Goal: Task Accomplishment & Management: Complete application form

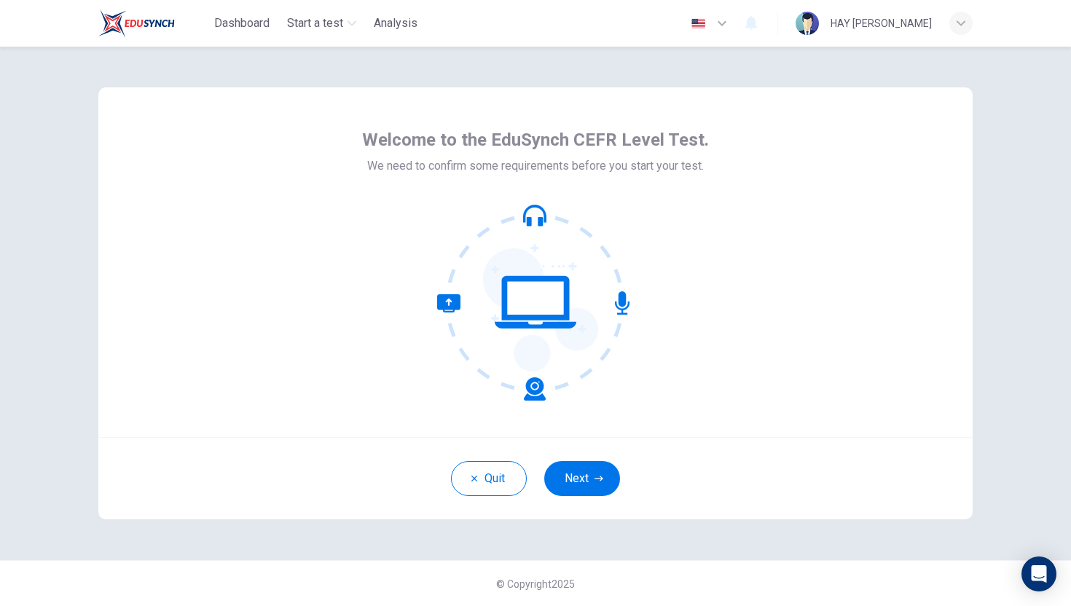
drag, startPoint x: 412, startPoint y: 276, endPoint x: 446, endPoint y: 283, distance: 34.9
click at [446, 283] on div at bounding box center [535, 302] width 347 height 197
click at [571, 471] on button "Next" at bounding box center [582, 478] width 76 height 35
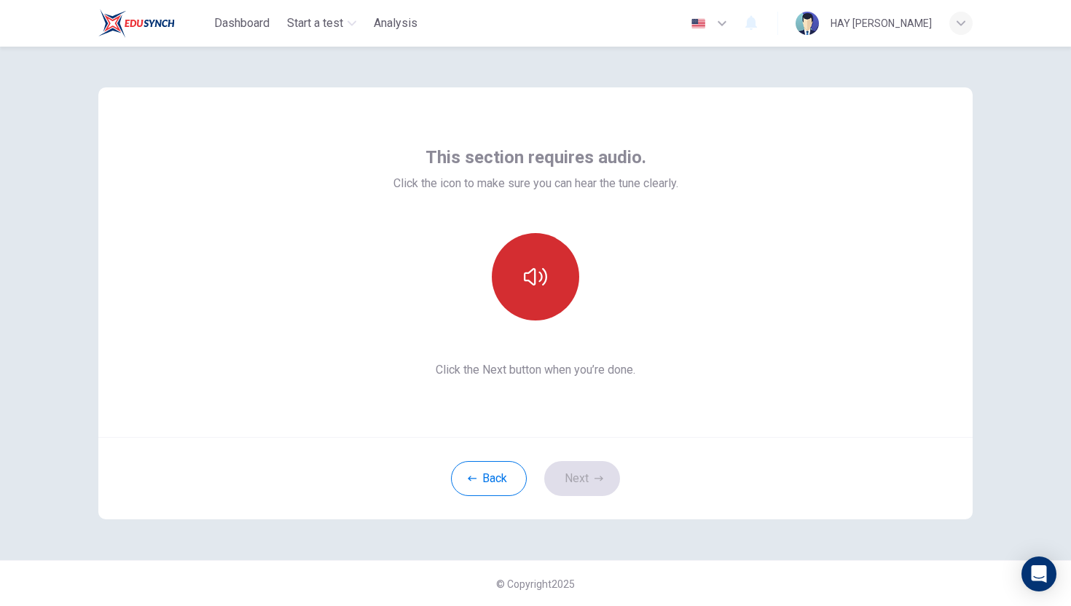
click at [552, 285] on button "button" at bounding box center [535, 276] width 87 height 87
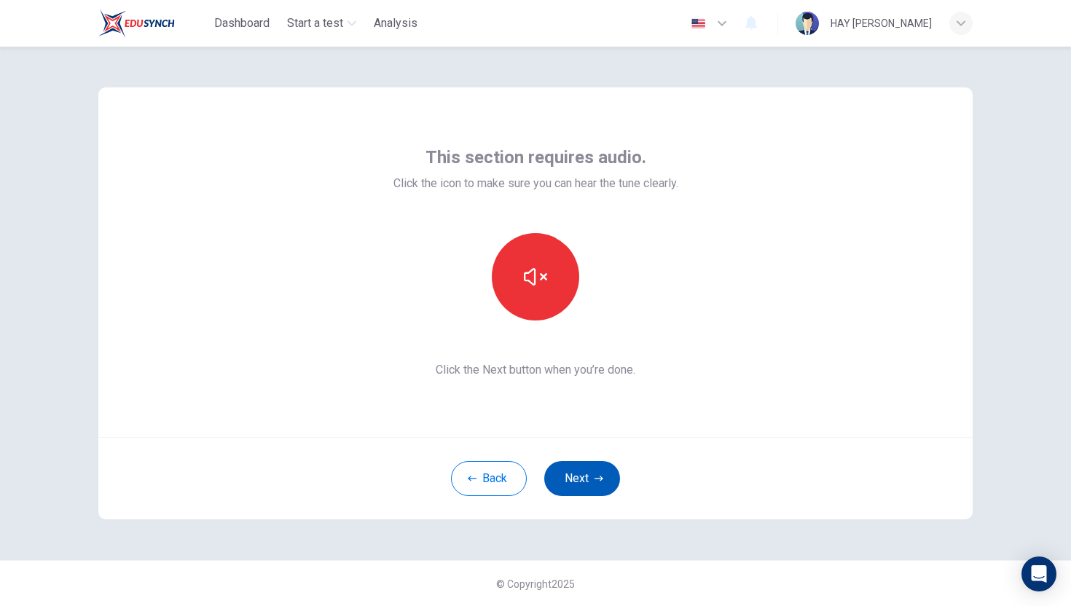
click at [608, 469] on button "Next" at bounding box center [582, 478] width 76 height 35
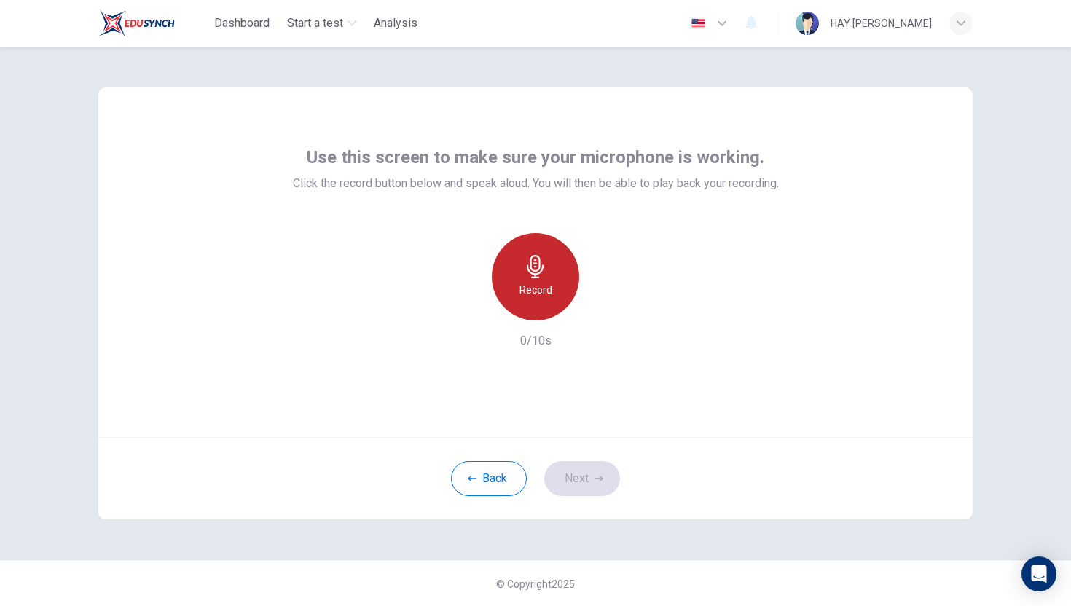
click at [533, 285] on h6 "Record" at bounding box center [536, 289] width 33 height 17
click at [532, 285] on h6 "Stop" at bounding box center [536, 289] width 22 height 17
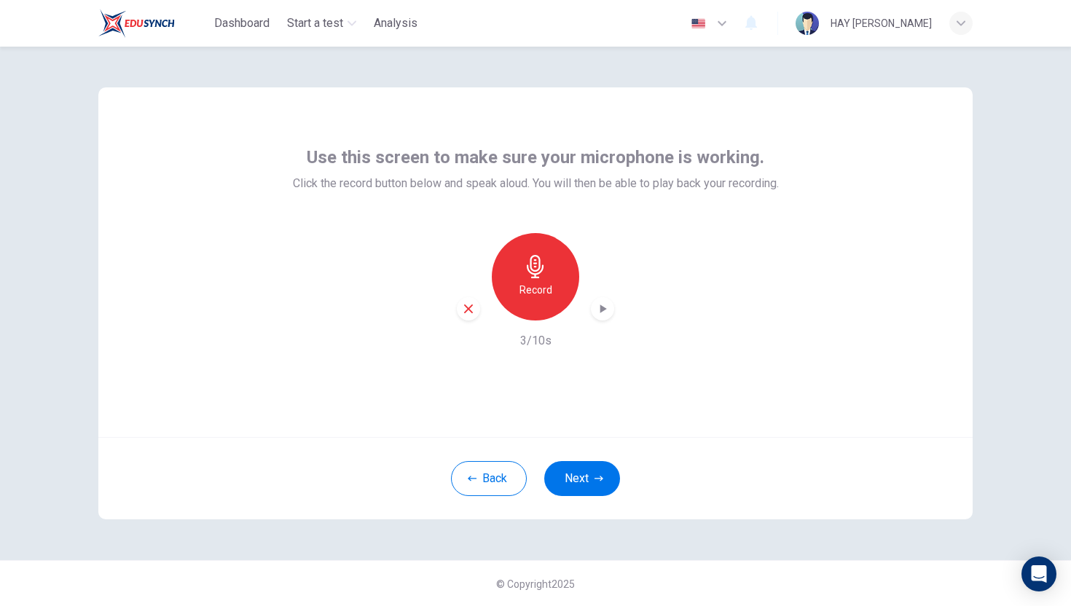
click at [616, 300] on div "Record 3/10s" at bounding box center [536, 291] width 486 height 117
click at [614, 300] on div "Record" at bounding box center [535, 276] width 157 height 87
click at [590, 311] on div "Record" at bounding box center [535, 276] width 157 height 87
click at [606, 310] on icon "button" at bounding box center [602, 309] width 15 height 15
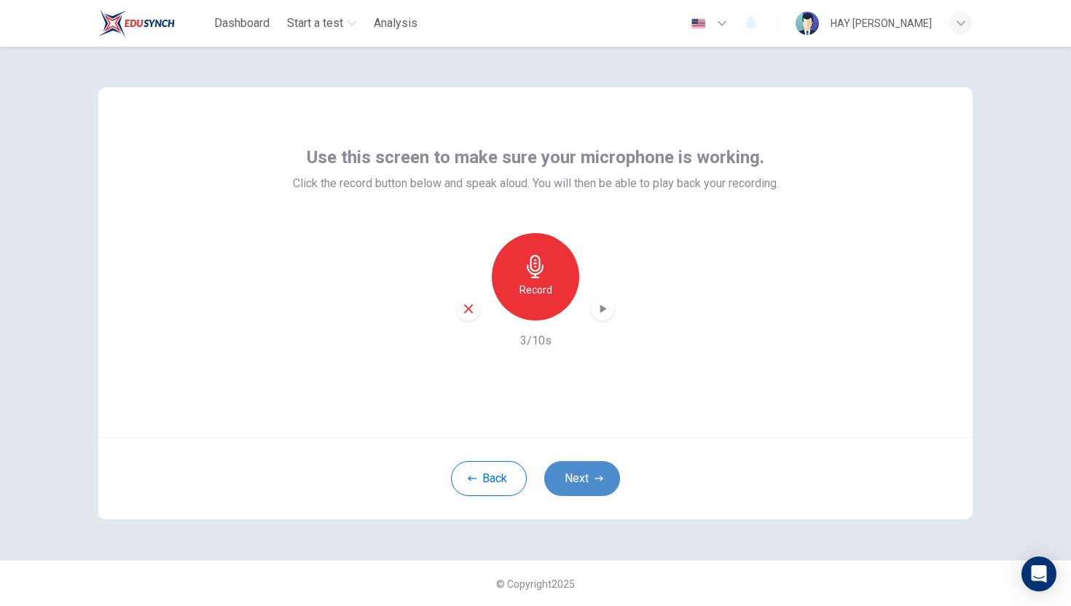
click at [595, 477] on icon "button" at bounding box center [599, 478] width 9 height 9
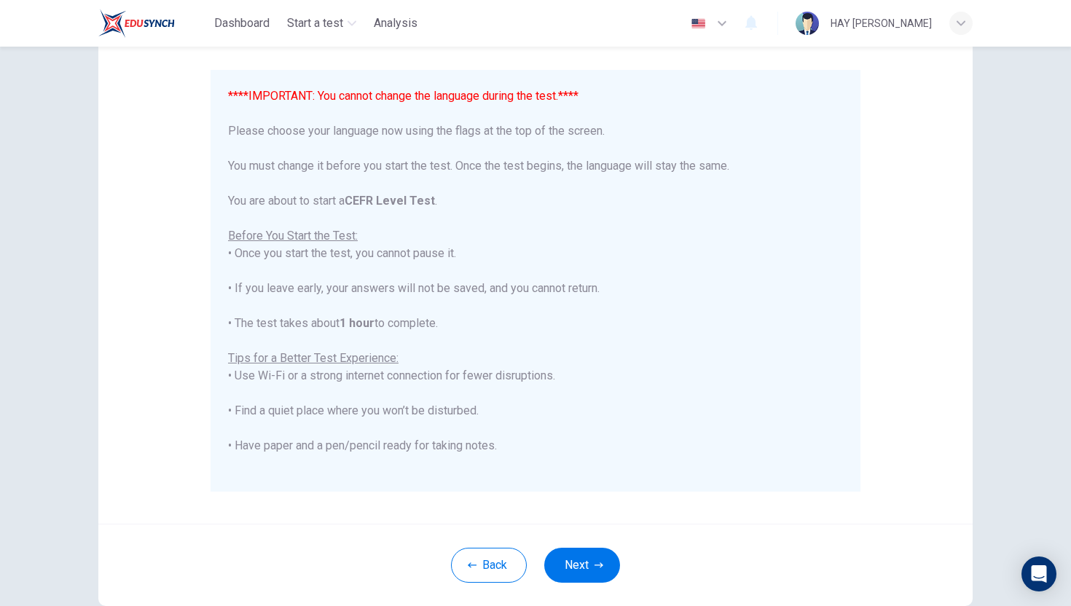
scroll to position [146, 0]
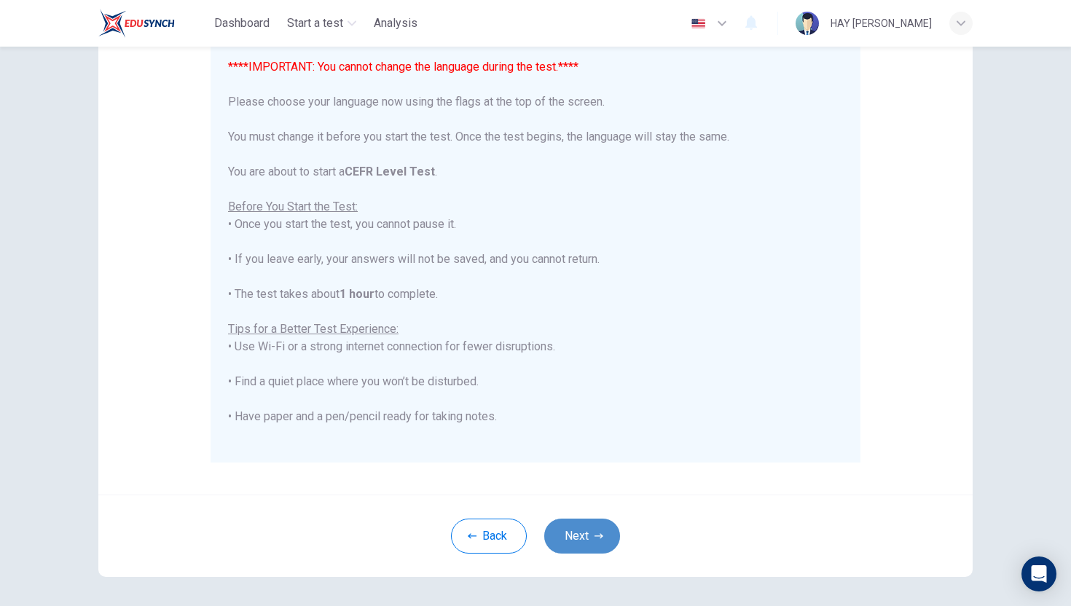
click at [580, 533] on button "Next" at bounding box center [582, 536] width 76 height 35
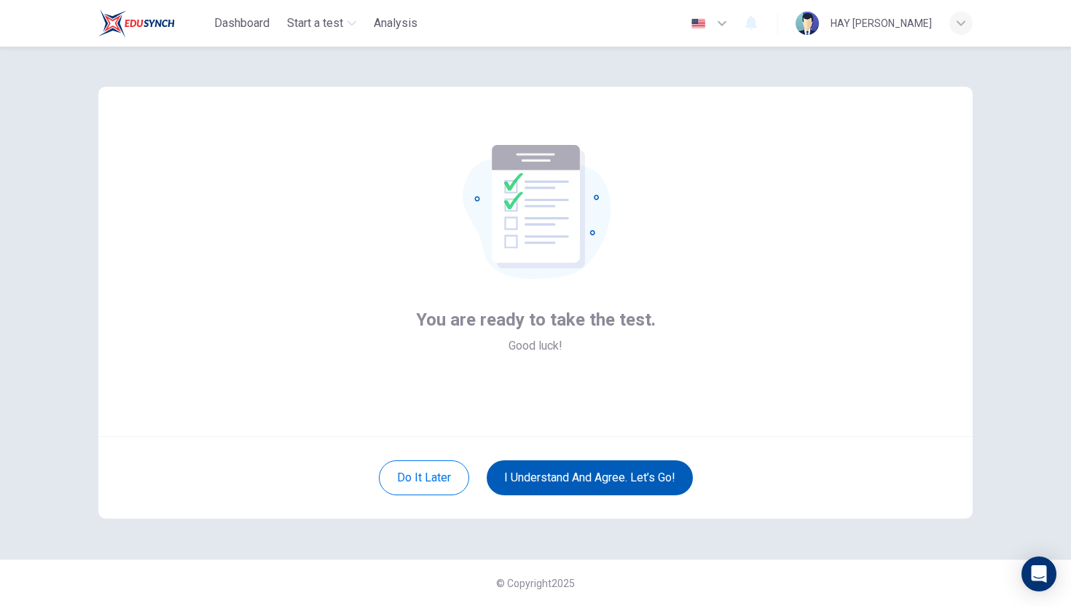
click at [559, 480] on button "I understand and agree. Let’s go!" at bounding box center [590, 478] width 206 height 35
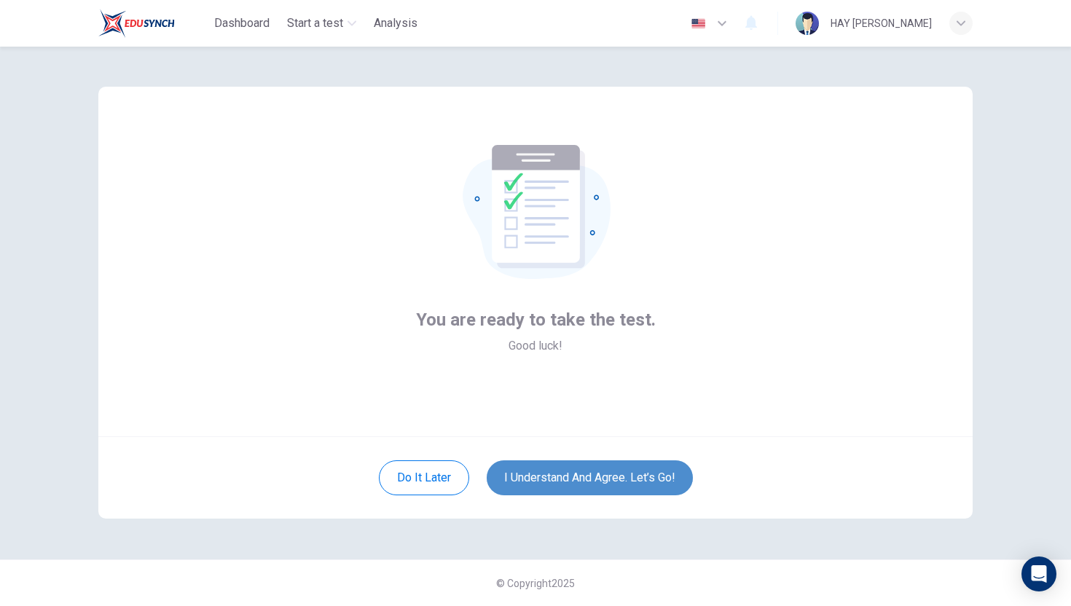
click at [544, 480] on button "I understand and agree. Let’s go!" at bounding box center [590, 478] width 206 height 35
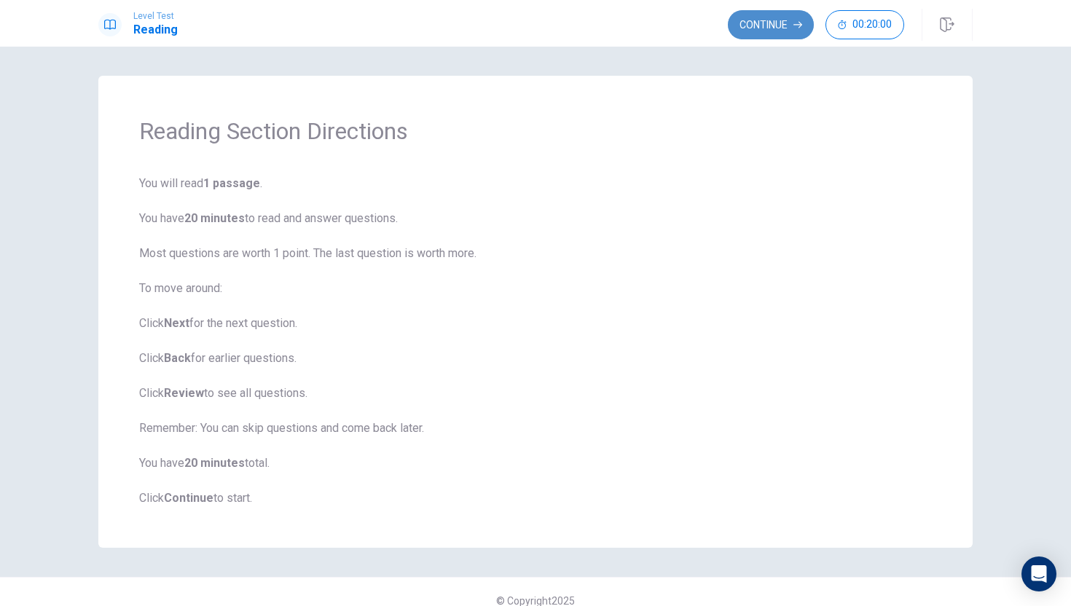
click at [779, 19] on button "Continue" at bounding box center [771, 24] width 86 height 29
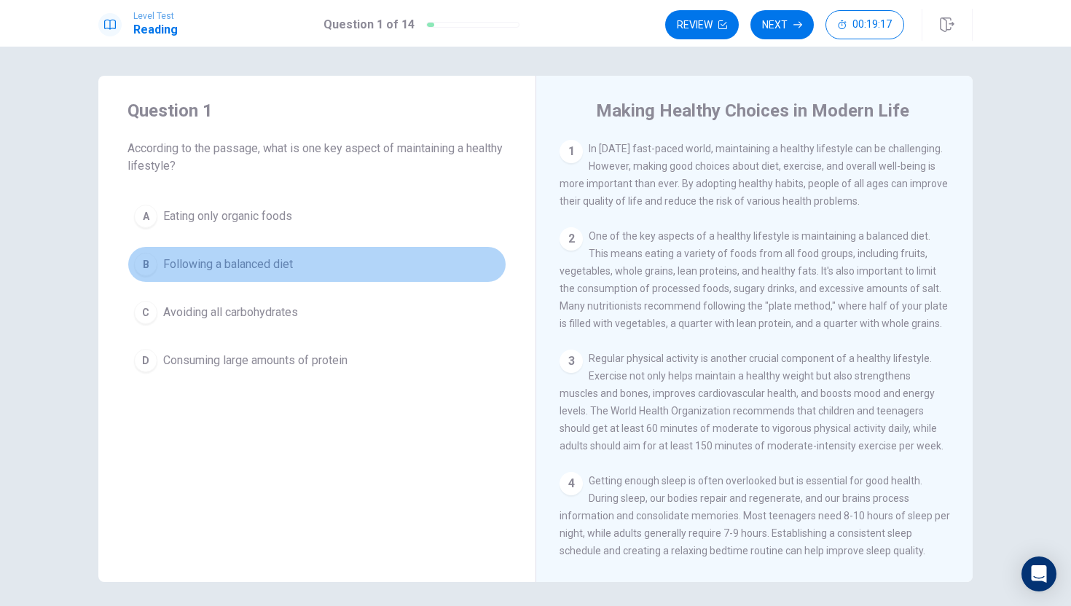
click at [149, 266] on div "B" at bounding box center [145, 264] width 23 height 23
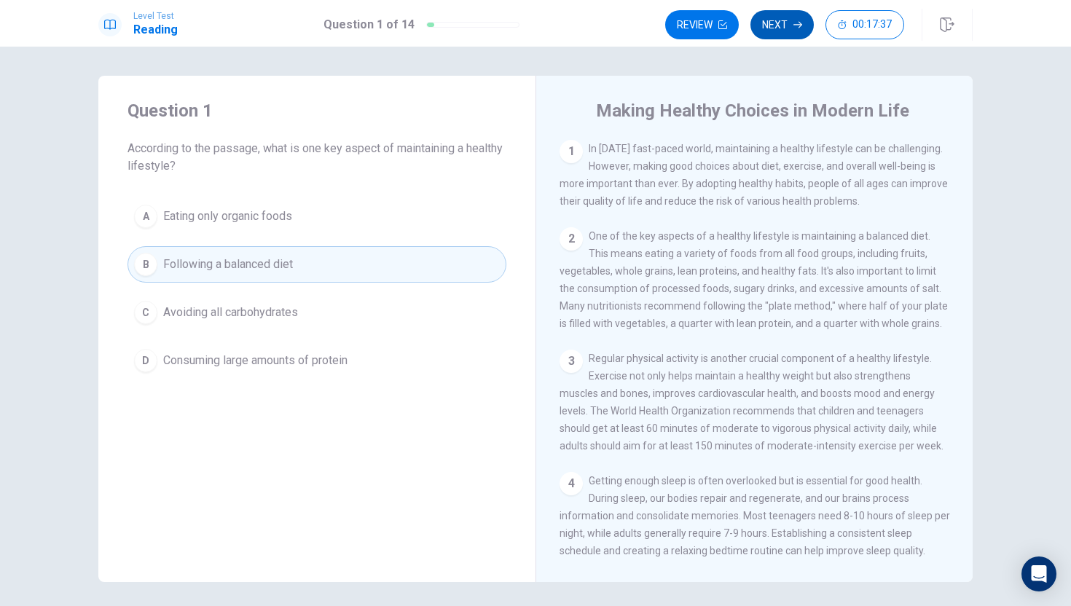
click at [779, 27] on button "Next" at bounding box center [782, 24] width 63 height 29
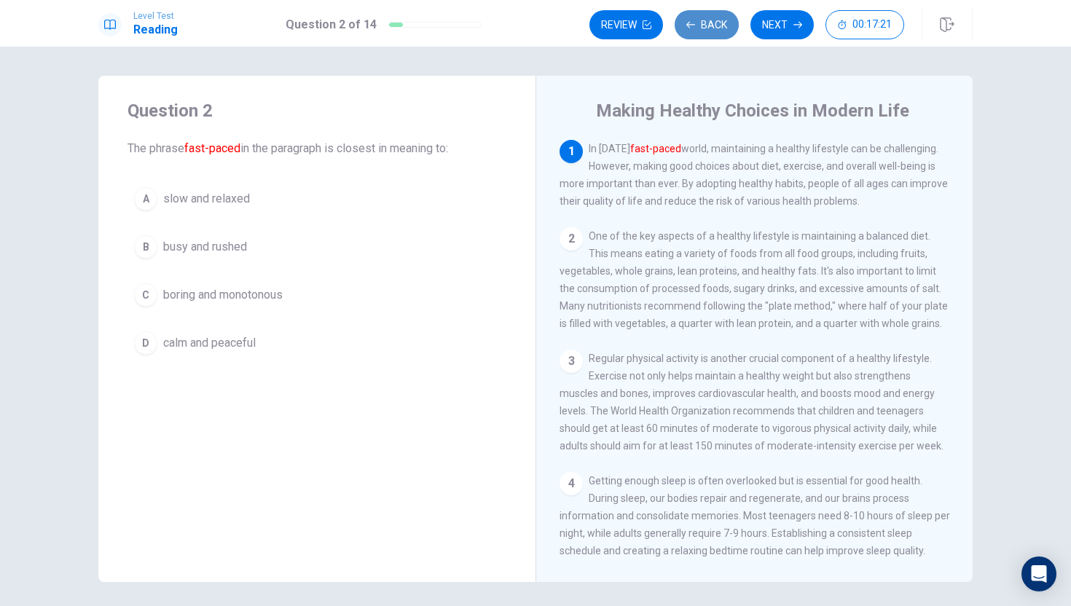
click at [708, 27] on button "Back" at bounding box center [707, 24] width 64 height 29
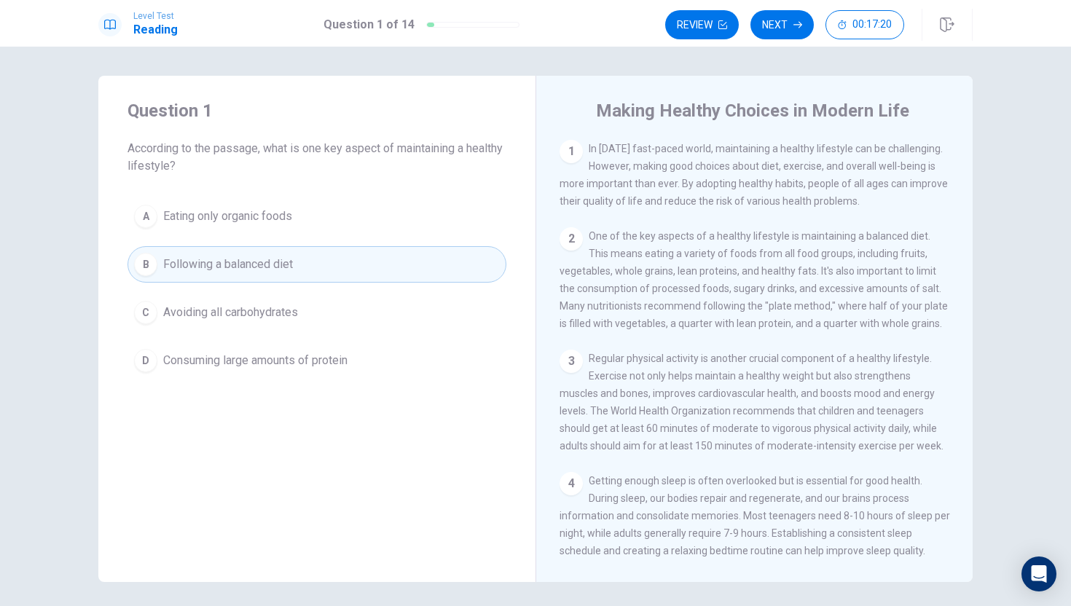
click at [577, 144] on div "1" at bounding box center [571, 151] width 23 height 23
click at [574, 239] on div "2" at bounding box center [571, 238] width 23 height 23
click at [765, 28] on button "Next" at bounding box center [782, 24] width 63 height 29
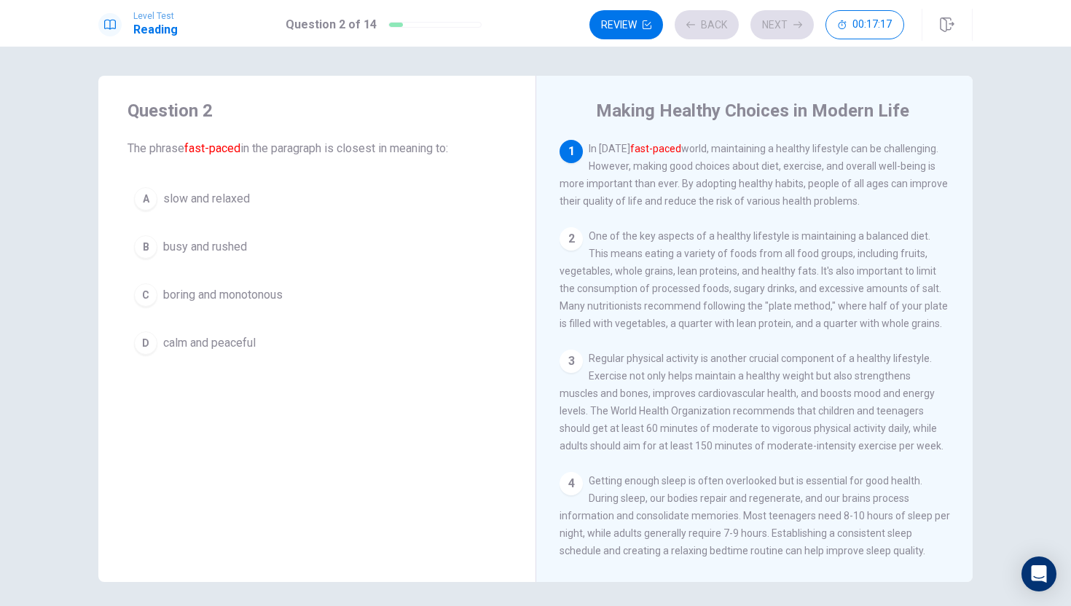
scroll to position [5, 0]
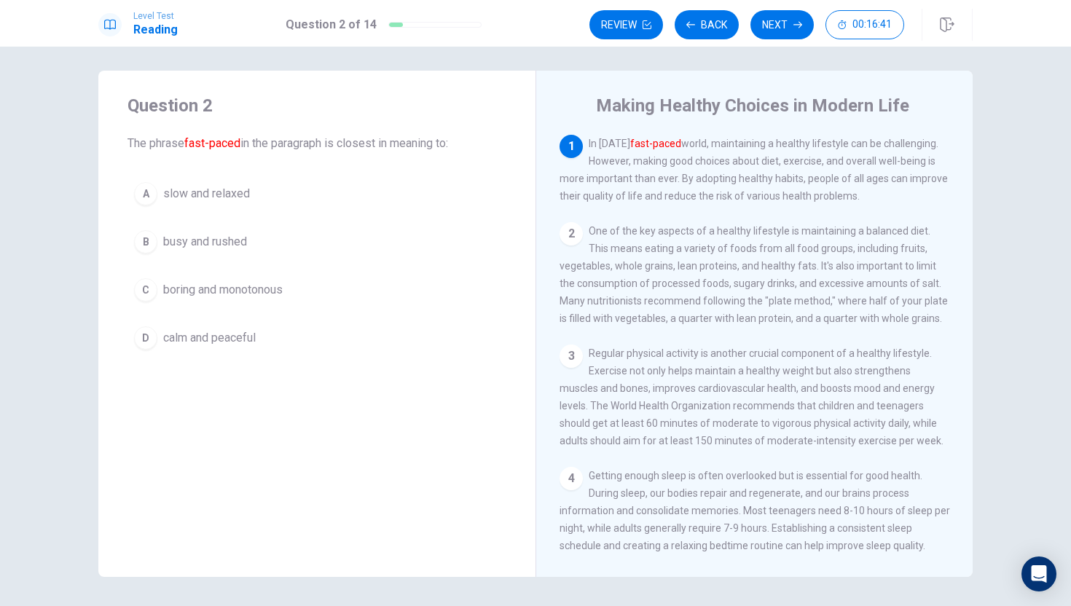
click at [152, 243] on div "B" at bounding box center [145, 241] width 23 height 23
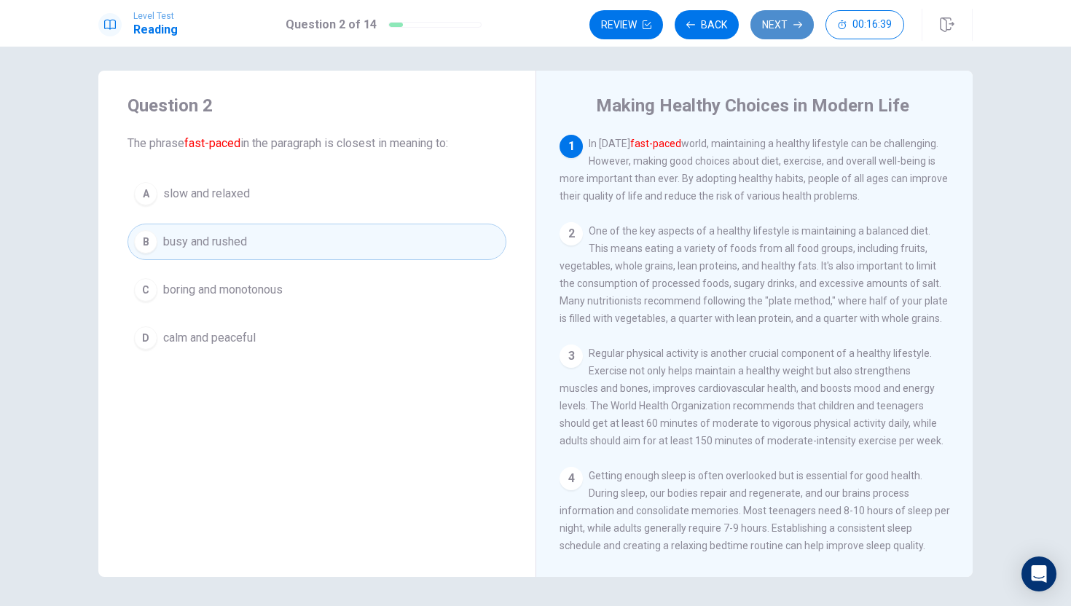
click at [781, 22] on button "Next" at bounding box center [782, 24] width 63 height 29
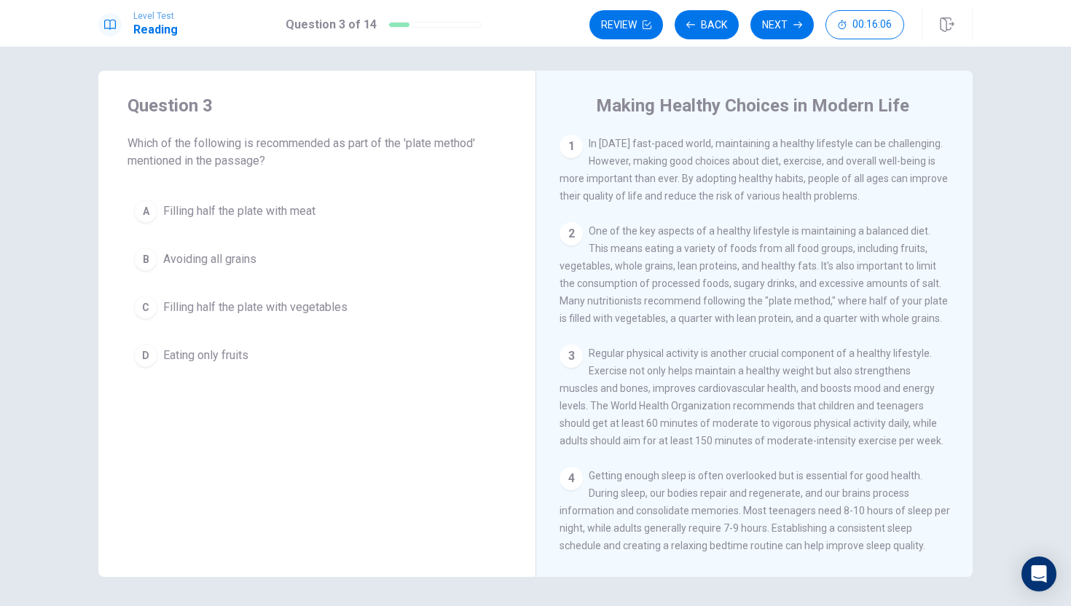
click at [171, 310] on span "Filling half the plate with vegetables" at bounding box center [255, 307] width 184 height 17
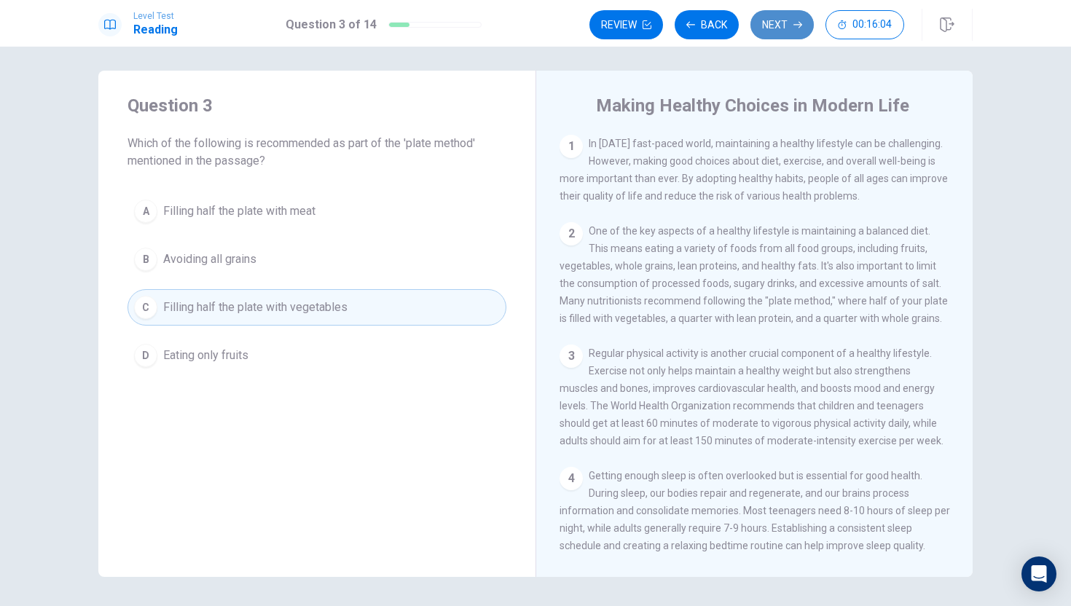
click at [776, 15] on button "Next" at bounding box center [782, 24] width 63 height 29
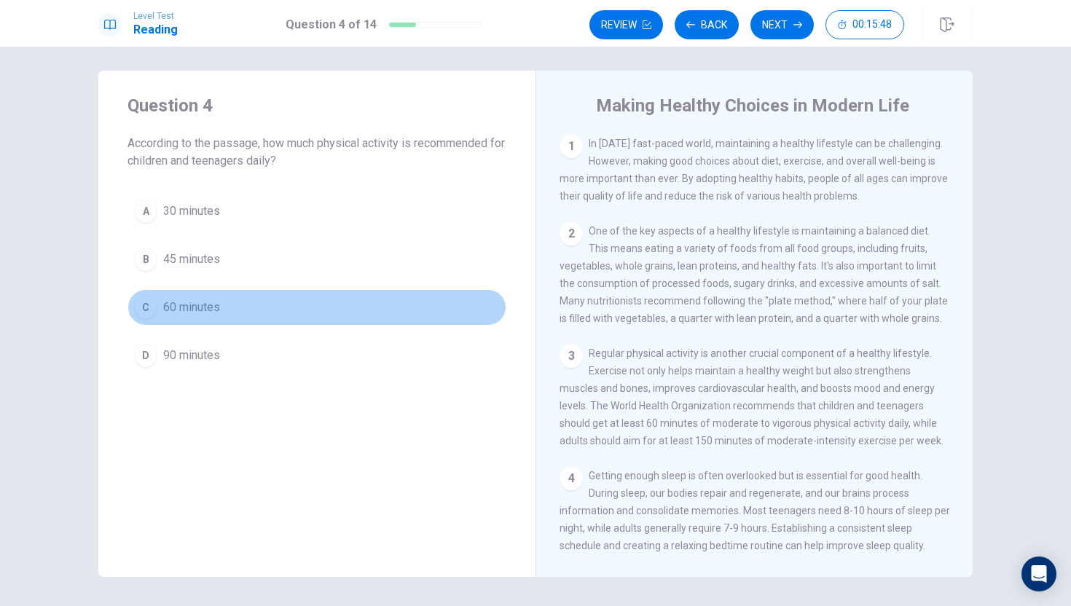
click at [232, 313] on button "C 60 minutes" at bounding box center [317, 307] width 379 height 36
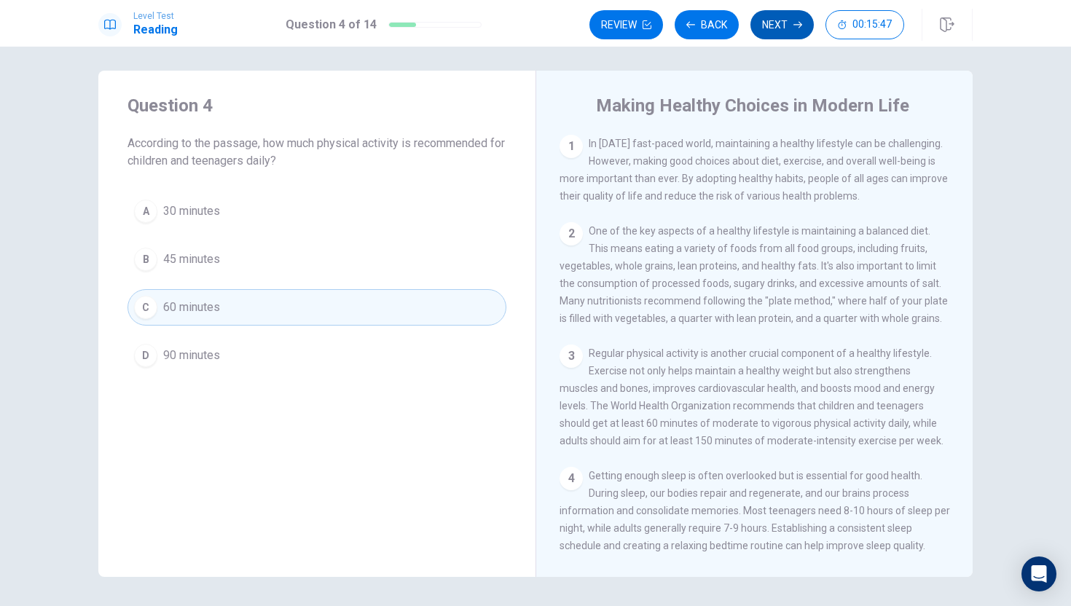
click at [773, 23] on button "Next" at bounding box center [782, 24] width 63 height 29
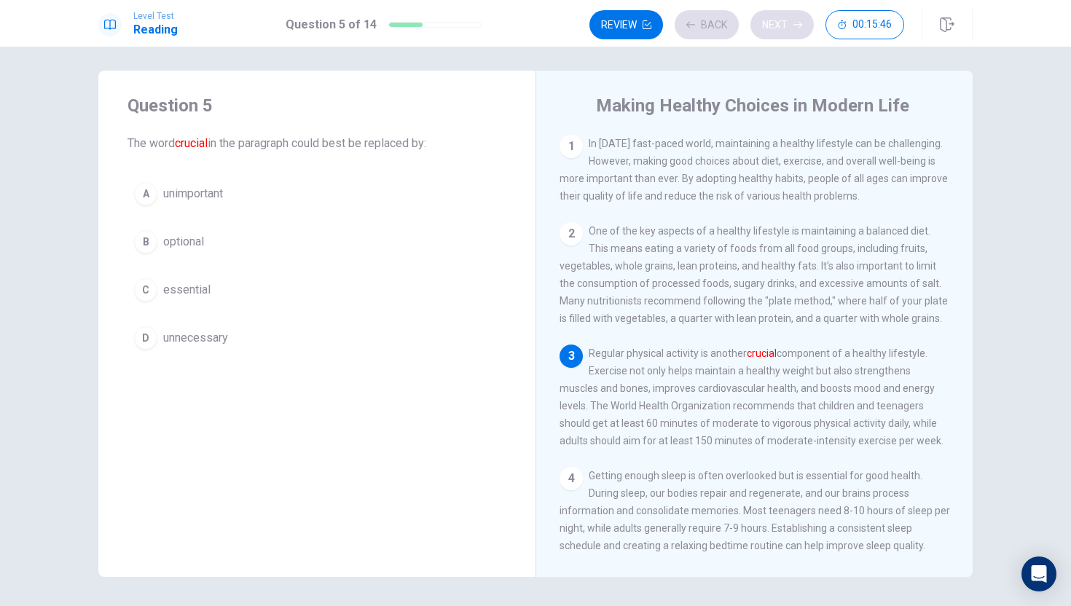
scroll to position [53, 0]
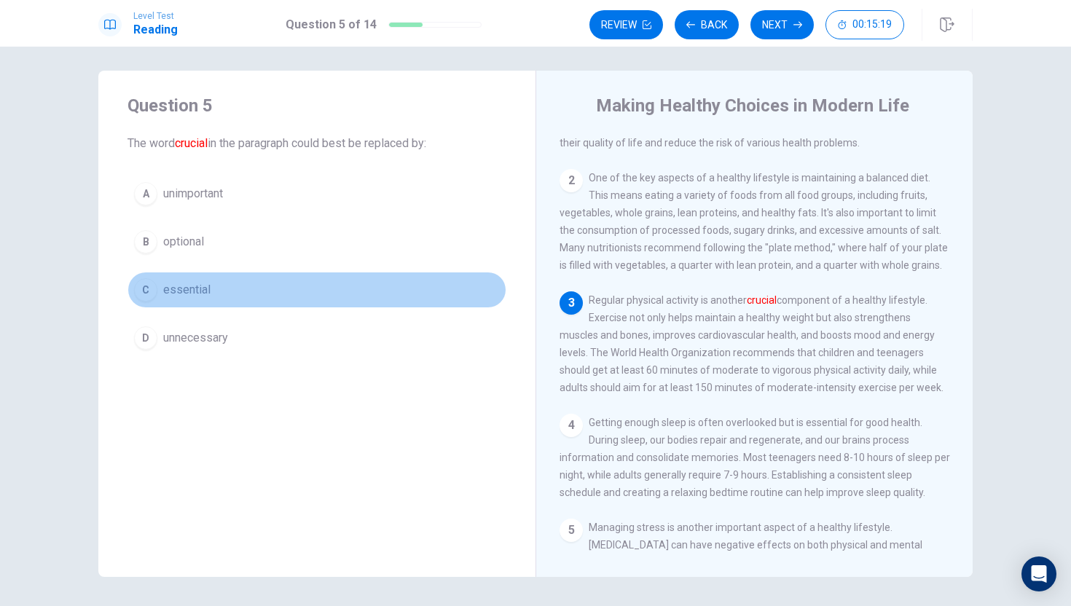
click at [197, 289] on span "essential" at bounding box center [186, 289] width 47 height 17
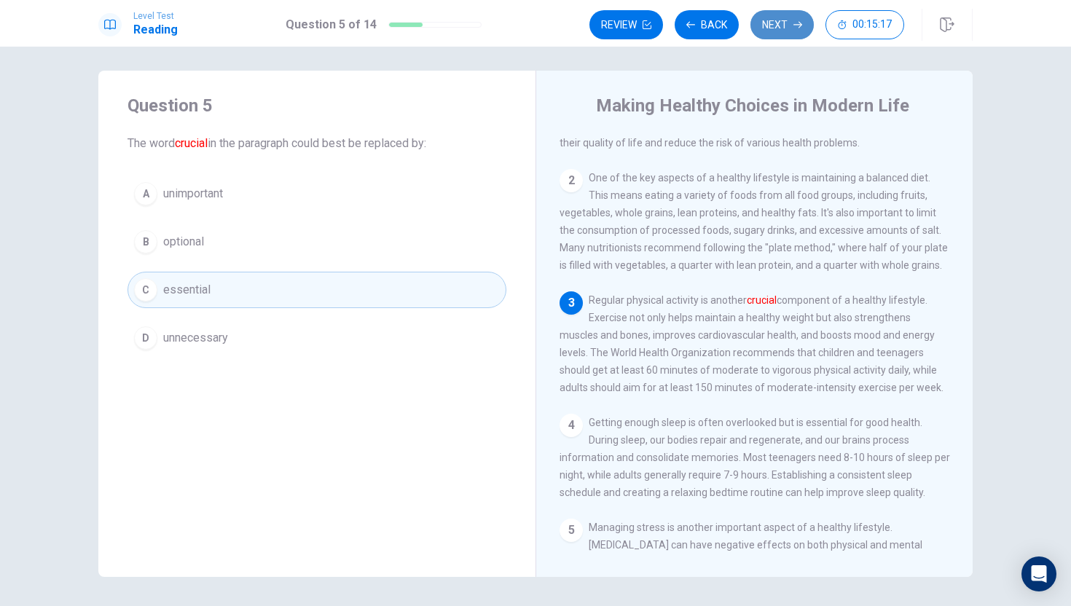
click at [773, 28] on button "Next" at bounding box center [782, 24] width 63 height 29
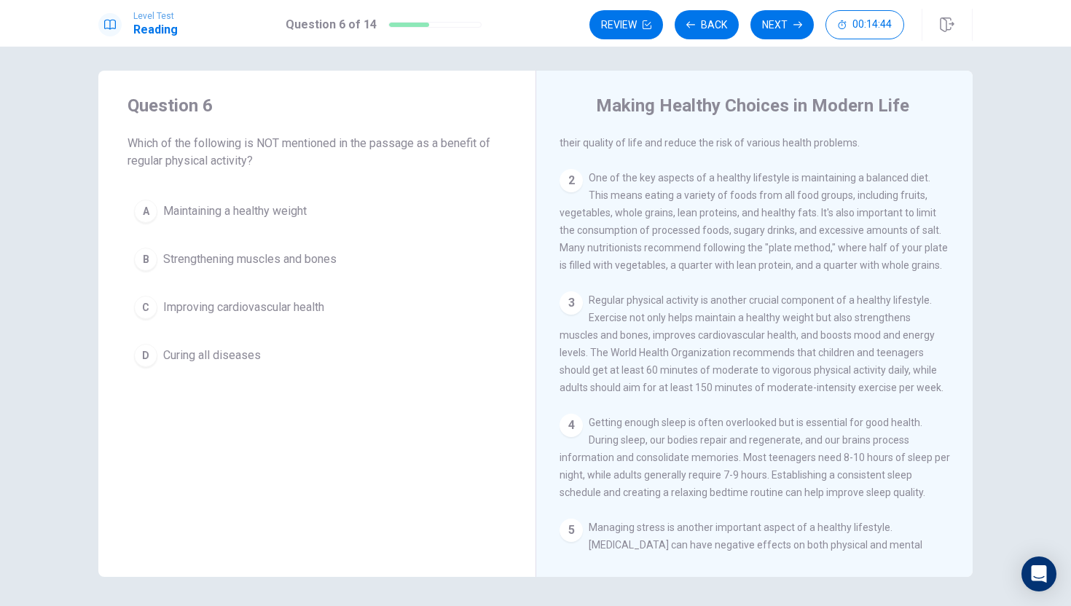
click at [204, 356] on span "Curing all diseases" at bounding box center [212, 355] width 98 height 17
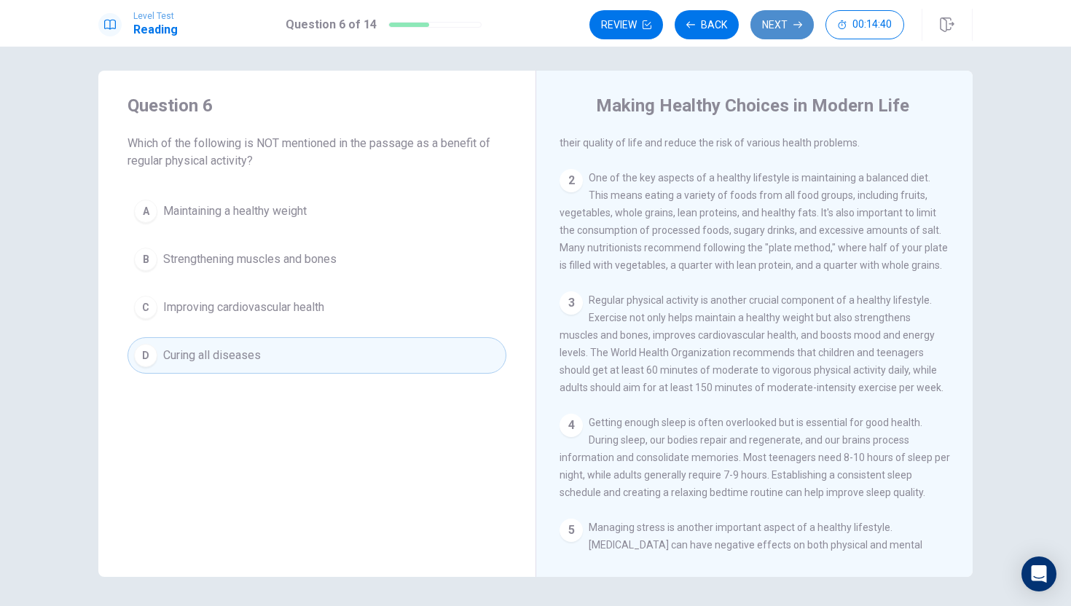
click at [774, 31] on button "Next" at bounding box center [782, 24] width 63 height 29
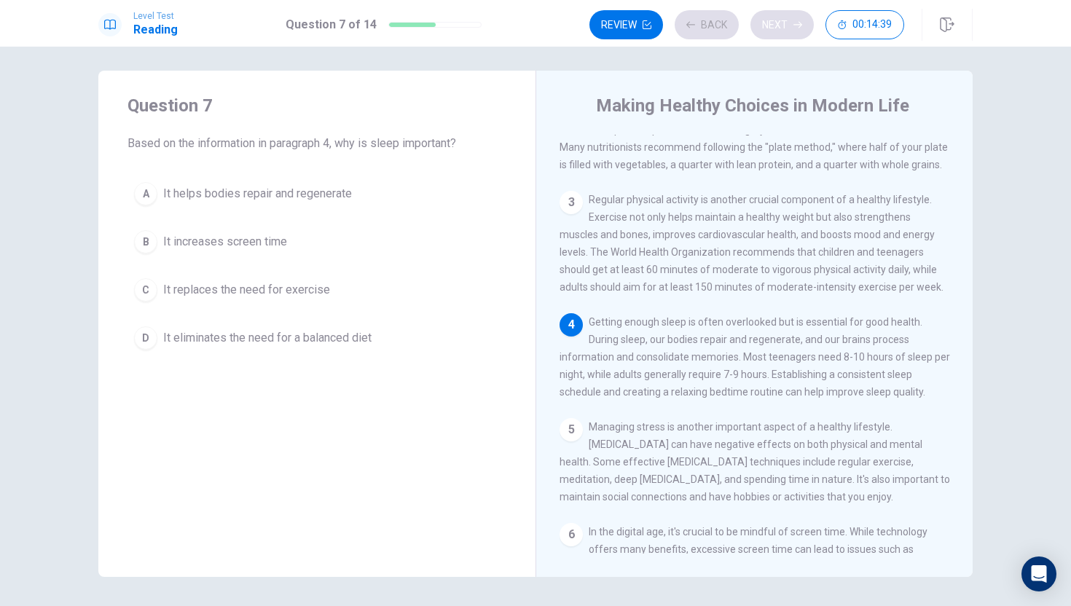
scroll to position [162, 0]
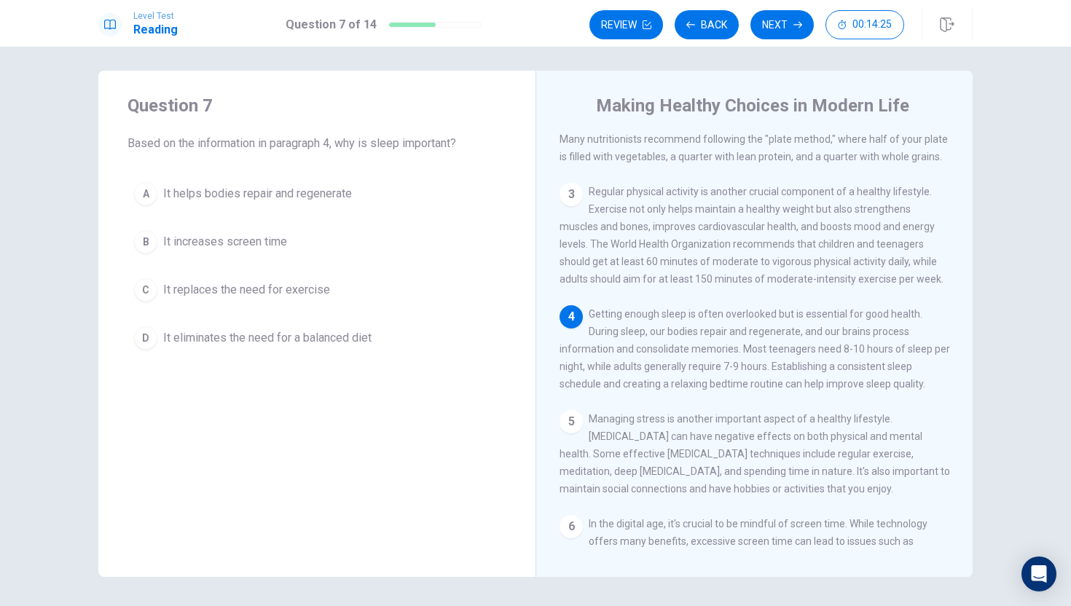
click at [204, 185] on span "It helps bodies repair and regenerate" at bounding box center [257, 193] width 189 height 17
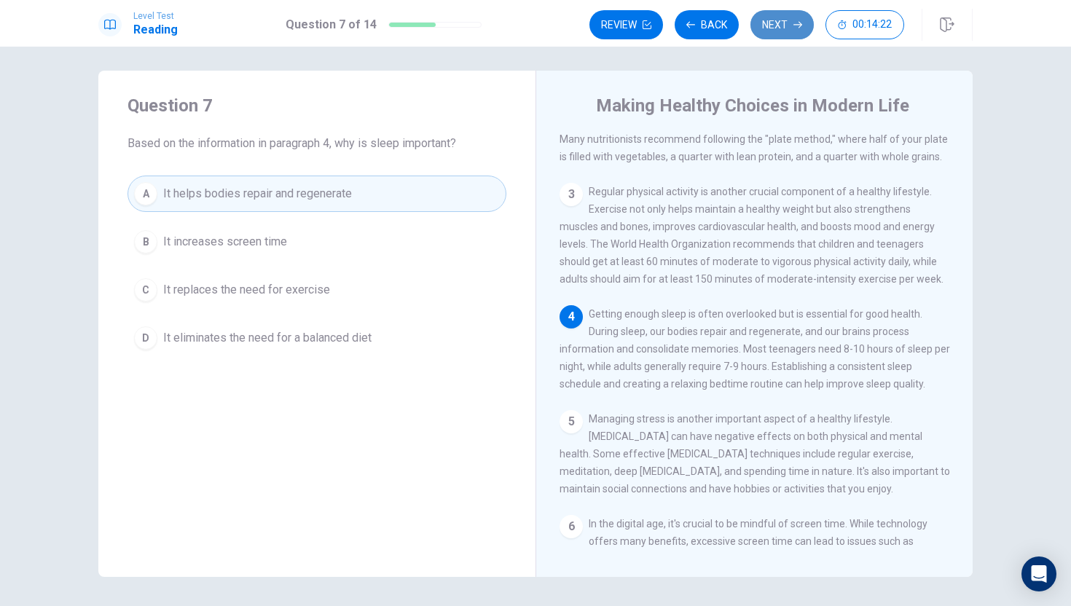
click at [775, 26] on button "Next" at bounding box center [782, 24] width 63 height 29
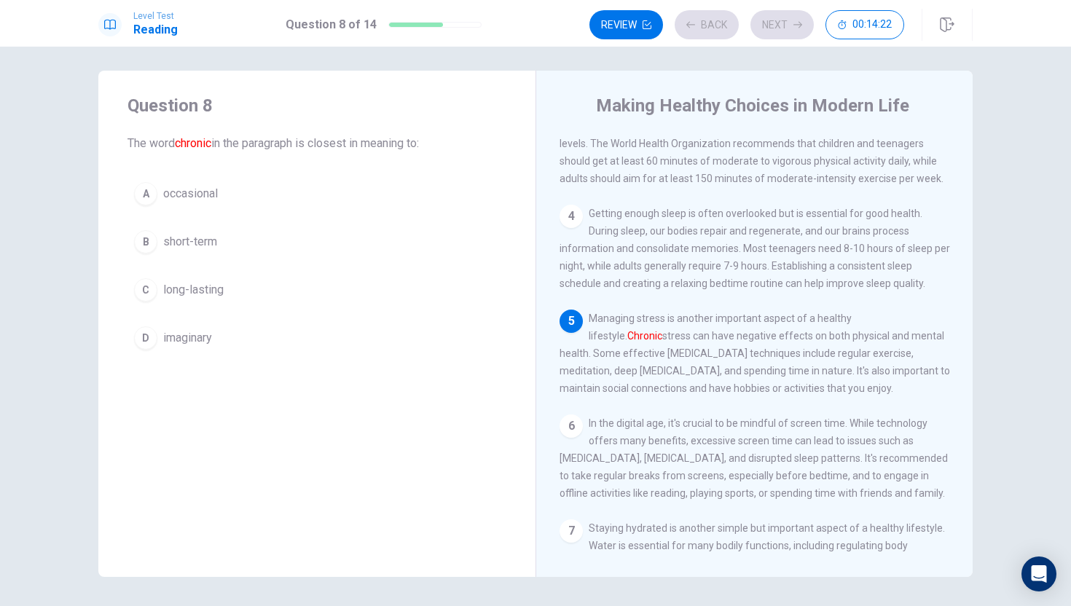
scroll to position [270, 0]
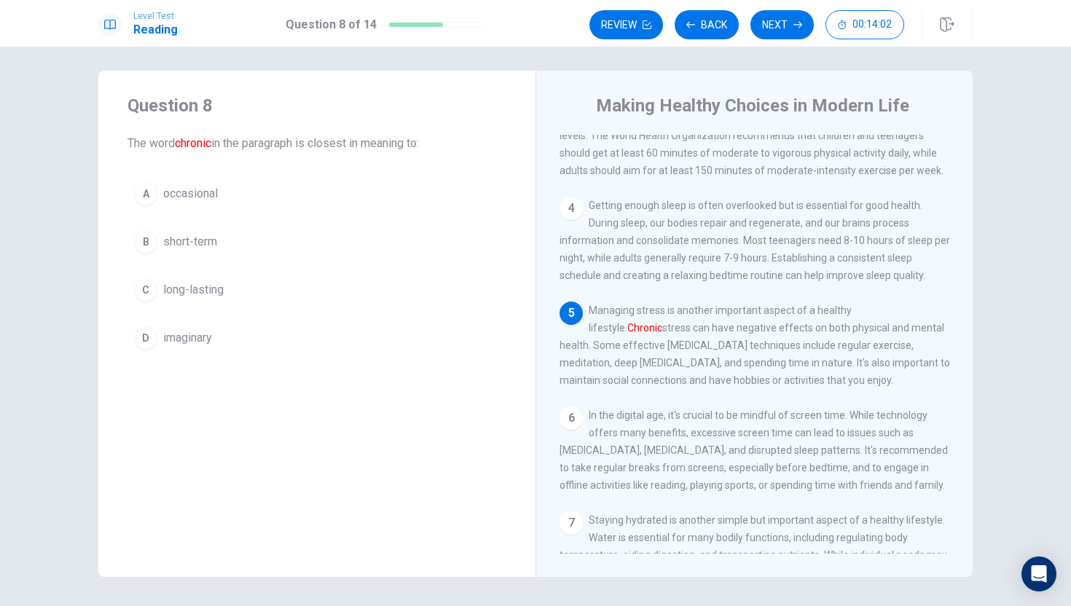
click at [204, 198] on span "occasional" at bounding box center [190, 193] width 55 height 17
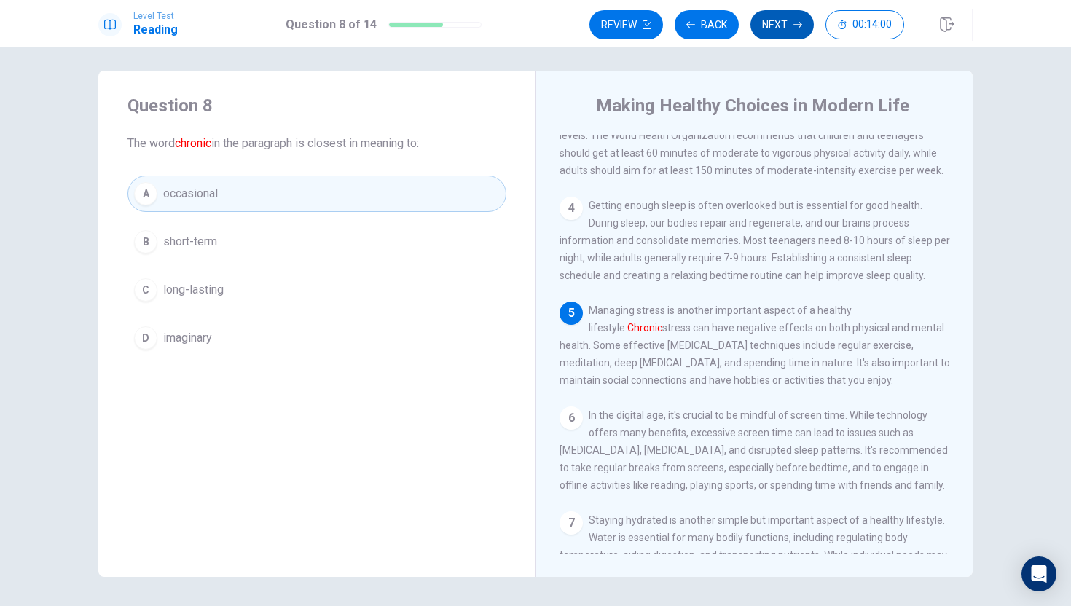
click at [770, 28] on button "Next" at bounding box center [782, 24] width 63 height 29
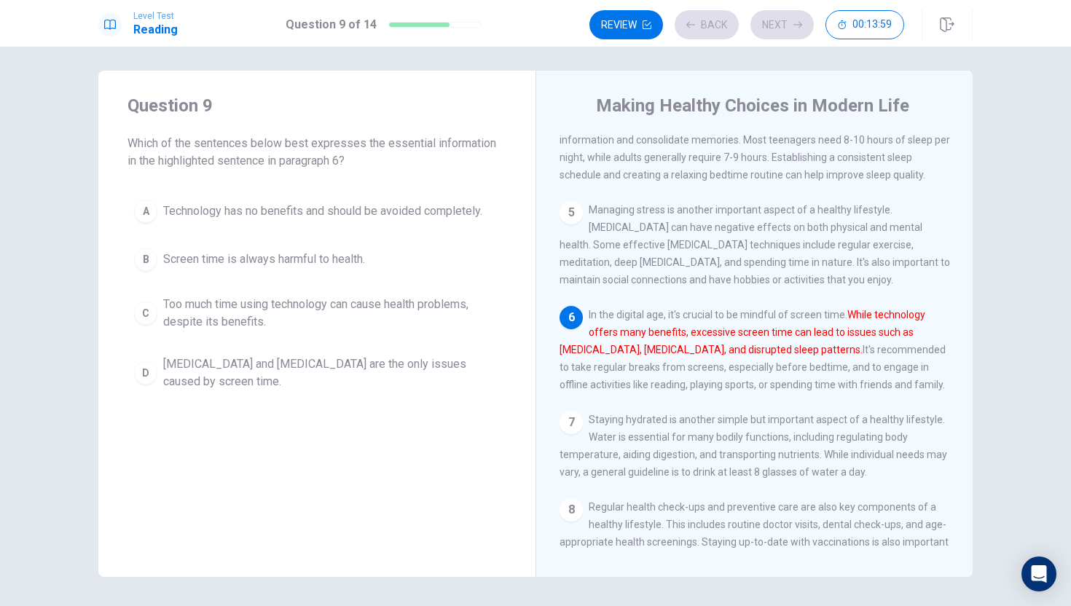
scroll to position [379, 0]
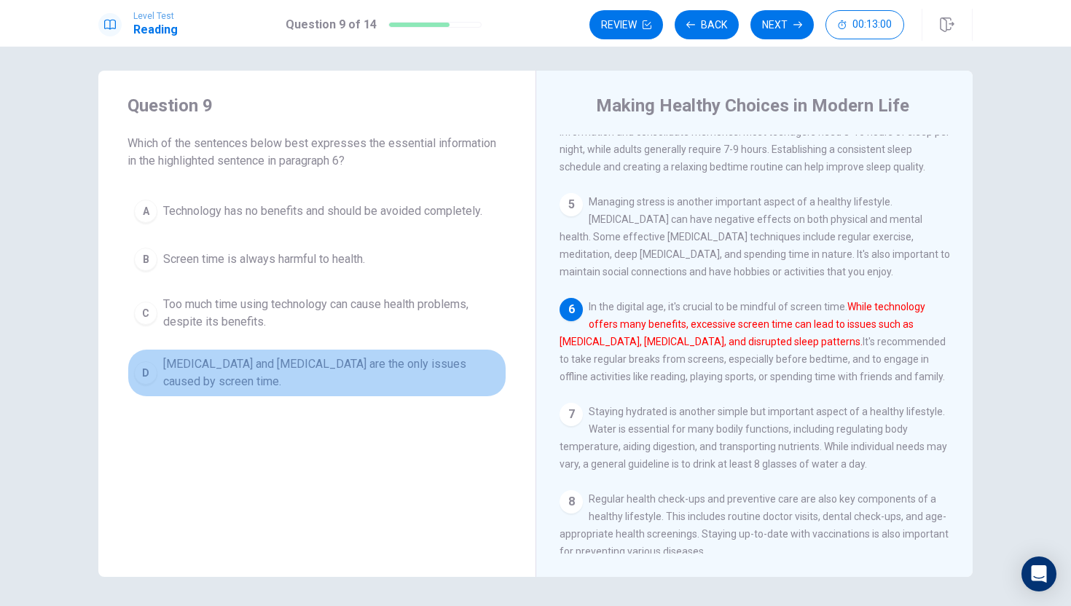
click at [286, 373] on span "[MEDICAL_DATA] and [MEDICAL_DATA] are the only issues caused by screen time." at bounding box center [331, 373] width 337 height 35
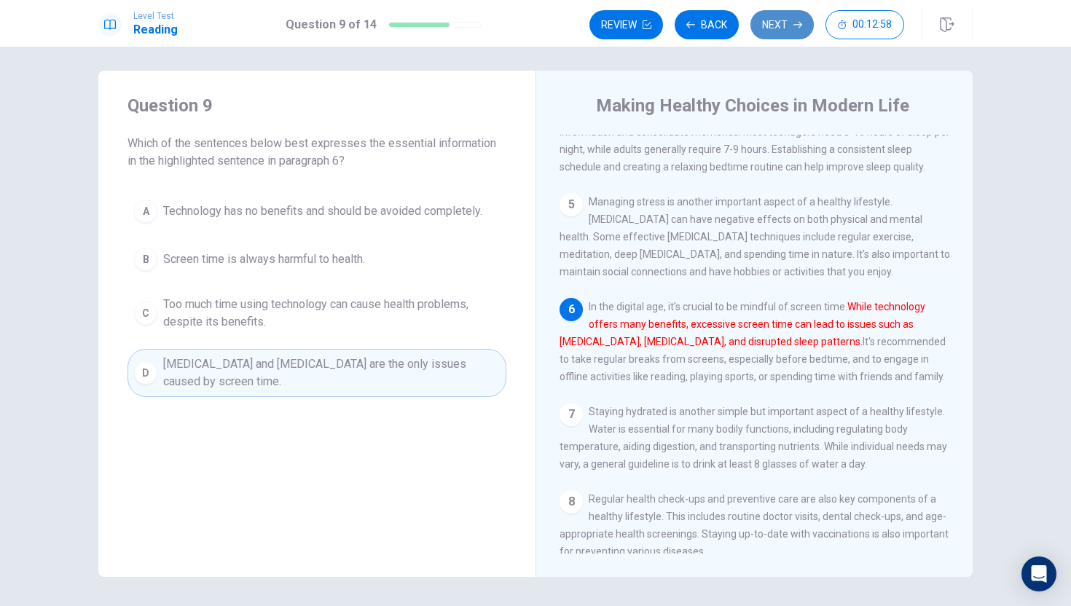
click at [794, 28] on icon "button" at bounding box center [798, 24] width 9 height 9
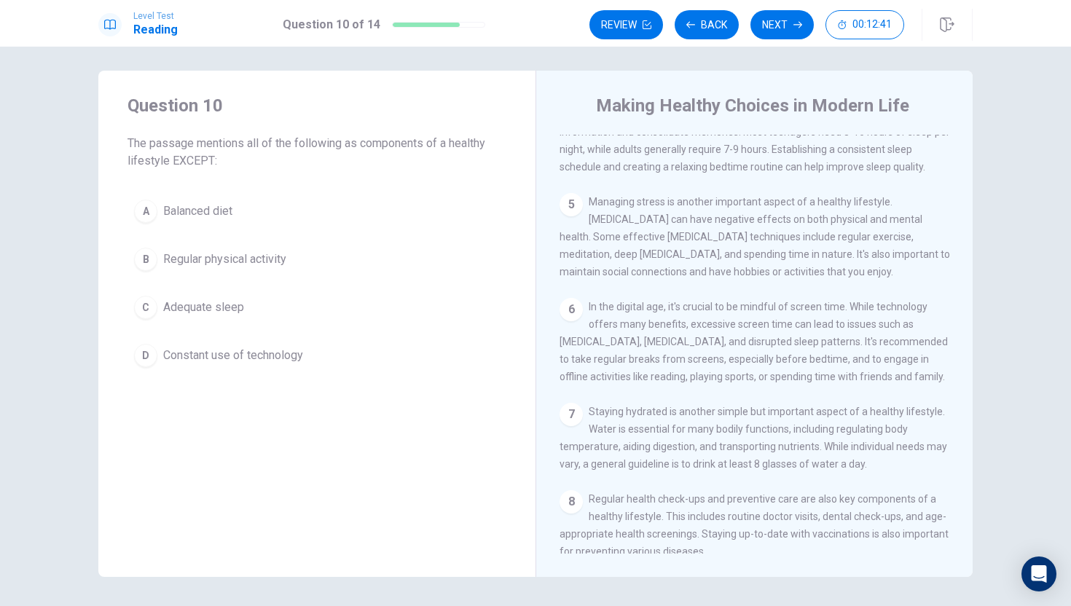
click at [222, 358] on span "Constant use of technology" at bounding box center [233, 355] width 140 height 17
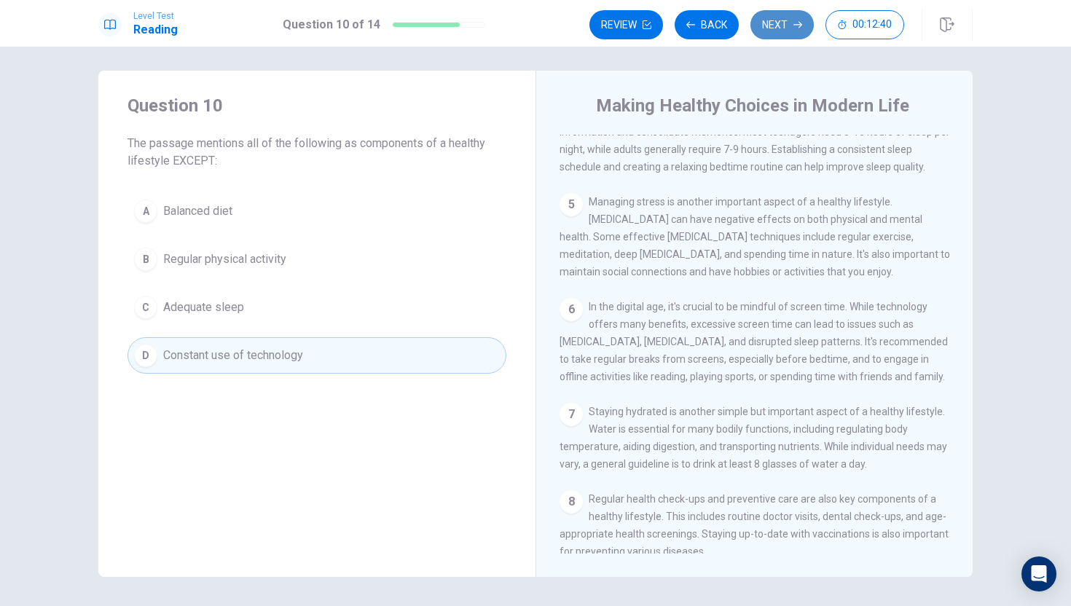
click at [789, 28] on button "Next" at bounding box center [782, 24] width 63 height 29
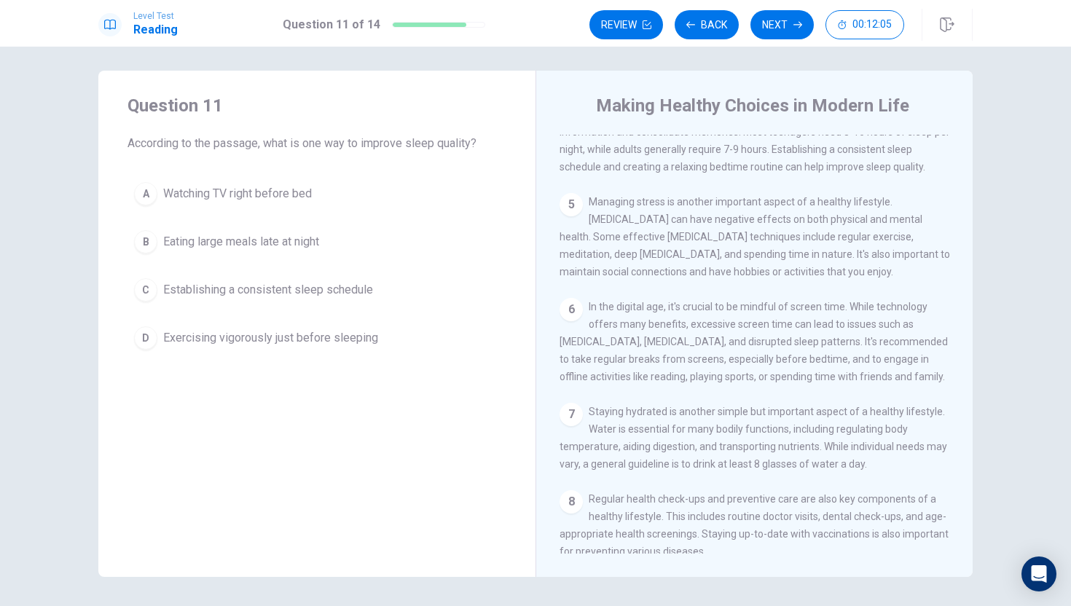
click at [300, 292] on span "Establishing a consistent sleep schedule" at bounding box center [268, 289] width 210 height 17
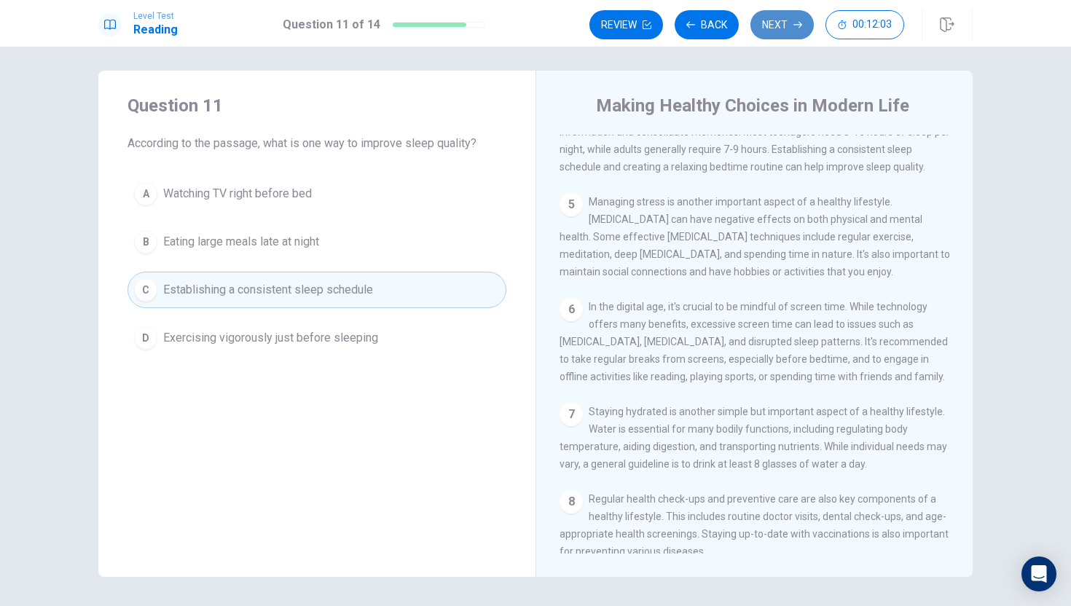
click at [777, 28] on button "Next" at bounding box center [782, 24] width 63 height 29
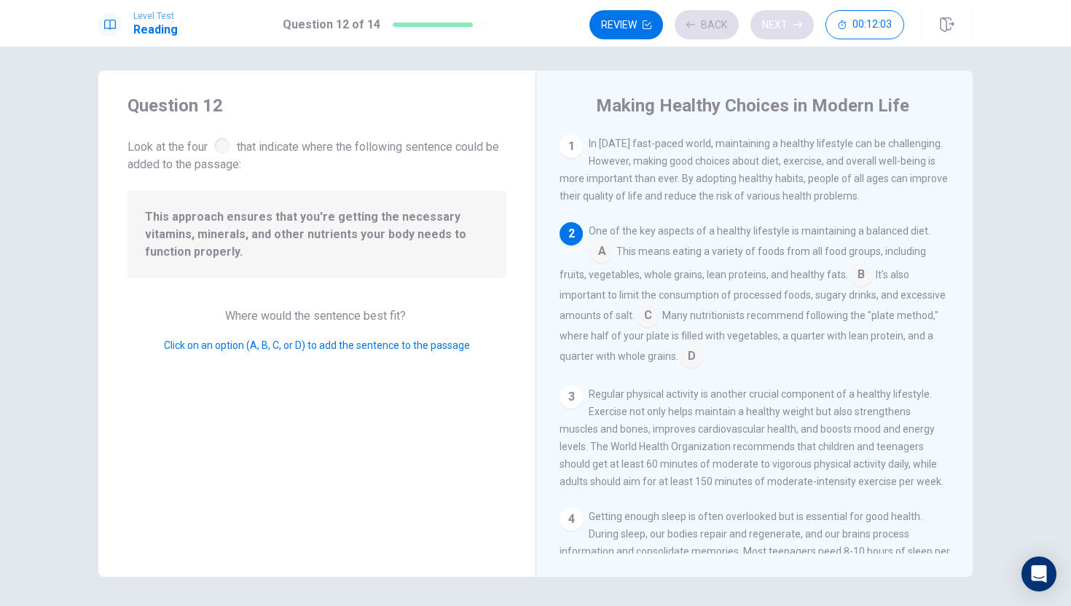
scroll to position [90, 0]
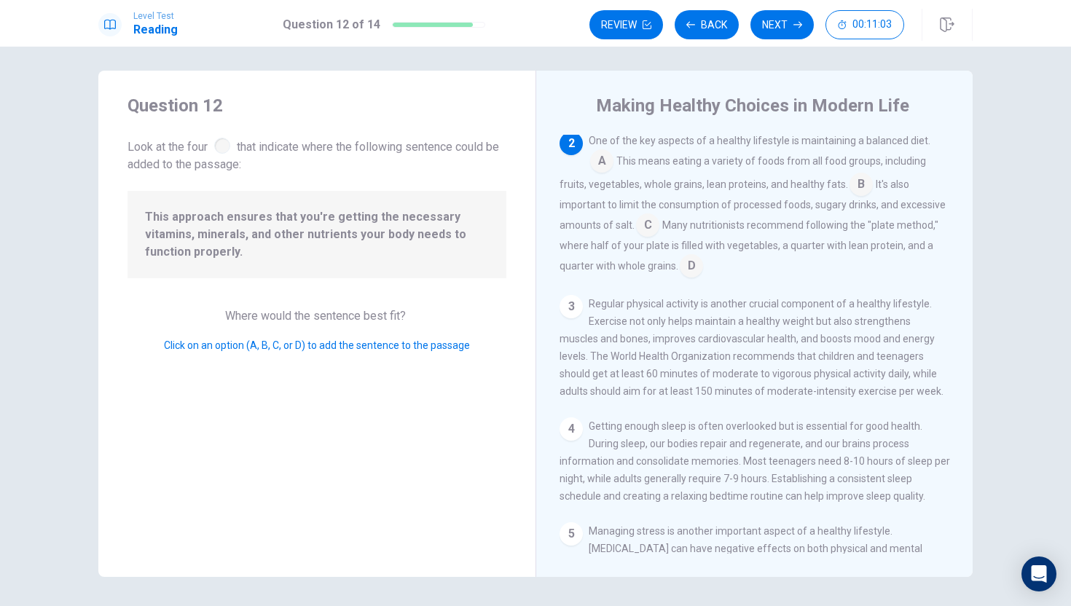
click at [650, 228] on input at bounding box center [647, 226] width 23 height 23
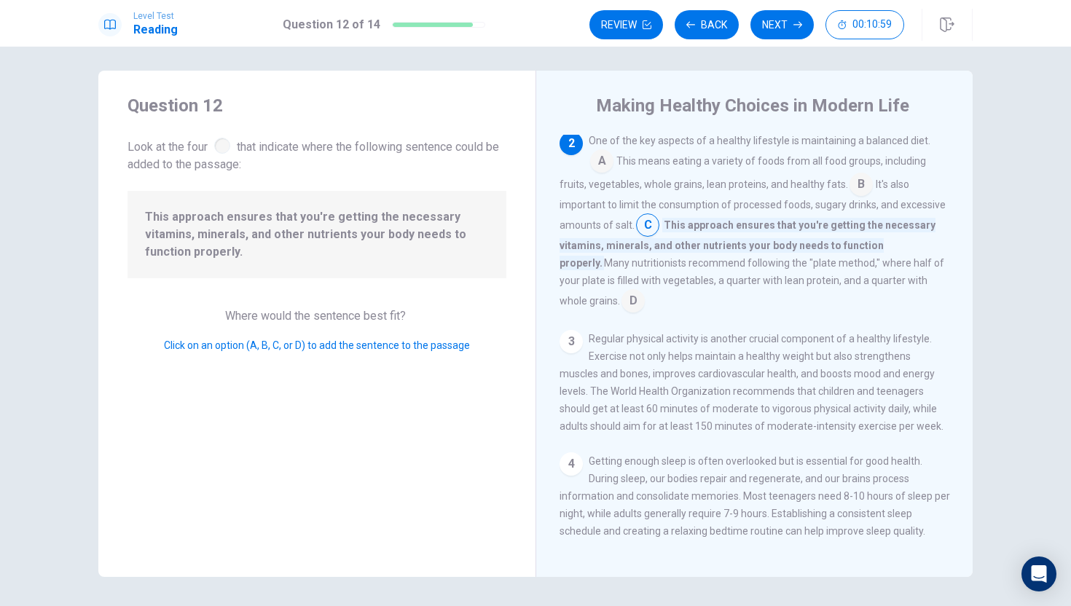
click at [603, 162] on input at bounding box center [601, 162] width 23 height 23
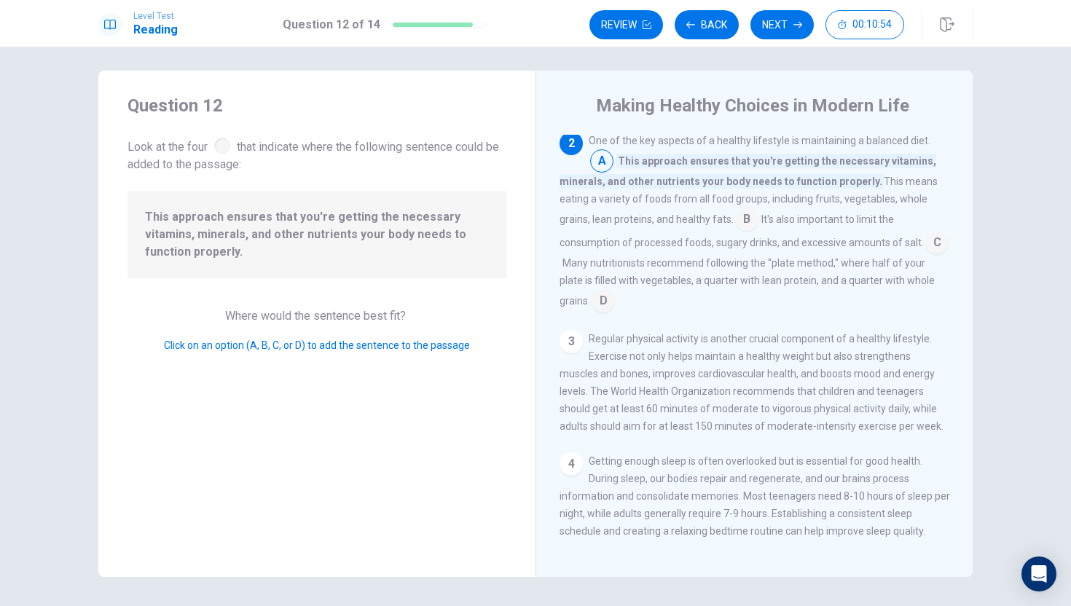
click at [749, 218] on input at bounding box center [746, 220] width 23 height 23
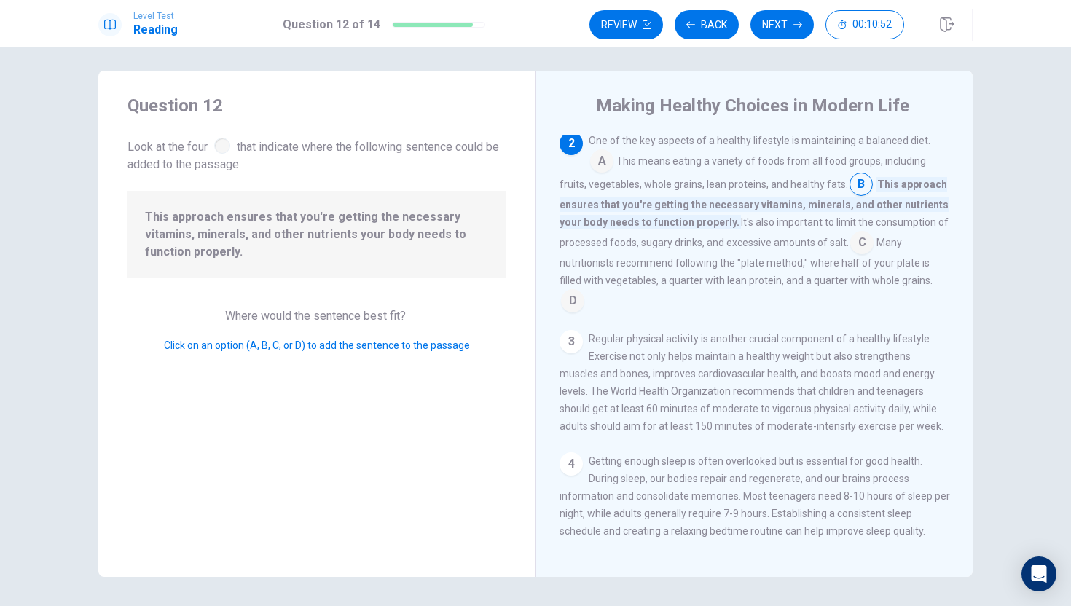
click at [861, 251] on input at bounding box center [862, 243] width 23 height 23
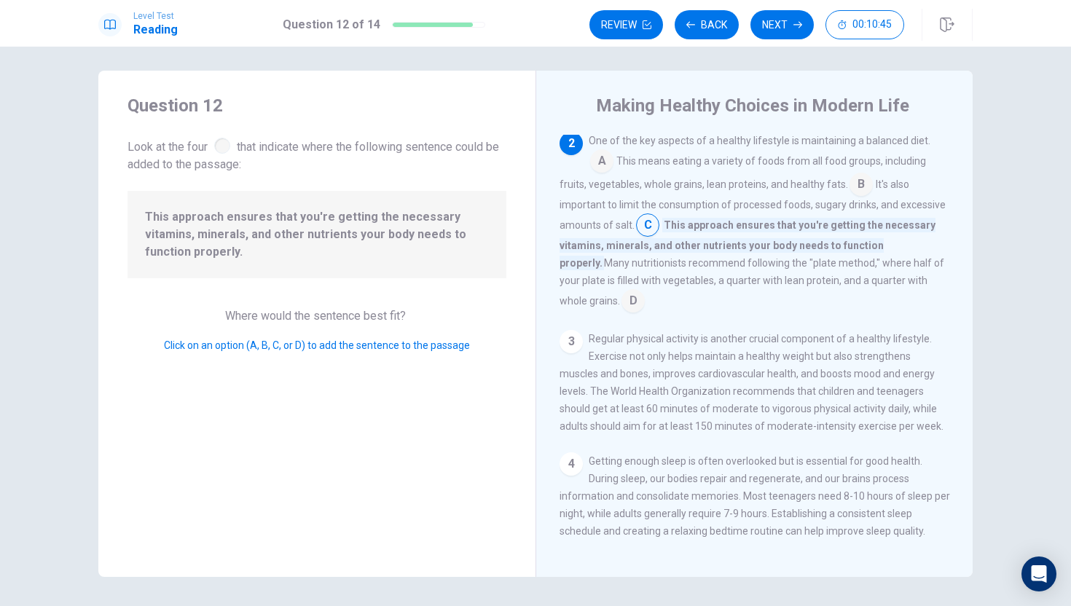
click at [645, 297] on input at bounding box center [633, 302] width 23 height 23
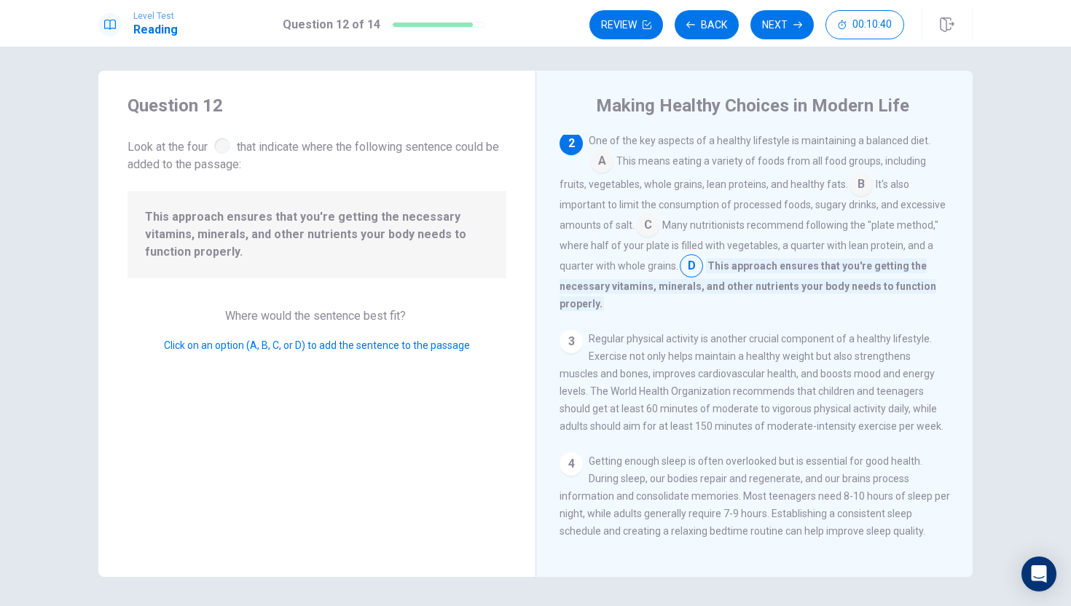
click at [608, 165] on input at bounding box center [601, 162] width 23 height 23
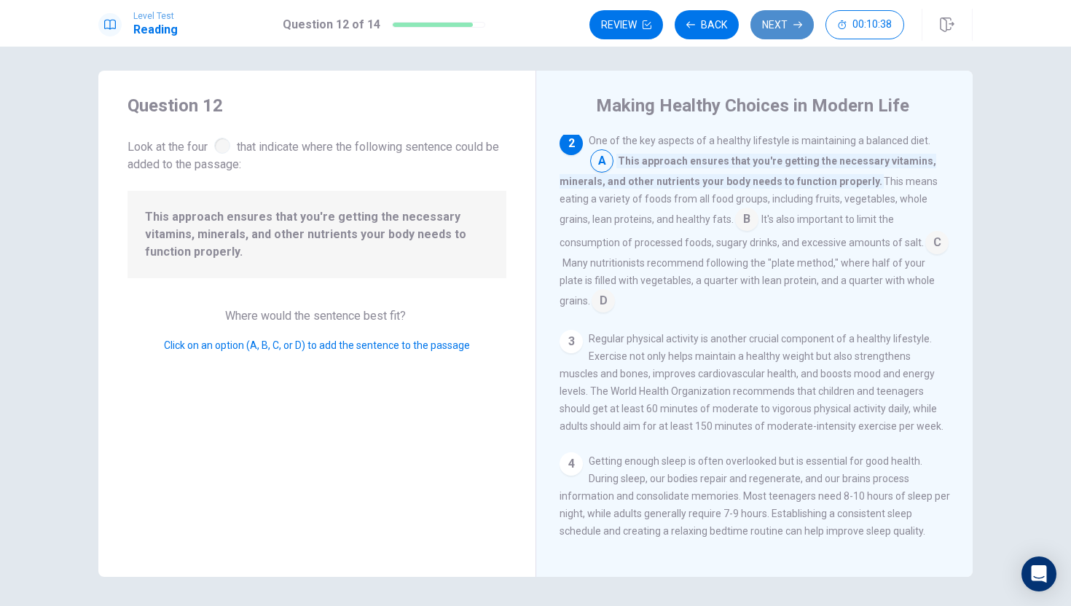
click at [773, 19] on button "Next" at bounding box center [782, 24] width 63 height 29
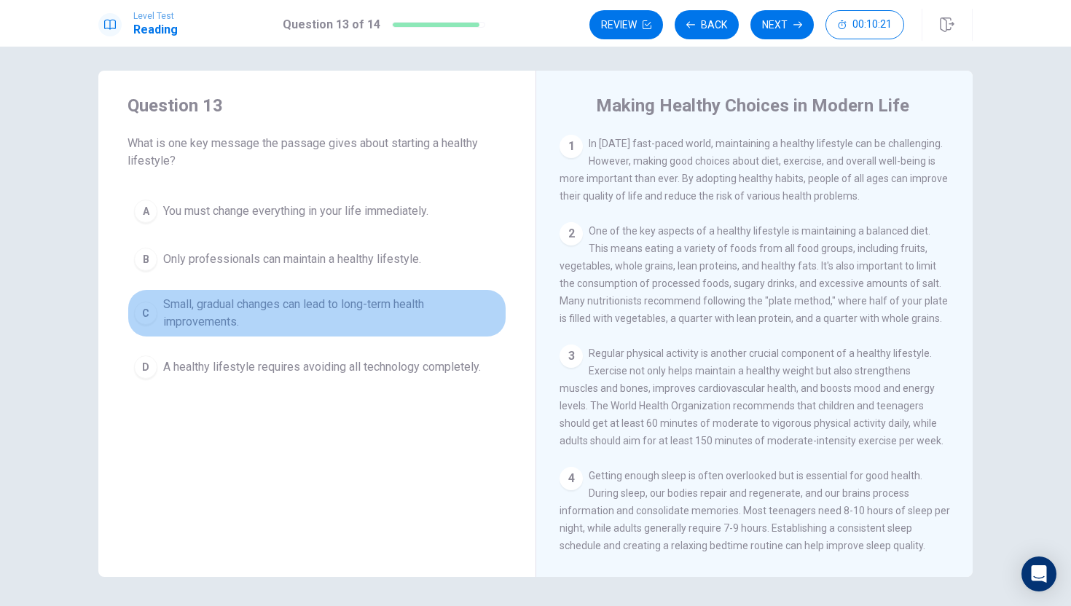
click at [297, 317] on span "Small, gradual changes can lead to long-term health improvements." at bounding box center [331, 313] width 337 height 35
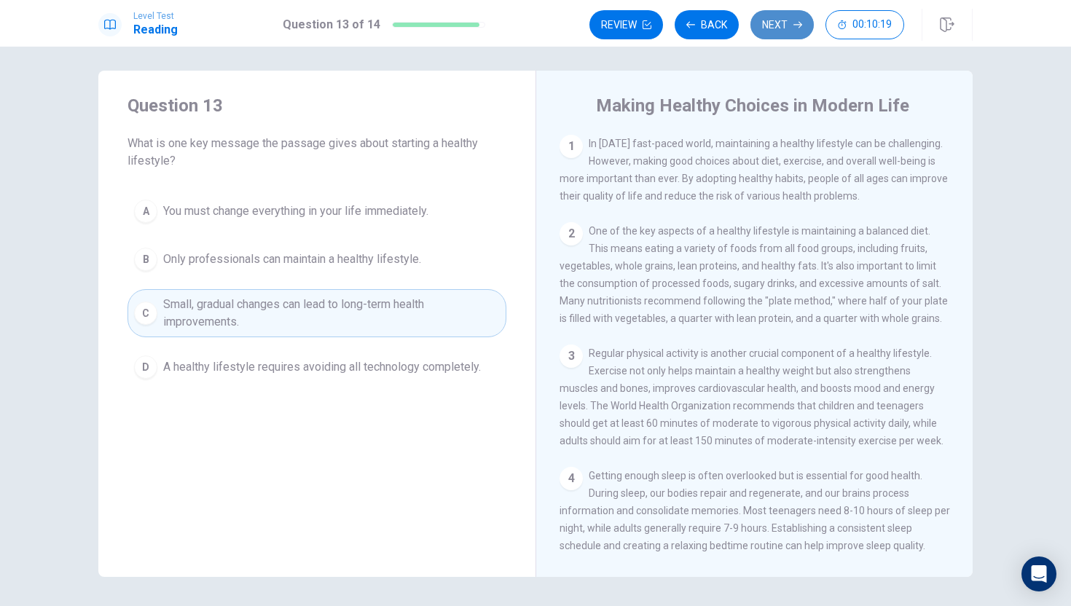
click at [784, 16] on button "Next" at bounding box center [782, 24] width 63 height 29
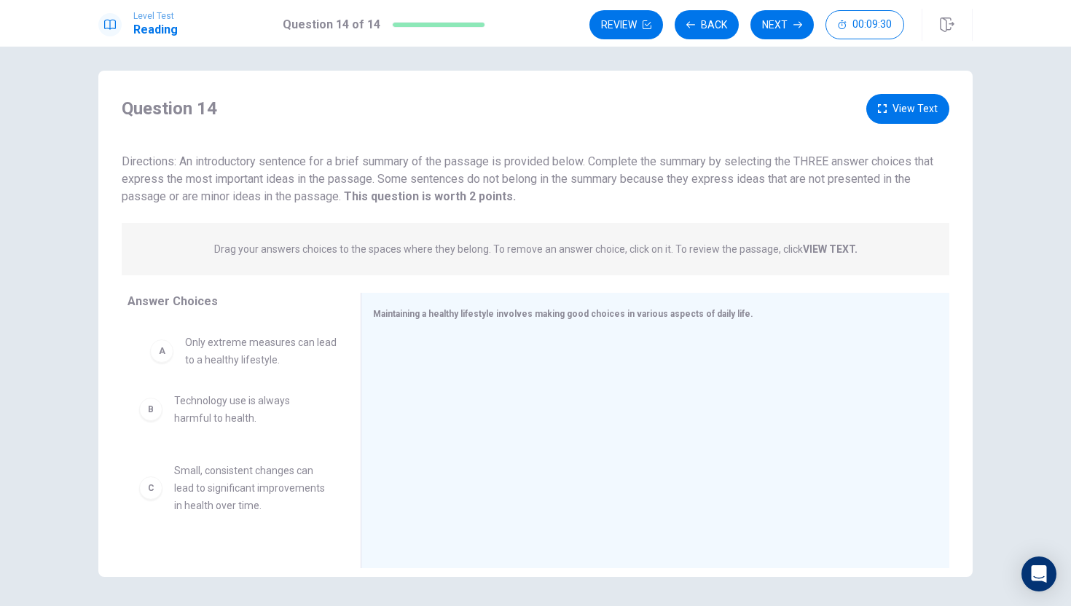
drag, startPoint x: 260, startPoint y: 359, endPoint x: 250, endPoint y: 352, distance: 12.1
drag, startPoint x: 418, startPoint y: 449, endPoint x: 397, endPoint y: 455, distance: 21.9
click at [413, 449] on div at bounding box center [649, 432] width 553 height 195
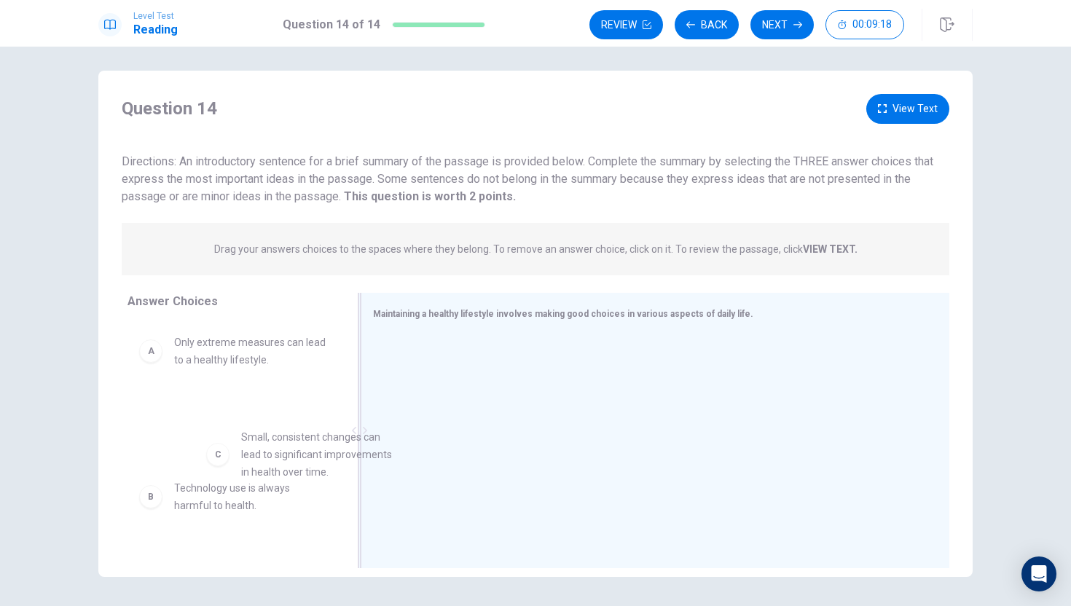
scroll to position [3, 0]
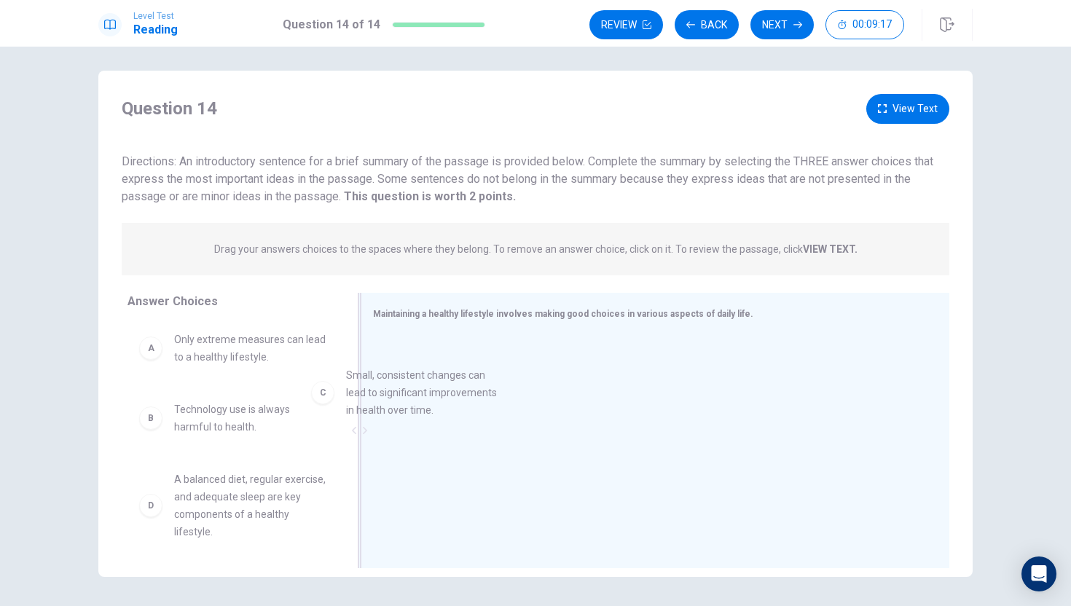
drag, startPoint x: 288, startPoint y: 490, endPoint x: 485, endPoint y: 377, distance: 227.5
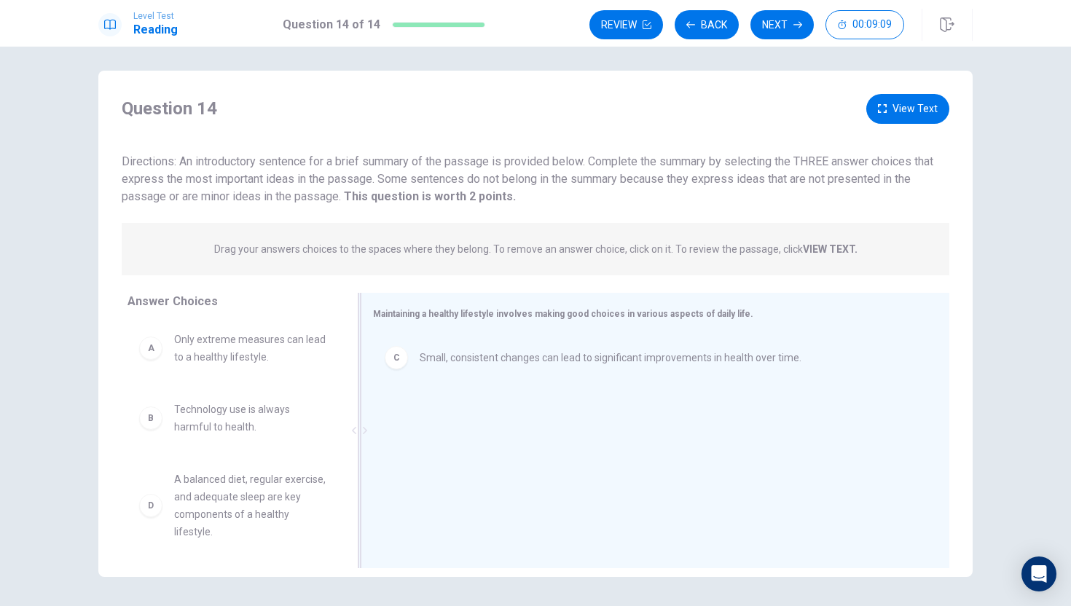
scroll to position [0, 0]
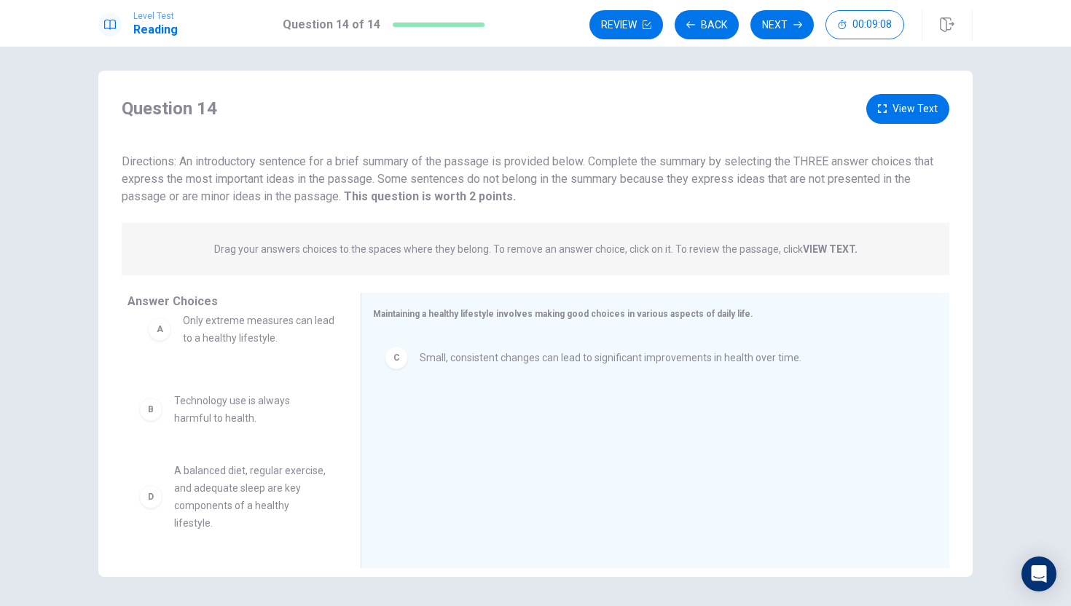
drag, startPoint x: 227, startPoint y: 359, endPoint x: 251, endPoint y: 342, distance: 29.2
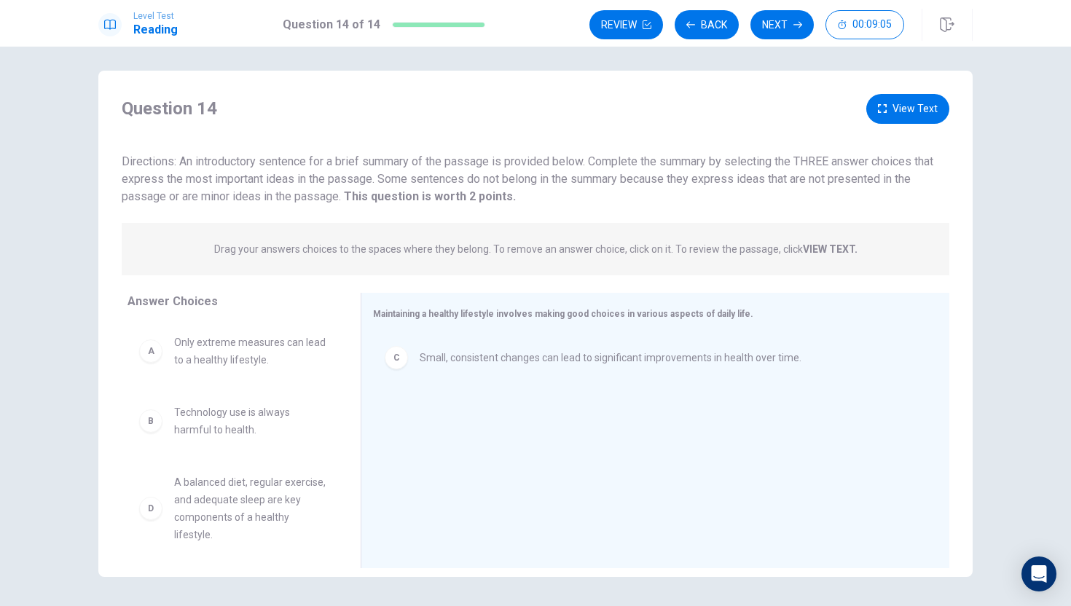
drag, startPoint x: 338, startPoint y: 367, endPoint x: 312, endPoint y: 362, distance: 26.7
click at [320, 360] on div "A Only extreme measures can lead to a healthy lifestyle. B Technology use is al…" at bounding box center [239, 434] width 222 height 224
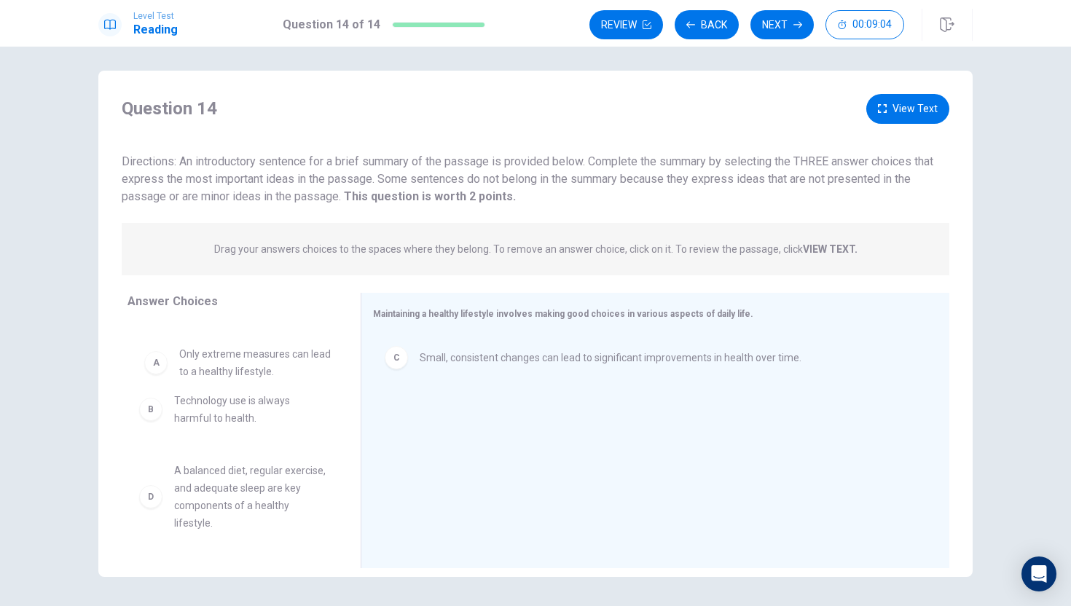
drag, startPoint x: 308, startPoint y: 355, endPoint x: 319, endPoint y: 358, distance: 11.3
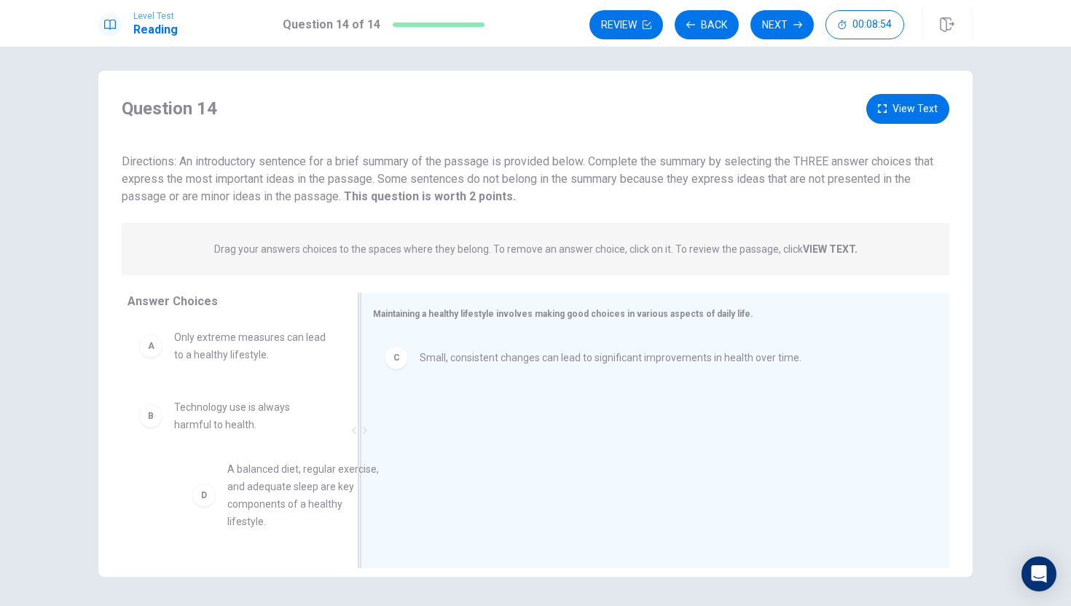
scroll to position [9, 0]
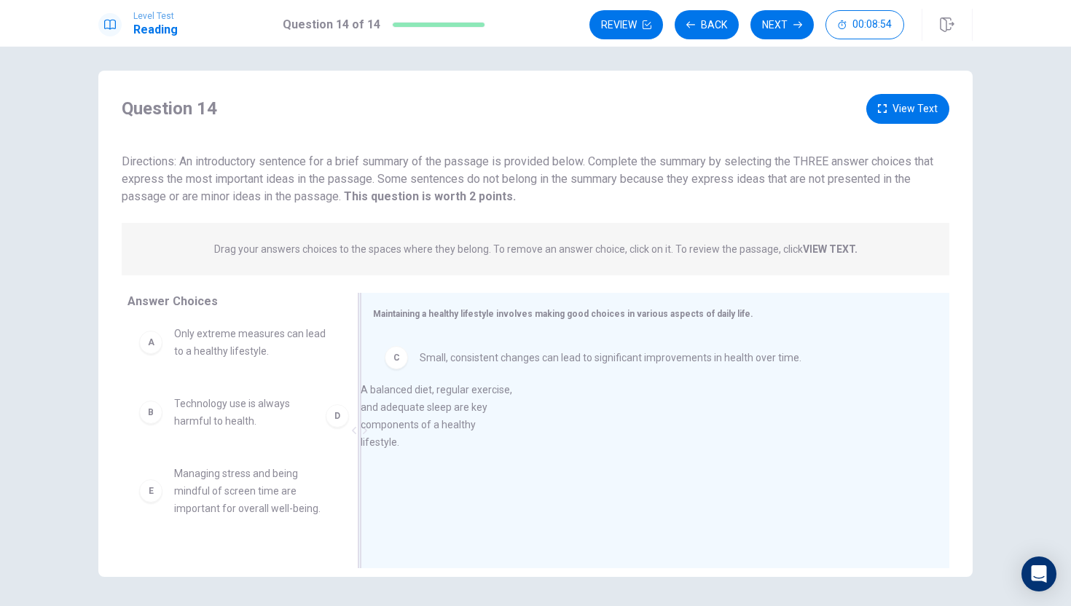
drag, startPoint x: 264, startPoint y: 492, endPoint x: 488, endPoint y: 390, distance: 245.9
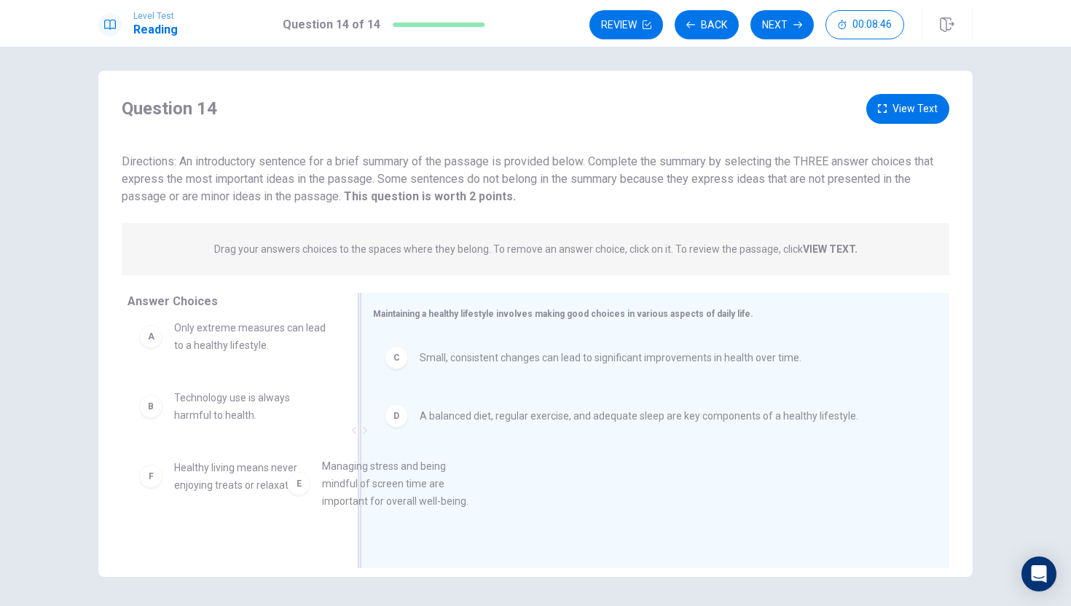
scroll to position [15, 0]
drag, startPoint x: 254, startPoint y: 485, endPoint x: 482, endPoint y: 477, distance: 228.2
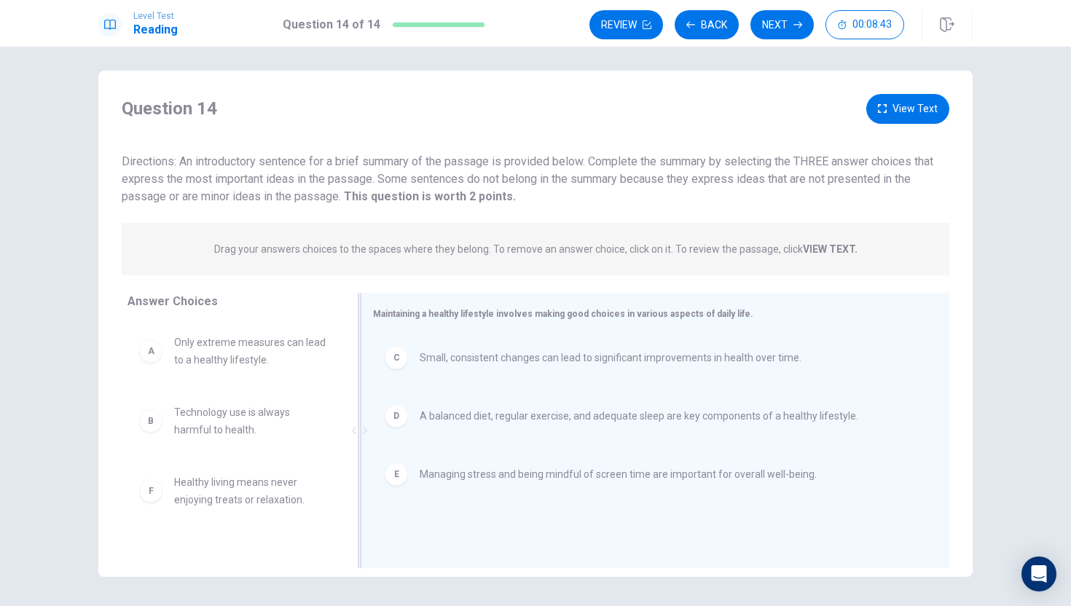
scroll to position [0, 0]
click at [772, 24] on button "Next" at bounding box center [782, 24] width 63 height 29
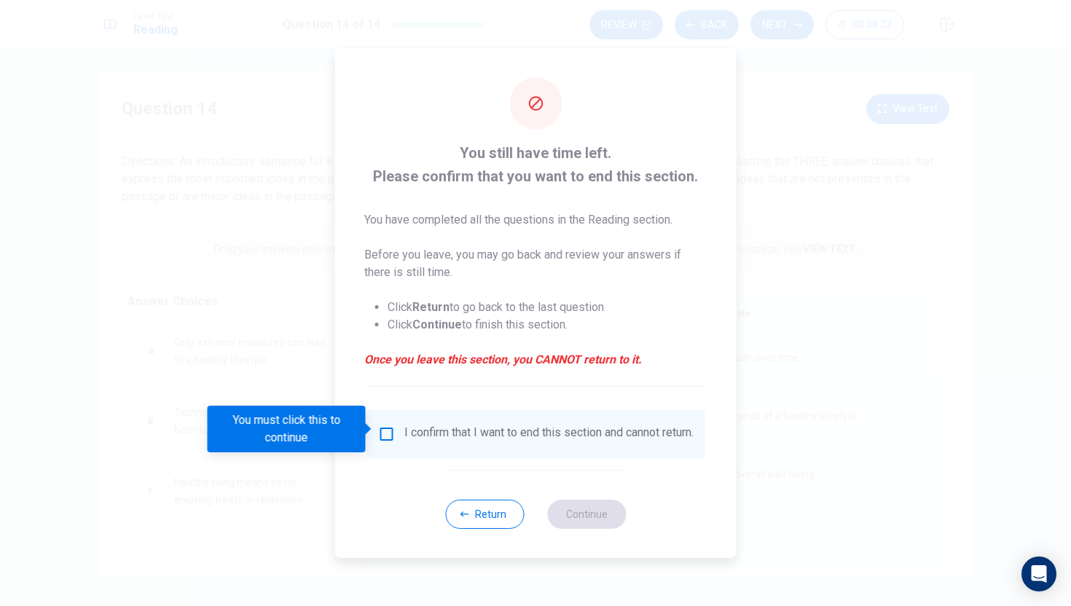
click at [801, 395] on div at bounding box center [535, 303] width 1071 height 606
click at [453, 508] on button "Return" at bounding box center [484, 514] width 79 height 29
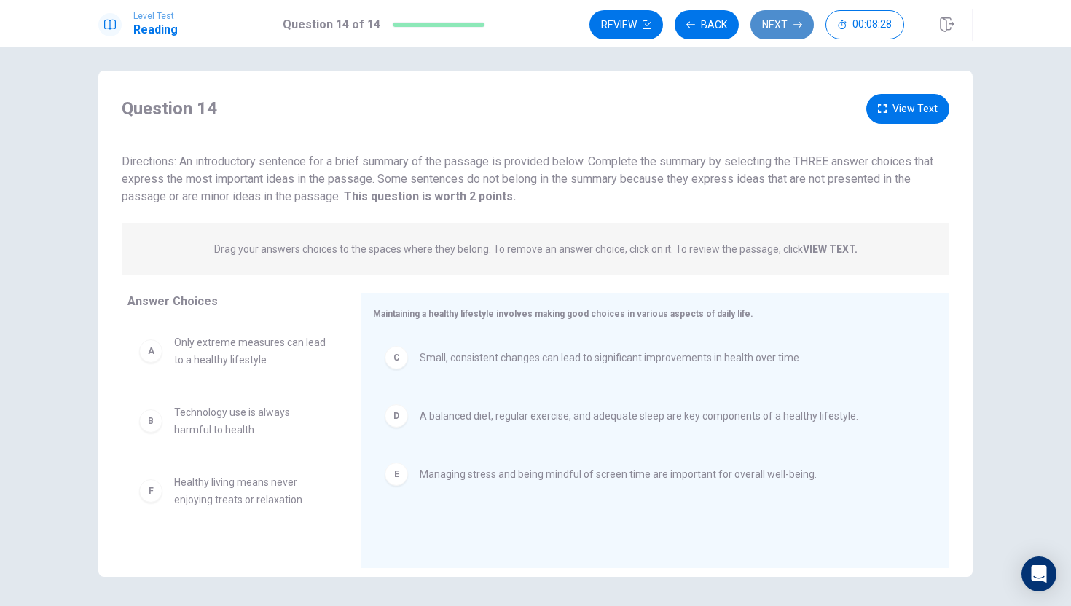
click at [776, 32] on button "Next" at bounding box center [782, 24] width 63 height 29
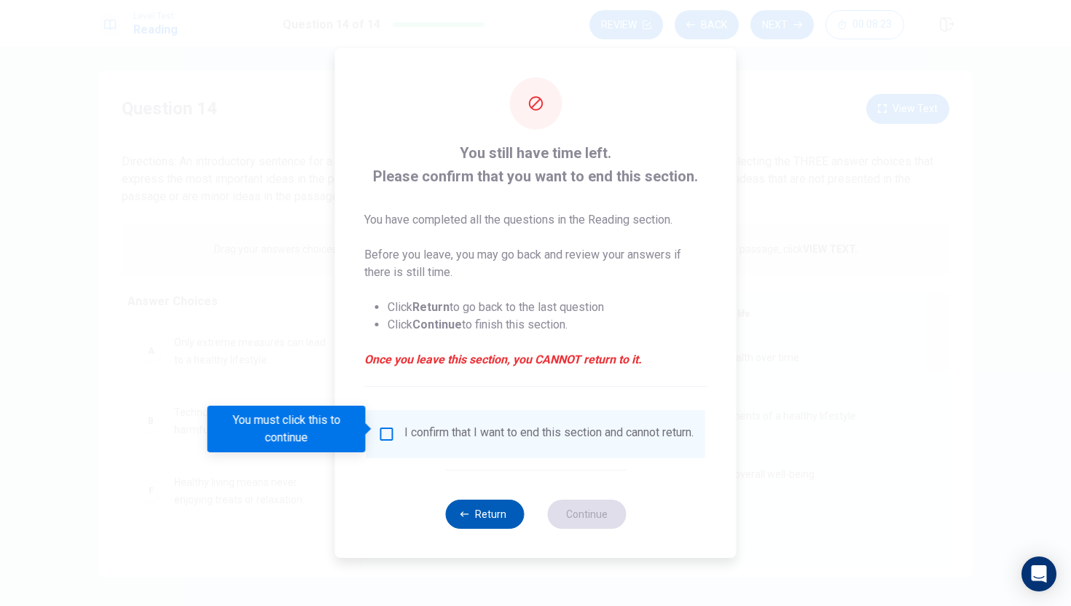
click at [457, 512] on button "Return" at bounding box center [484, 514] width 79 height 29
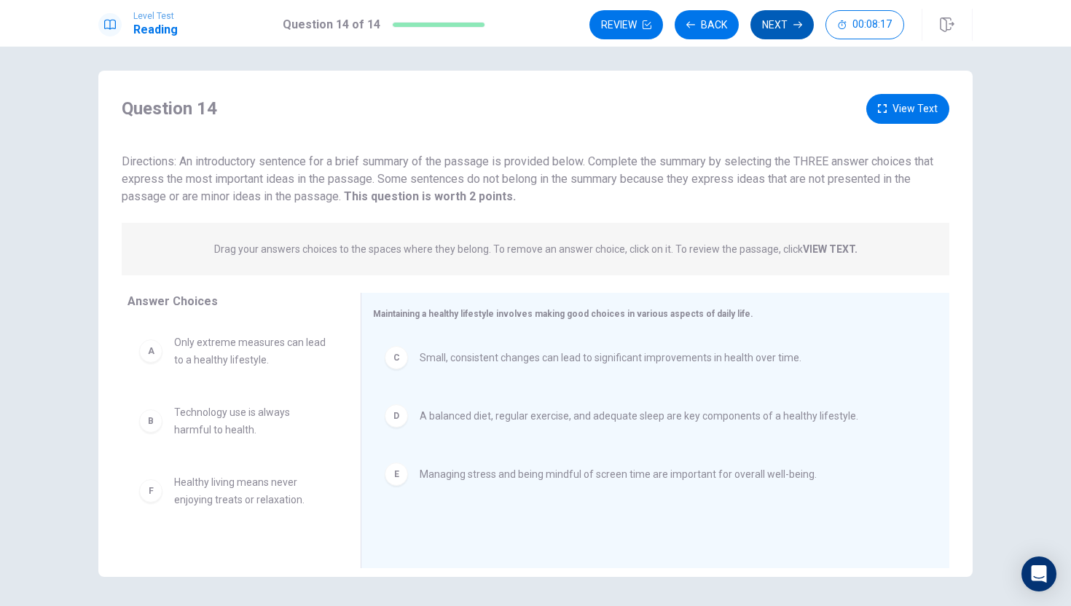
click at [771, 28] on button "Next" at bounding box center [782, 24] width 63 height 29
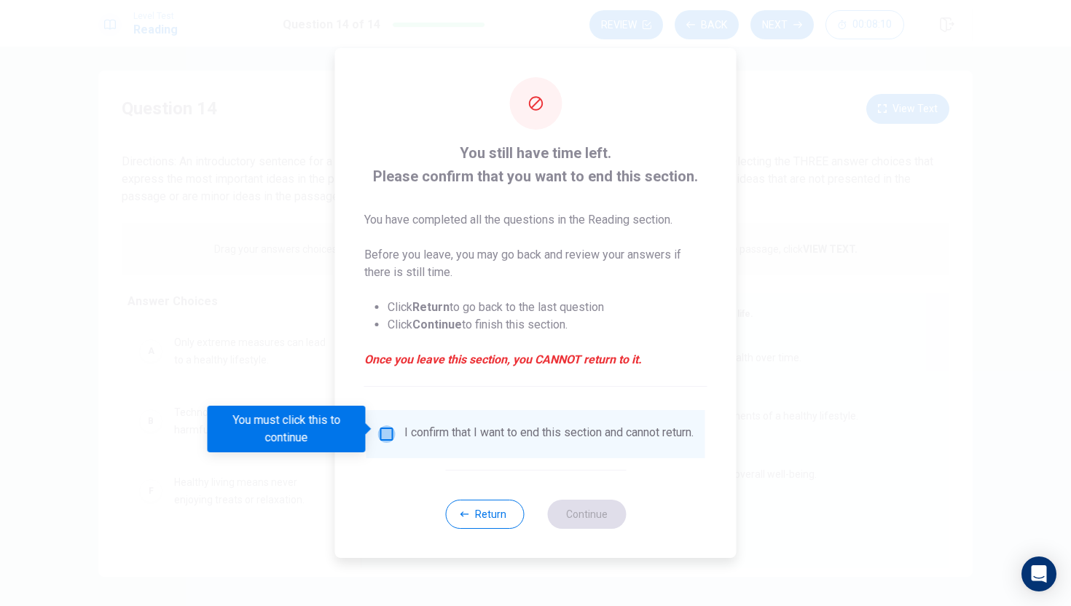
click at [390, 434] on input "You must click this to continue" at bounding box center [386, 434] width 17 height 17
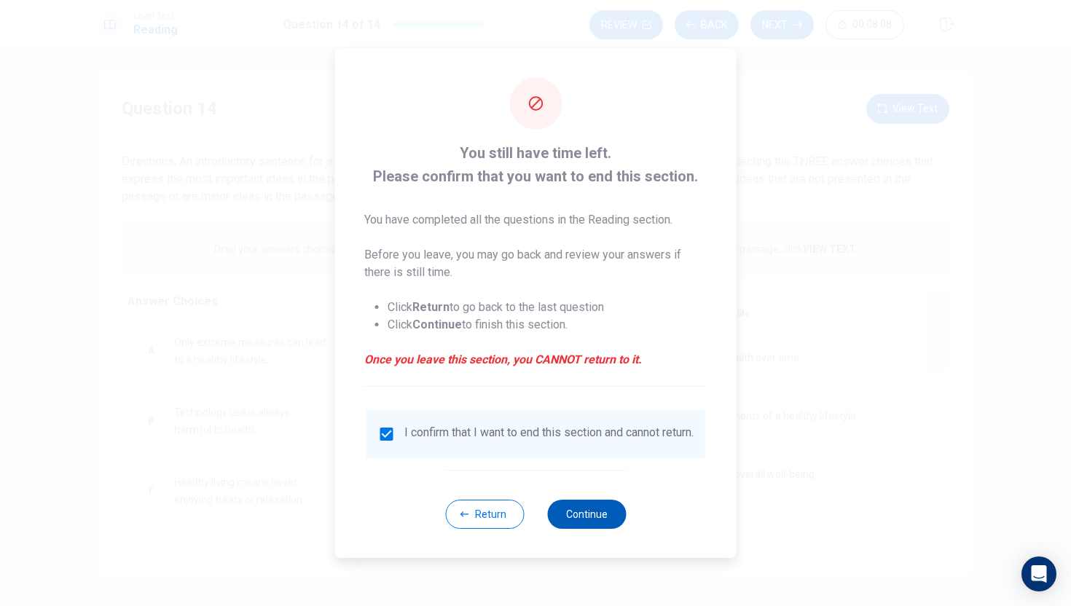
click at [607, 529] on button "Continue" at bounding box center [586, 514] width 79 height 29
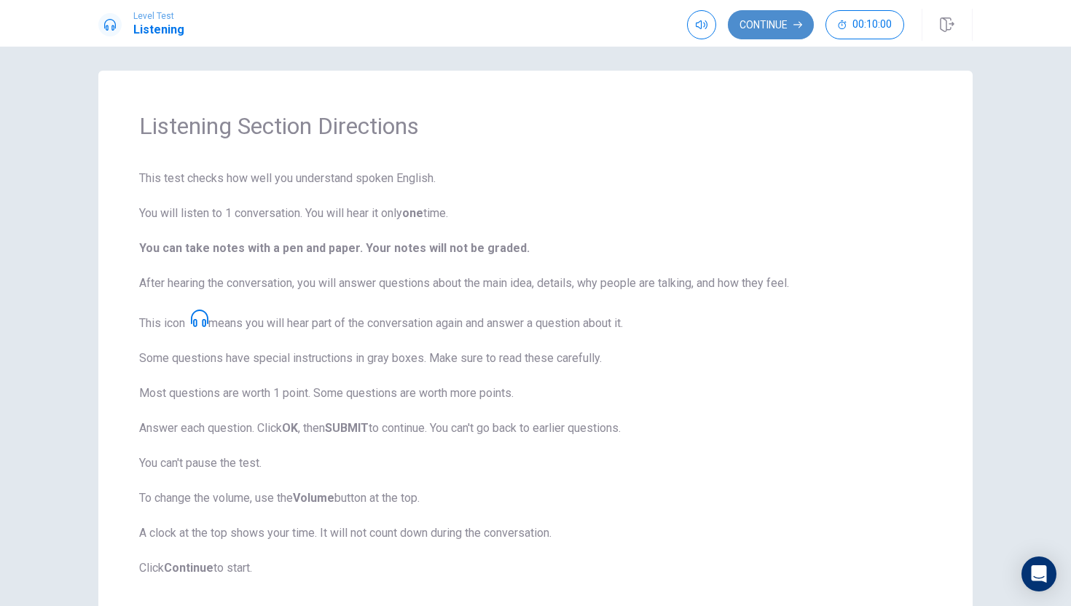
click at [775, 23] on button "Continue" at bounding box center [771, 24] width 86 height 29
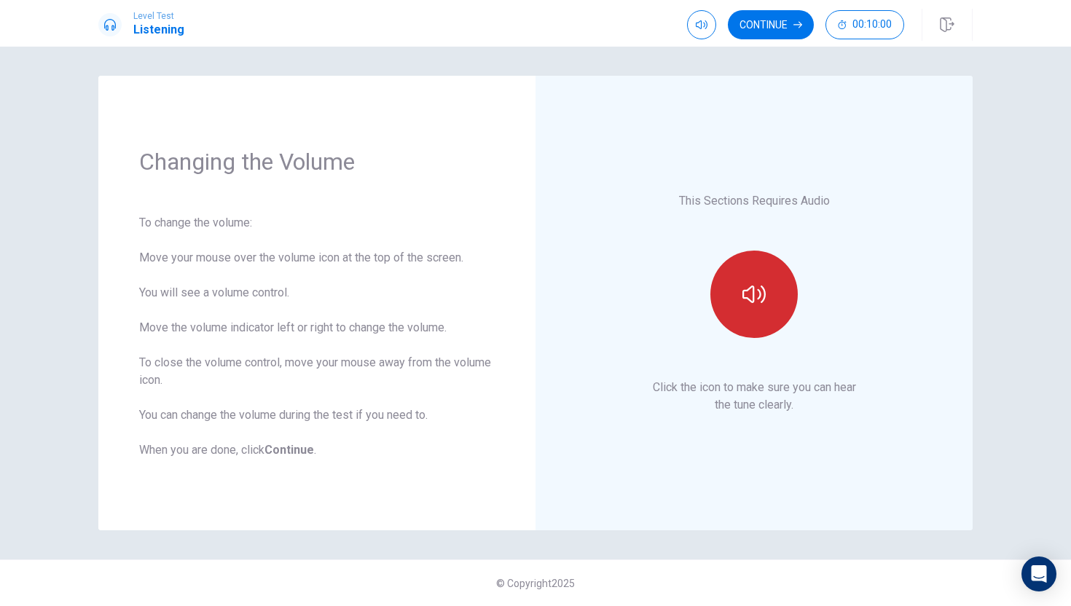
click at [748, 292] on icon "button" at bounding box center [754, 294] width 23 height 23
click at [755, 321] on button "button" at bounding box center [754, 294] width 87 height 87
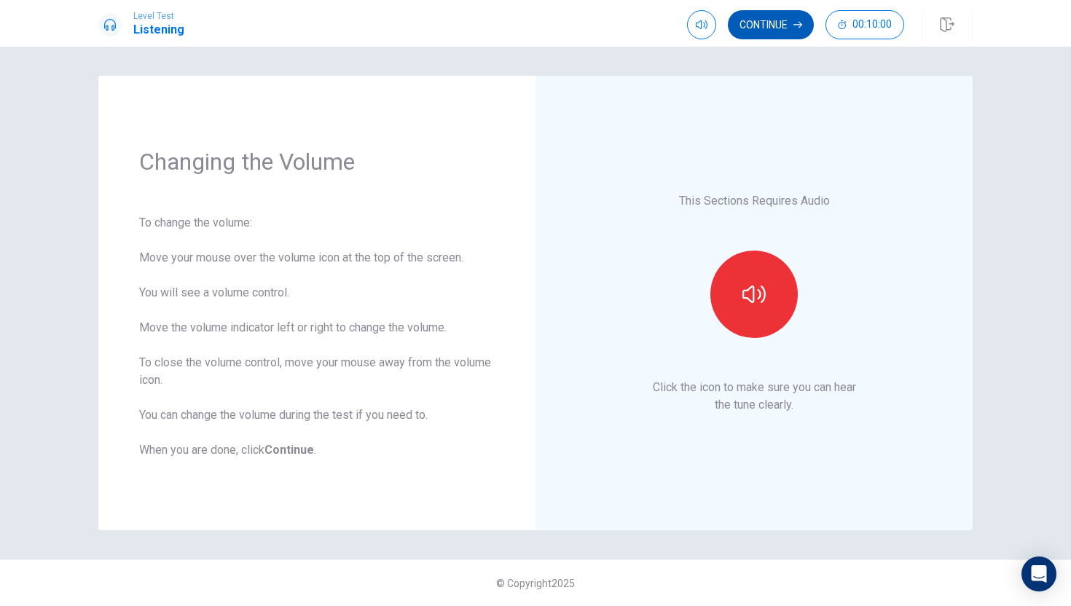
click at [754, 37] on button "Continue" at bounding box center [771, 24] width 86 height 29
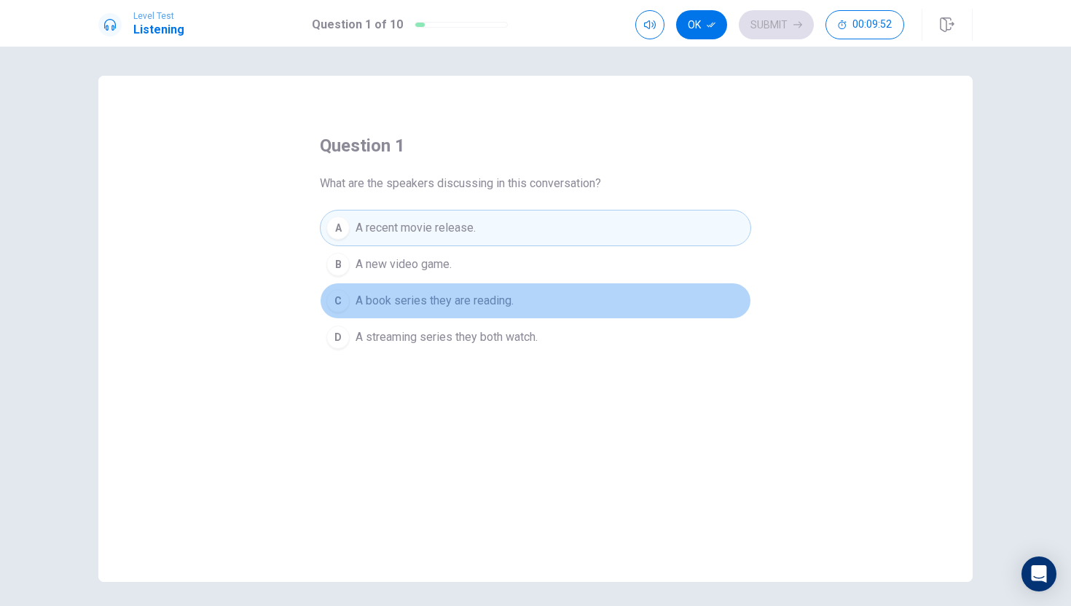
click at [480, 297] on span "A book series they are reading." at bounding box center [435, 300] width 158 height 17
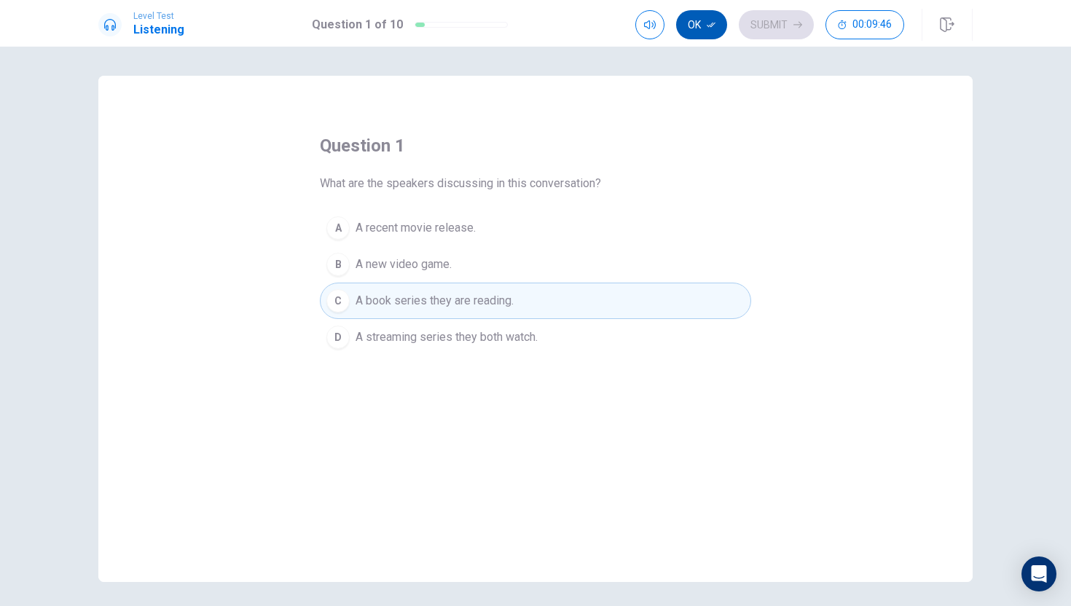
click at [706, 28] on button "Ok" at bounding box center [701, 24] width 51 height 29
click at [768, 25] on button "Submit" at bounding box center [776, 24] width 75 height 29
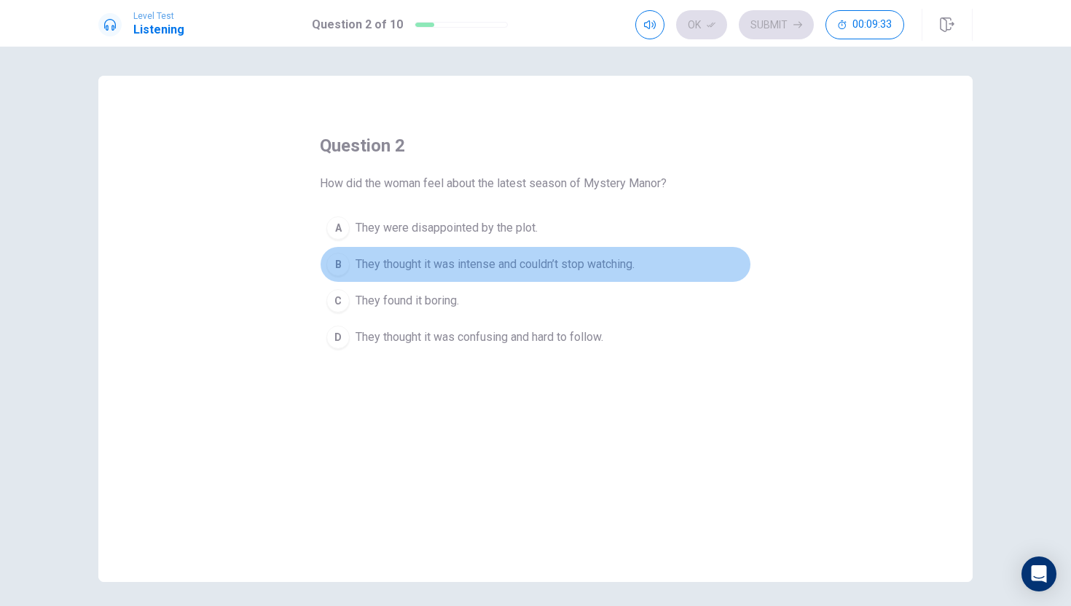
click at [508, 265] on span "They thought it was intense and couldn’t stop watching." at bounding box center [495, 264] width 279 height 17
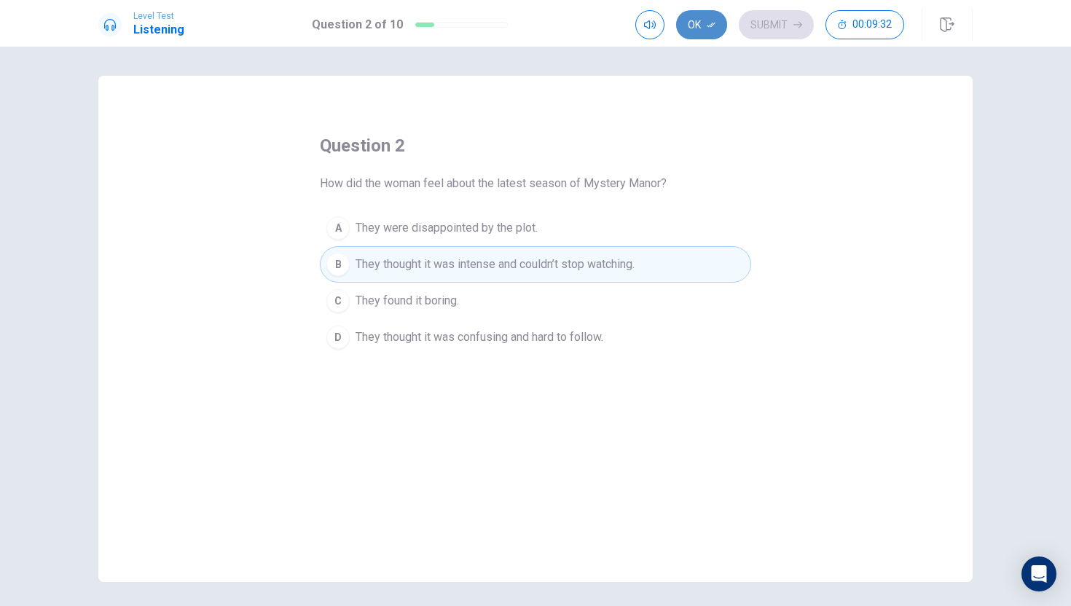
click at [687, 23] on button "Ok" at bounding box center [701, 24] width 51 height 29
click at [759, 31] on button "Submit" at bounding box center [776, 24] width 75 height 29
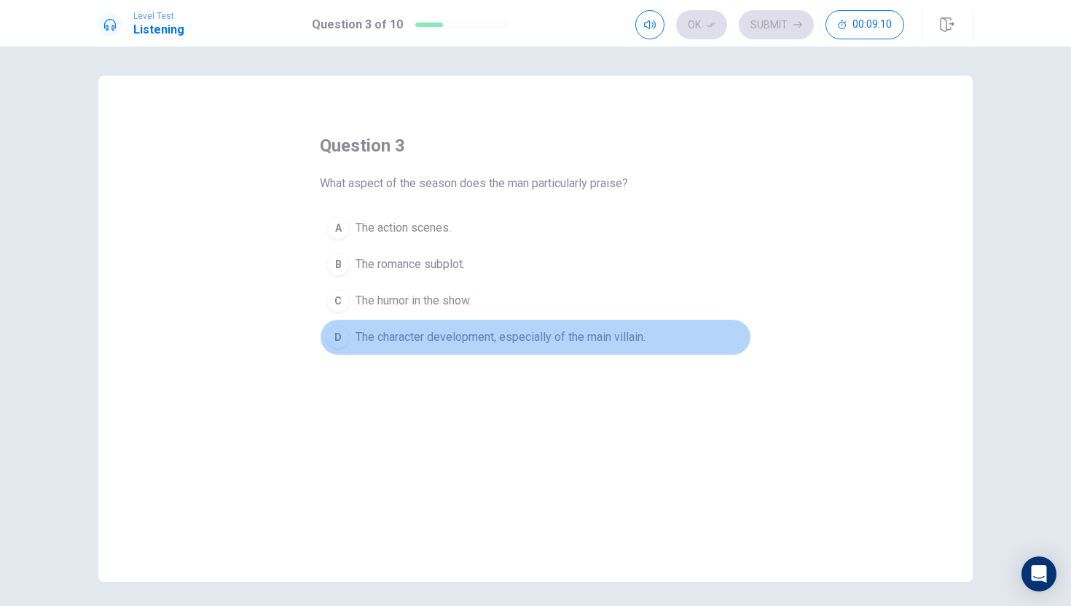
click at [462, 340] on span "The character development, especially of the main villain." at bounding box center [501, 337] width 290 height 17
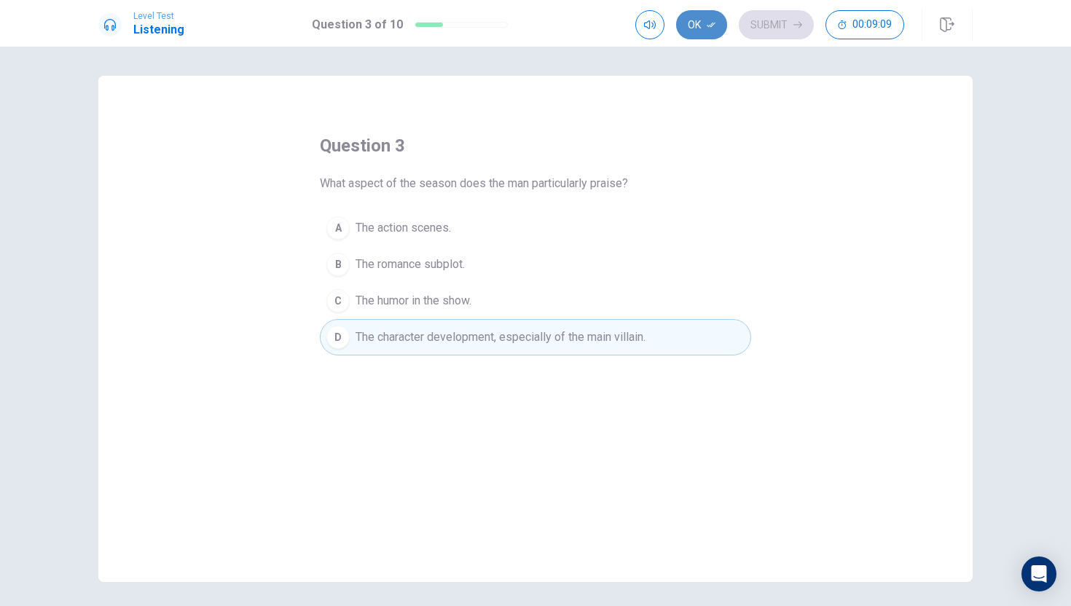
click at [701, 25] on button "Ok" at bounding box center [701, 24] width 51 height 29
click at [735, 25] on div "Ok Submit 00:09:08" at bounding box center [770, 24] width 269 height 29
click at [762, 25] on button "Submit" at bounding box center [776, 24] width 75 height 29
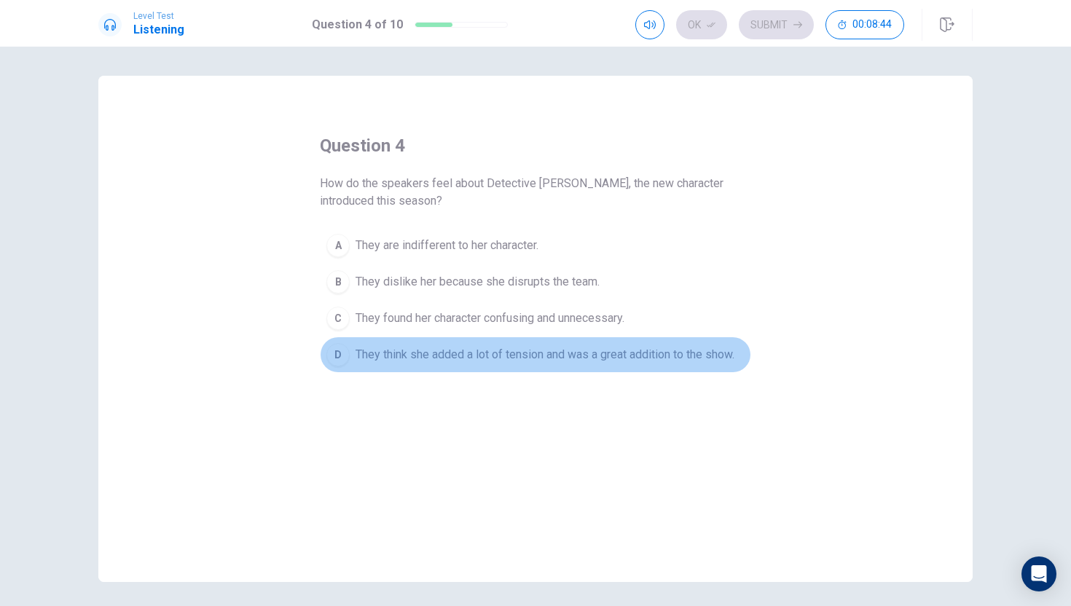
click at [505, 351] on span "They think she added a lot of tension and was a great addition to the show." at bounding box center [545, 354] width 379 height 17
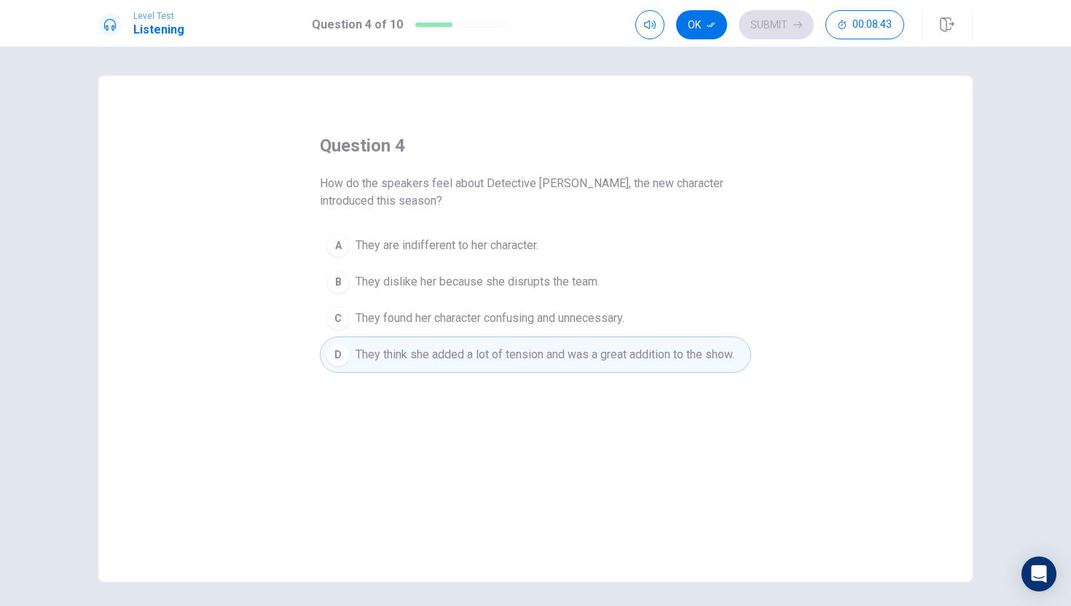
click at [725, 13] on div "Ok Submit 00:08:43" at bounding box center [770, 24] width 269 height 29
click at [716, 24] on button "Ok" at bounding box center [701, 24] width 51 height 29
click at [761, 25] on button "Submit" at bounding box center [776, 24] width 75 height 29
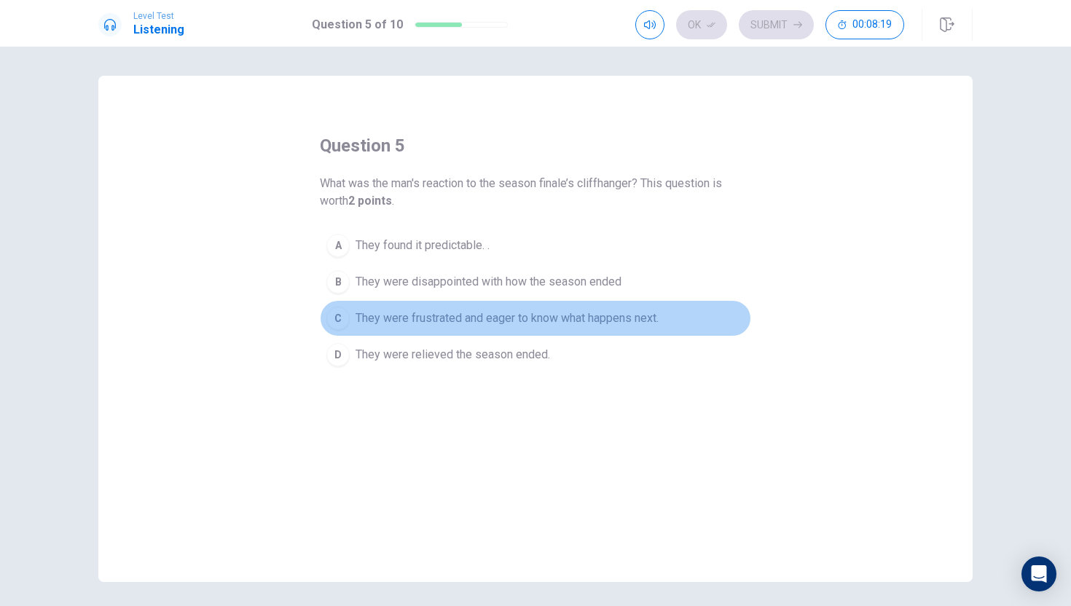
click at [491, 321] on span "They were frustrated and eager to know what happens next." at bounding box center [507, 318] width 303 height 17
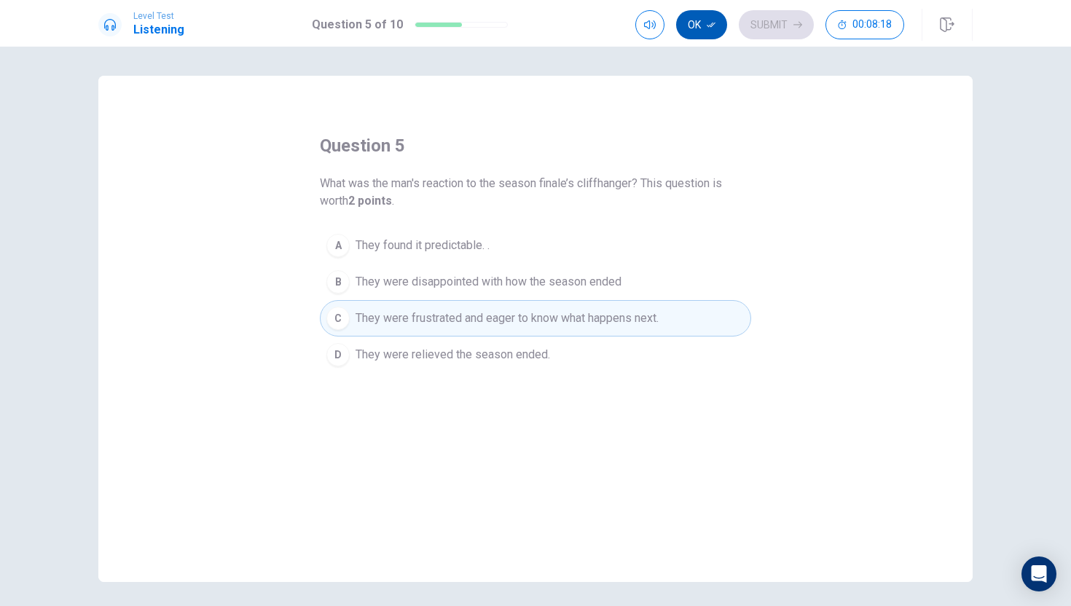
click at [703, 31] on button "Ok" at bounding box center [701, 24] width 51 height 29
click at [753, 27] on button "Submit" at bounding box center [776, 24] width 75 height 29
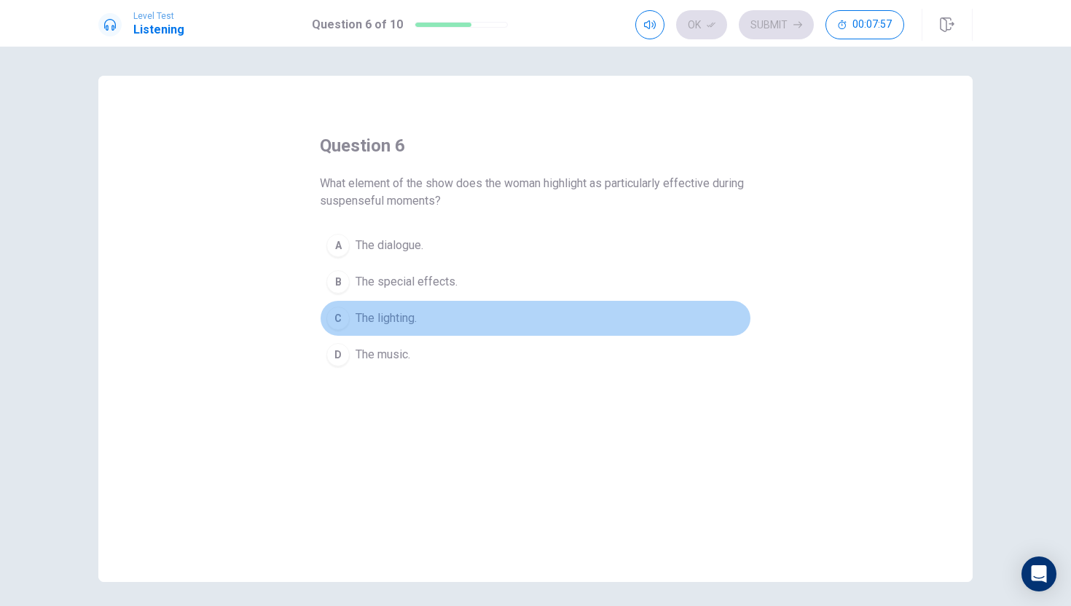
click at [423, 317] on button "C The lighting." at bounding box center [535, 318] width 431 height 36
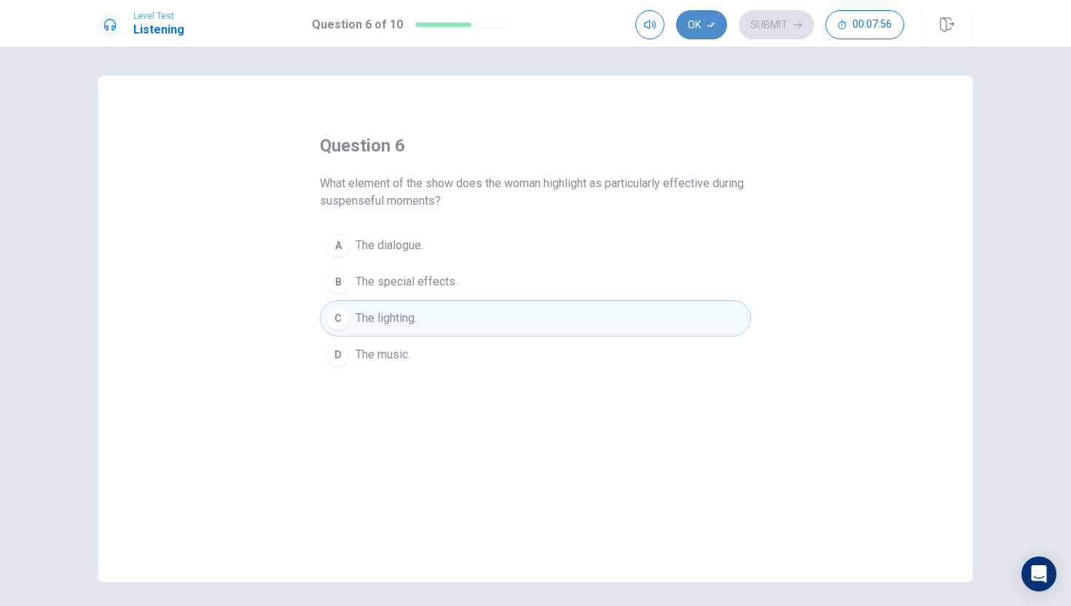
click at [716, 23] on button "Ok" at bounding box center [701, 24] width 51 height 29
click at [764, 23] on button "Submit" at bounding box center [776, 24] width 75 height 29
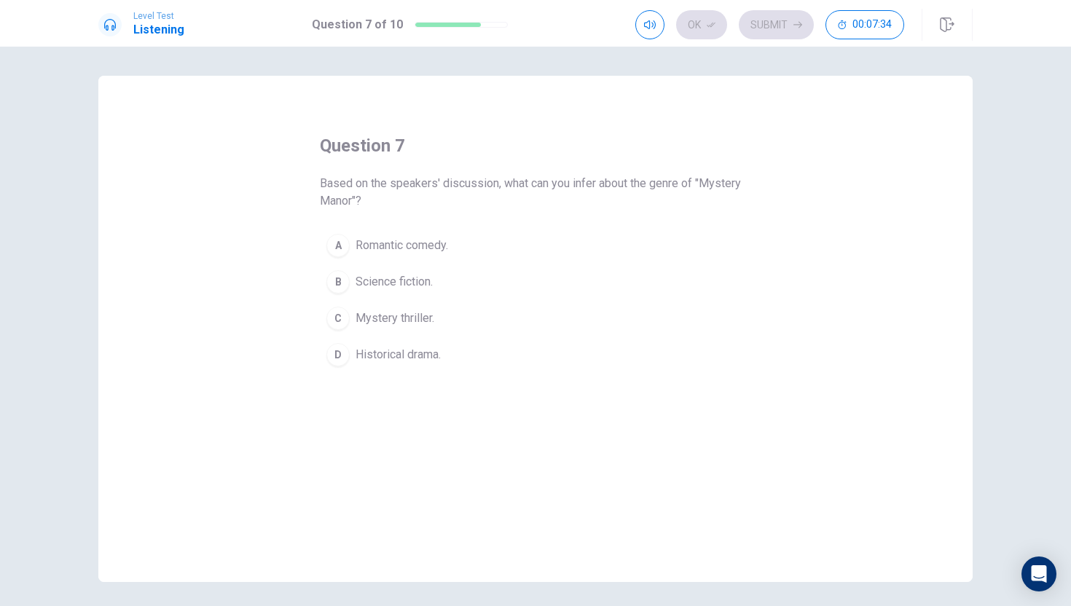
click at [424, 320] on span "Mystery thriller." at bounding box center [395, 318] width 79 height 17
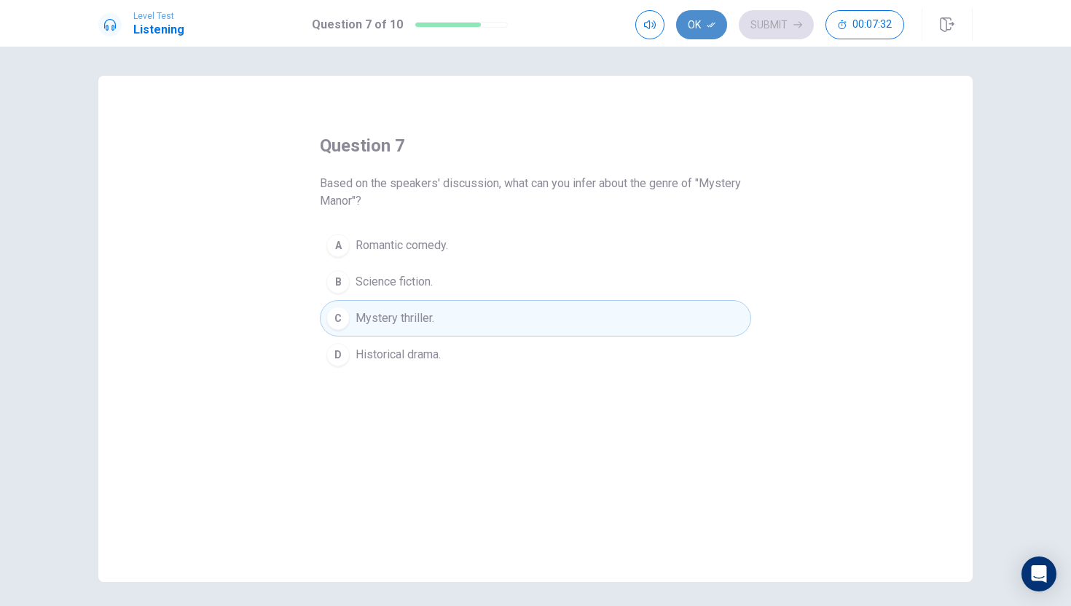
click at [706, 26] on button "Ok" at bounding box center [701, 24] width 51 height 29
click at [764, 28] on button "Submit" at bounding box center [776, 24] width 75 height 29
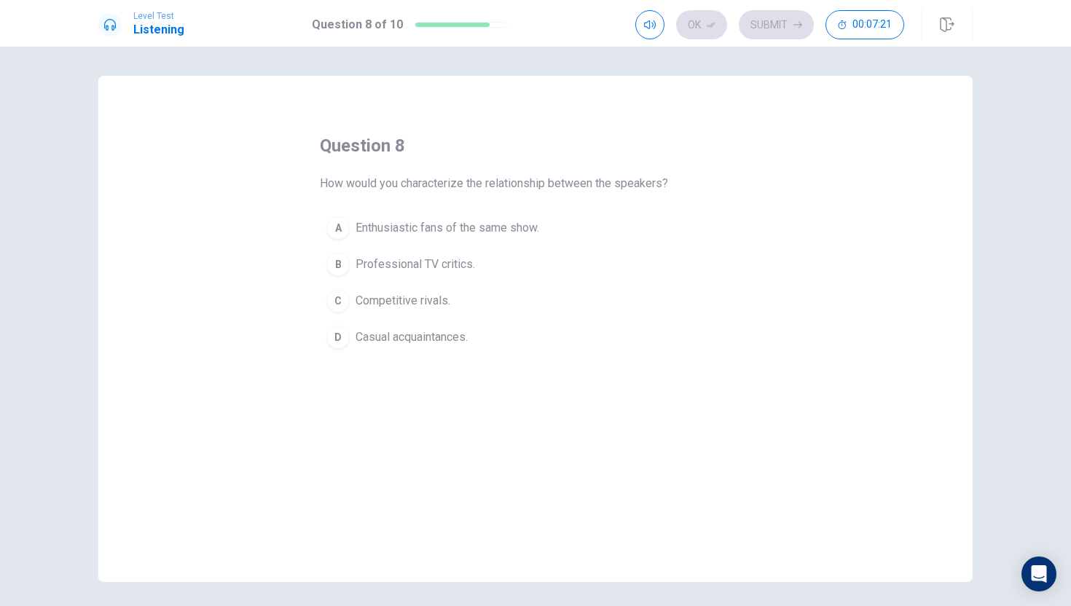
click at [488, 232] on span "Enthusiastic fans of the same show." at bounding box center [448, 227] width 184 height 17
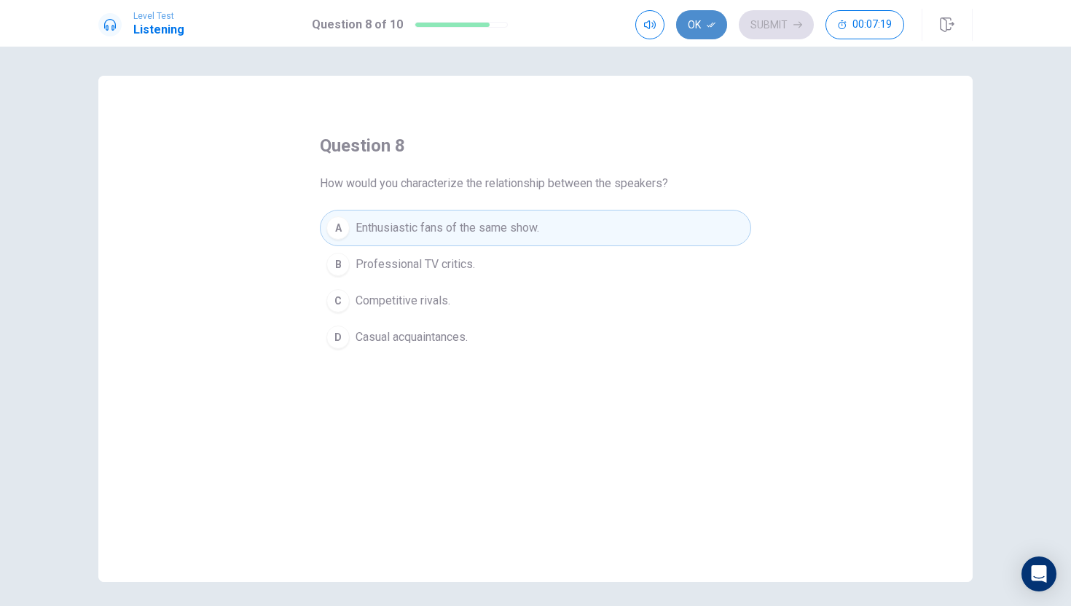
click at [711, 24] on icon "button" at bounding box center [711, 24] width 9 height 9
click at [759, 24] on button "Submit" at bounding box center [776, 24] width 75 height 29
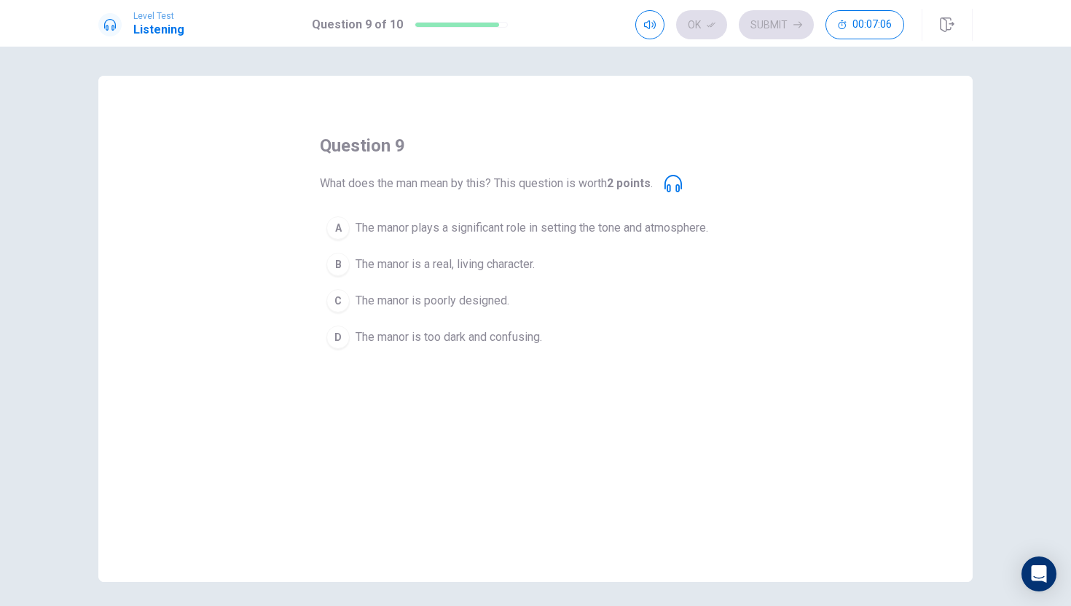
click at [496, 229] on span "The manor plays a significant role in setting the tone and atmosphere." at bounding box center [532, 227] width 353 height 17
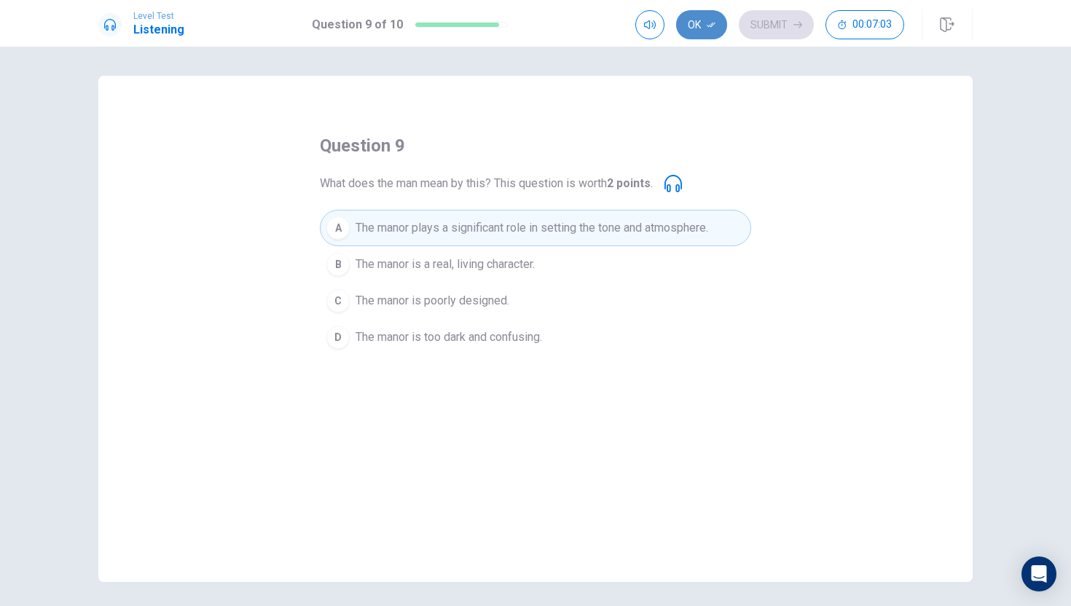
click at [691, 39] on button "Ok" at bounding box center [701, 24] width 51 height 29
click at [761, 29] on button "Submit" at bounding box center [776, 24] width 75 height 29
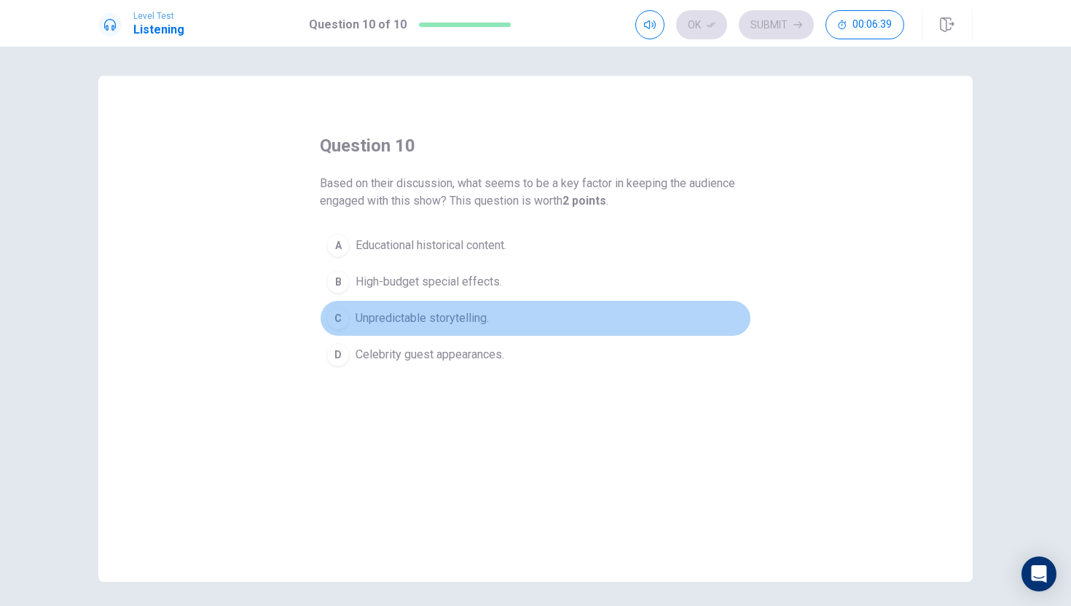
click at [469, 325] on span "Unpredictable storytelling." at bounding box center [422, 318] width 133 height 17
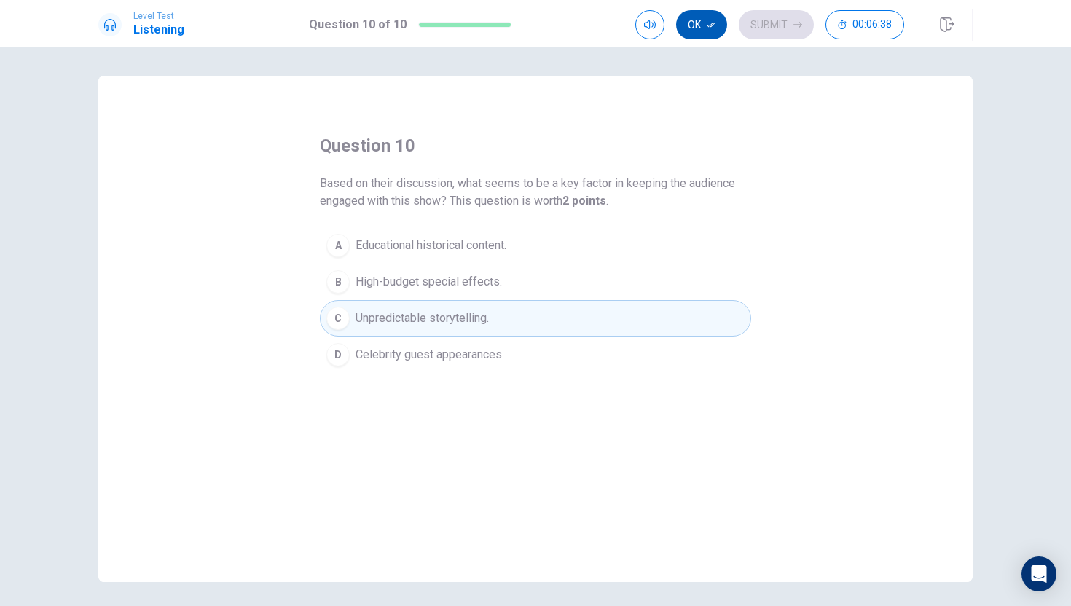
click at [716, 30] on button "Ok" at bounding box center [701, 24] width 51 height 29
click at [752, 28] on button "Submit" at bounding box center [776, 24] width 75 height 29
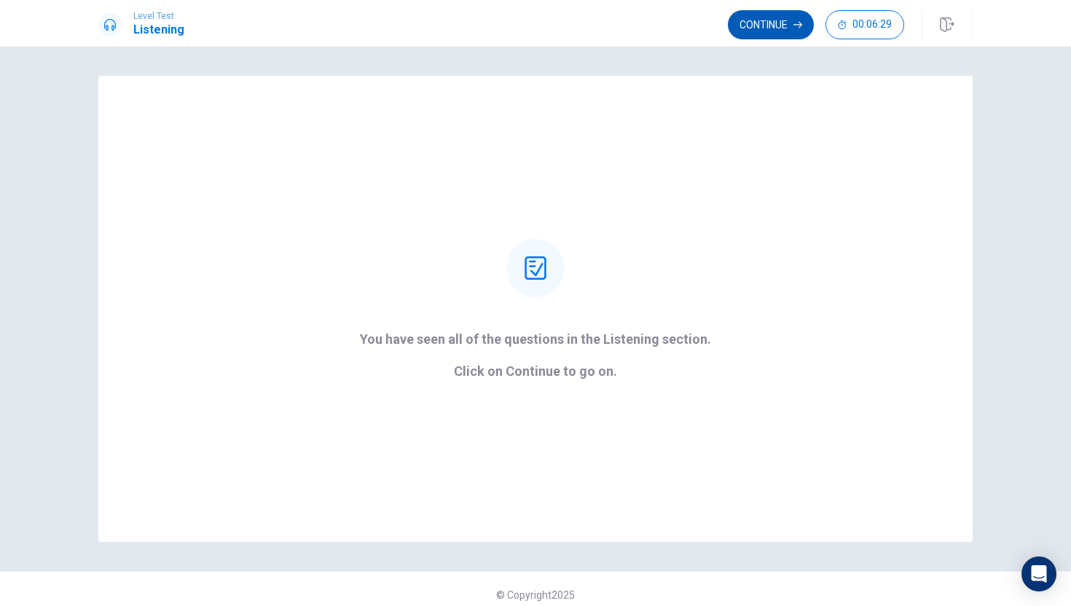
click at [778, 23] on button "Continue" at bounding box center [771, 24] width 86 height 29
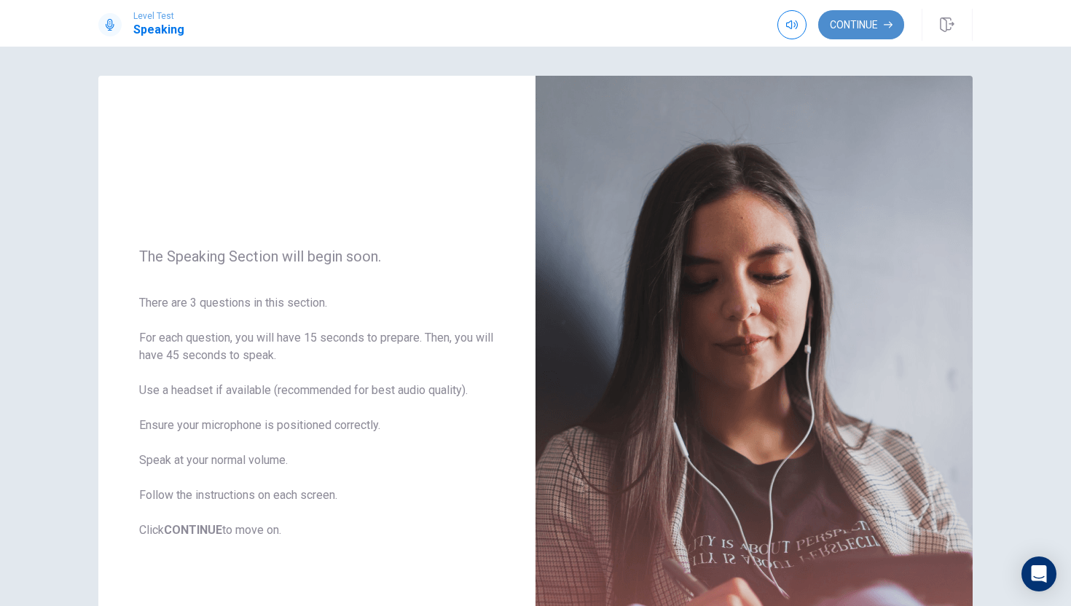
click at [856, 28] on button "Continue" at bounding box center [861, 24] width 86 height 29
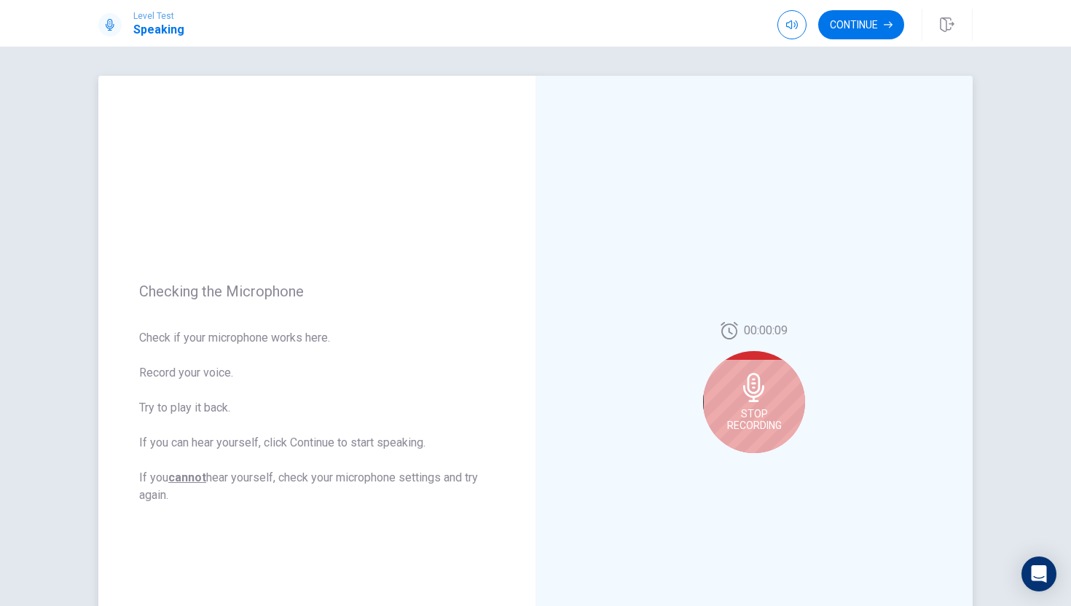
click at [757, 378] on icon at bounding box center [754, 387] width 29 height 29
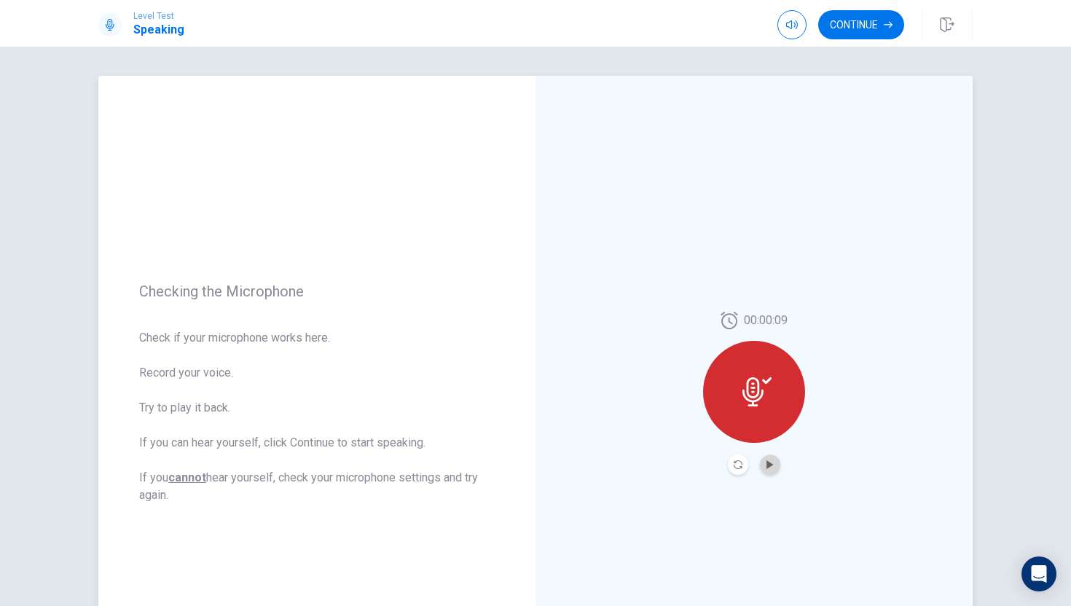
click at [775, 459] on button "Play Audio" at bounding box center [770, 465] width 20 height 20
click at [767, 398] on icon at bounding box center [757, 392] width 29 height 29
click at [767, 467] on icon "Pause Audio" at bounding box center [770, 465] width 7 height 9
click at [858, 23] on button "Continue" at bounding box center [861, 24] width 86 height 29
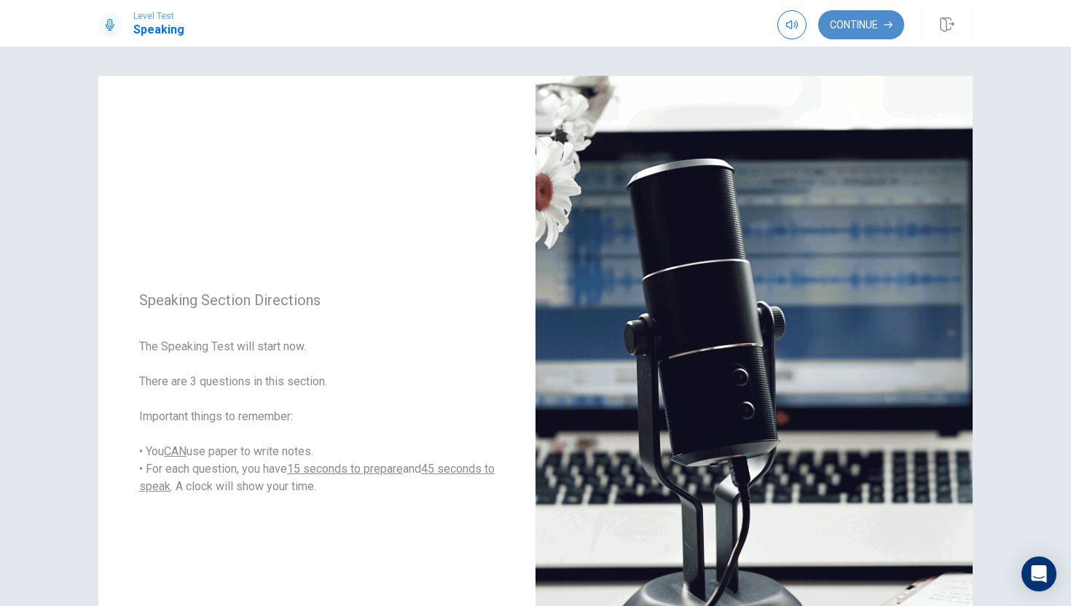
click at [837, 28] on button "Continue" at bounding box center [861, 24] width 86 height 29
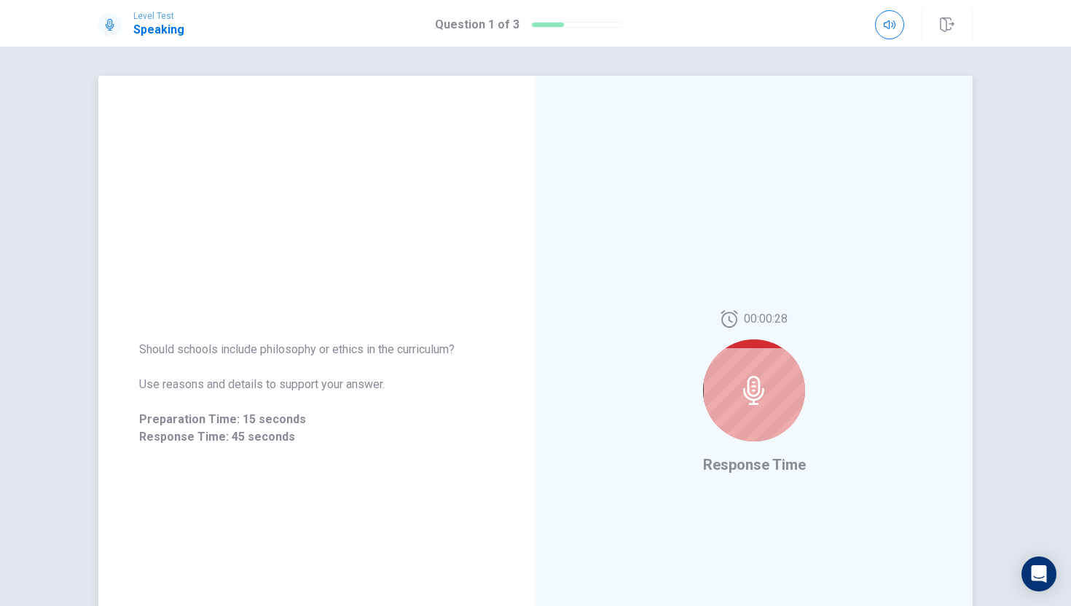
click at [746, 388] on icon at bounding box center [754, 390] width 29 height 29
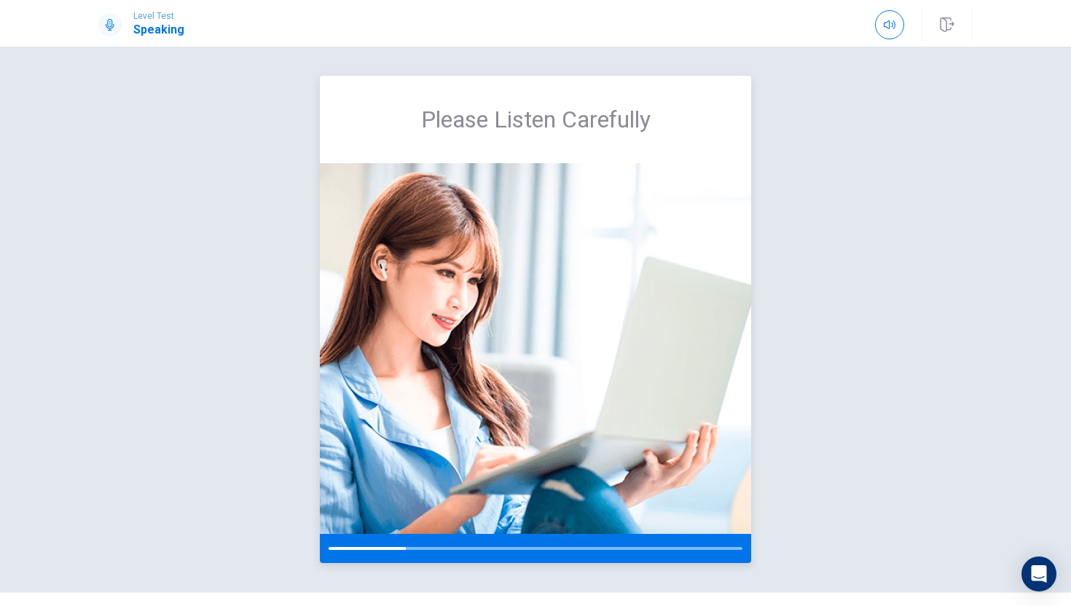
click at [660, 350] on img at bounding box center [535, 348] width 431 height 371
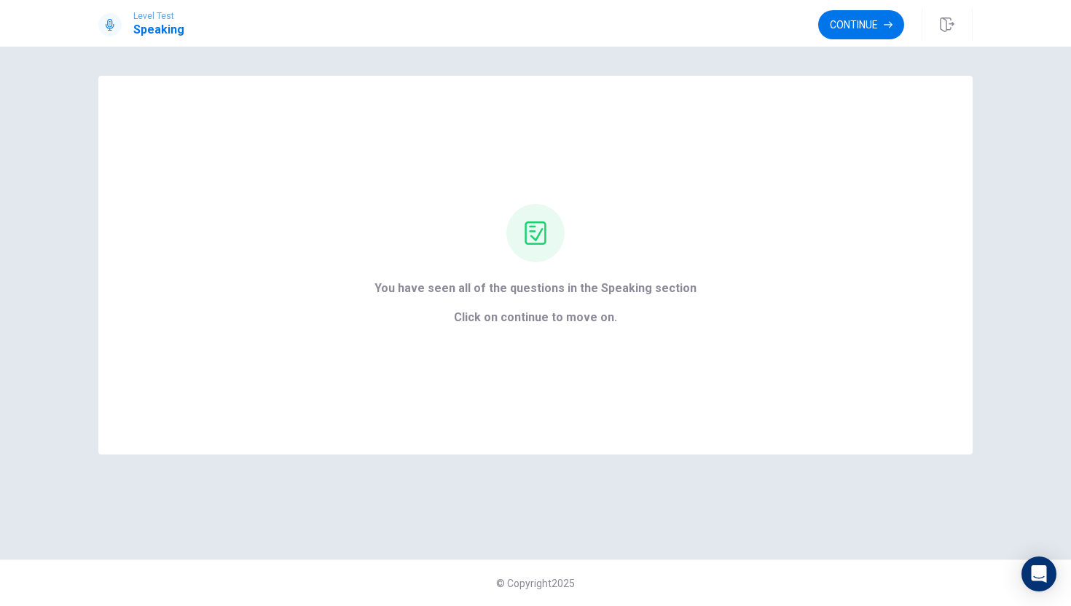
click at [835, 28] on button "Continue" at bounding box center [861, 24] width 86 height 29
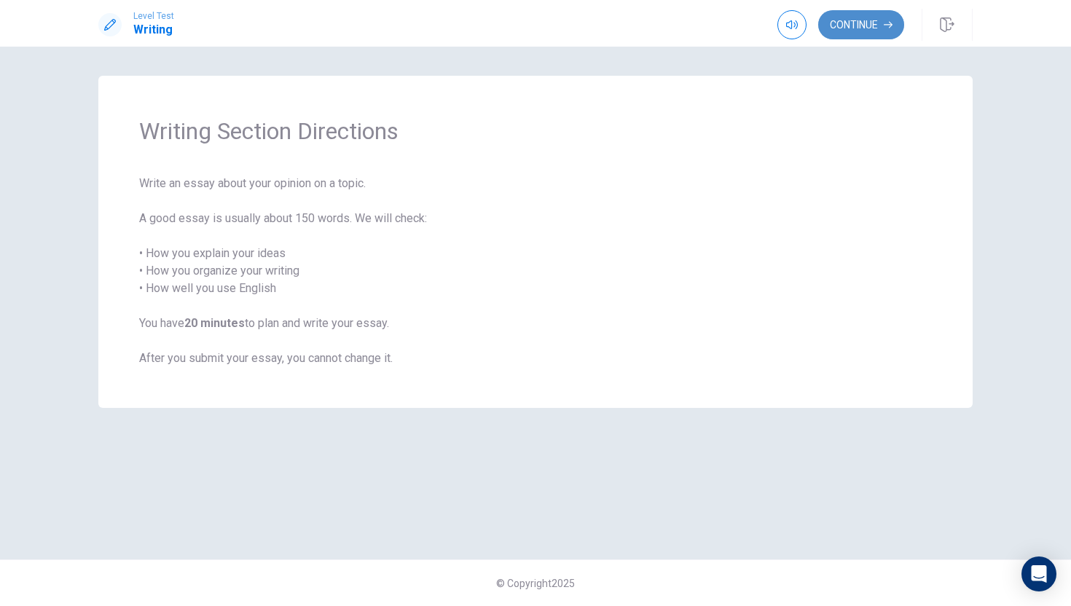
click at [836, 34] on button "Continue" at bounding box center [861, 24] width 86 height 29
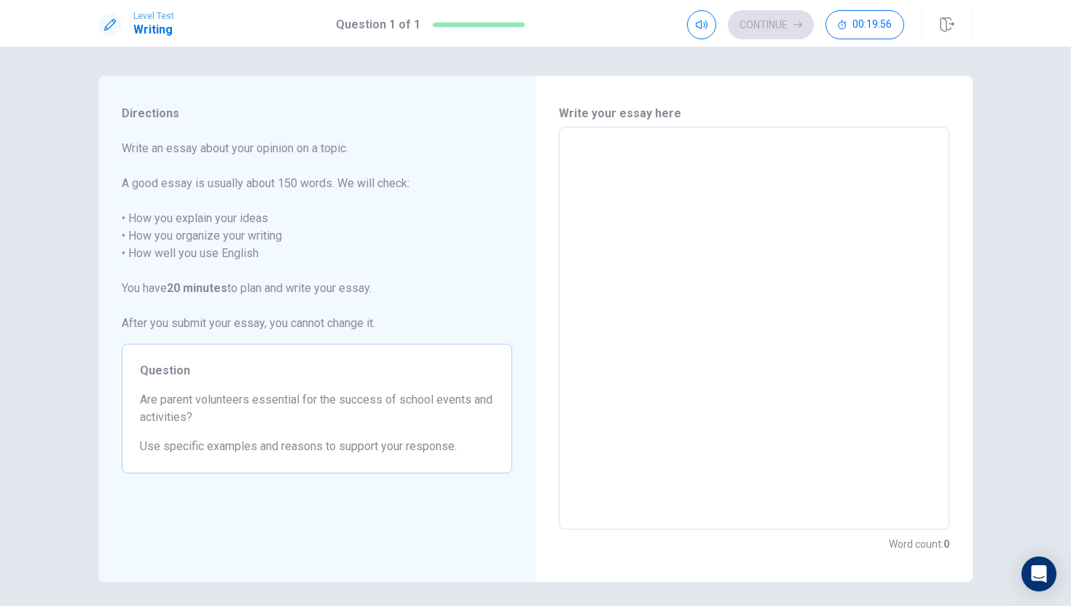
click at [624, 156] on textarea at bounding box center [754, 328] width 370 height 379
type textarea "i"
type textarea "x"
type textarea "i"
type textarea "x"
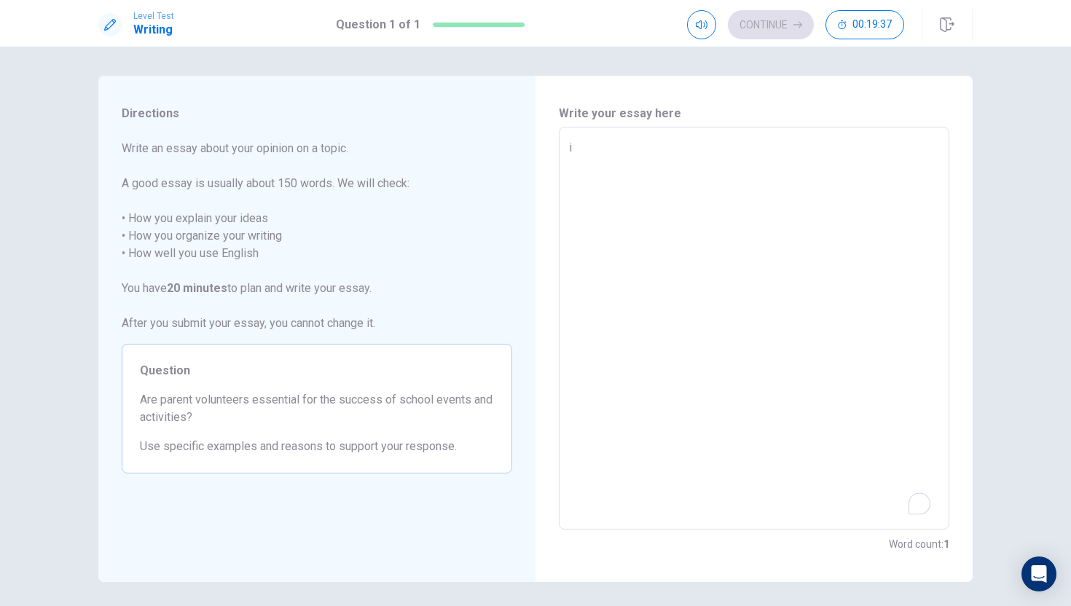
type textarea "i"
type textarea "x"
type textarea "I"
type textarea "x"
type textarea "I"
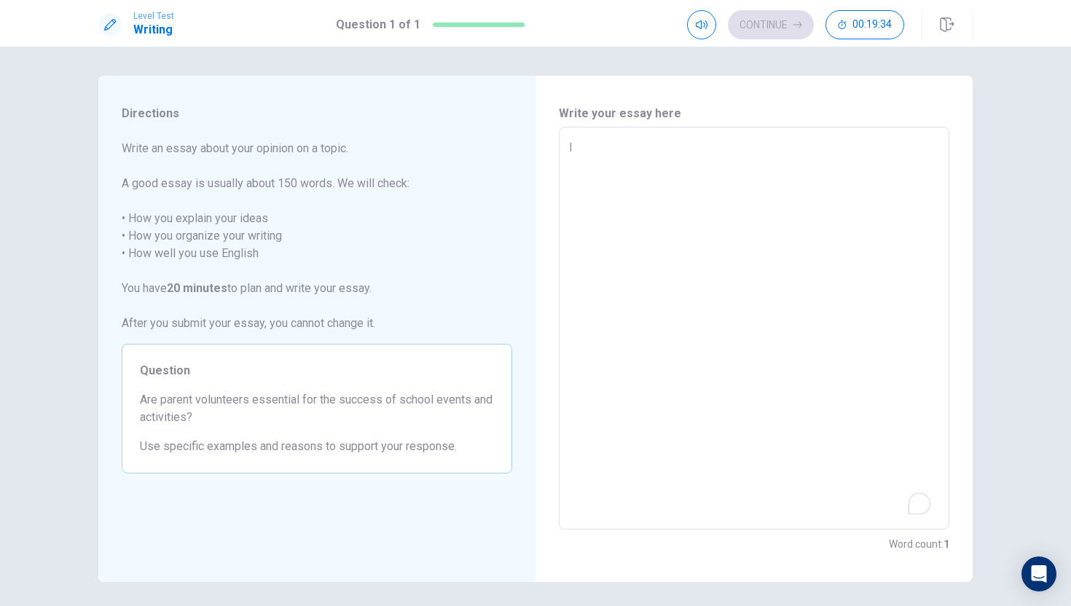
type textarea "x"
type textarea "I t"
type textarea "x"
type textarea "I th"
type textarea "x"
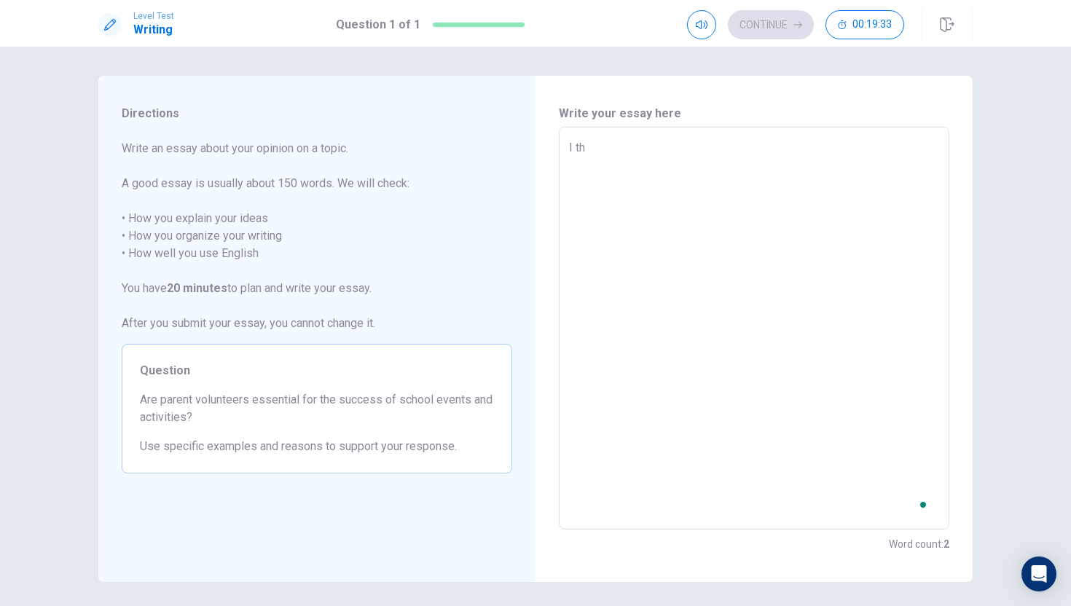
type textarea "I thi"
type textarea "x"
type textarea "I thin"
type textarea "x"
type textarea "I think"
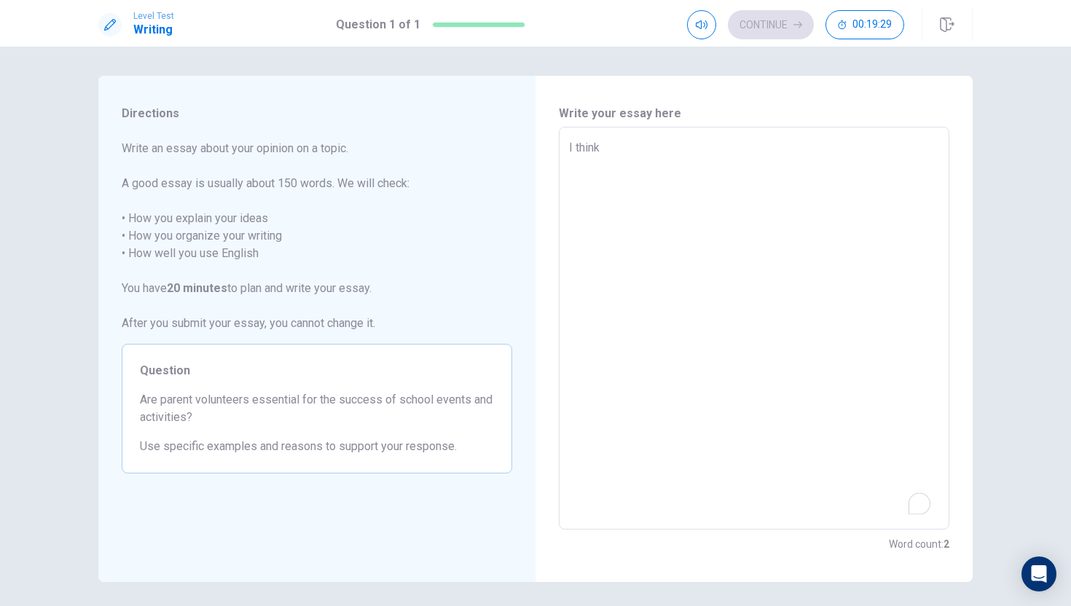
type textarea "x"
type textarea "I think"
type textarea "x"
type textarea "I think p"
type textarea "x"
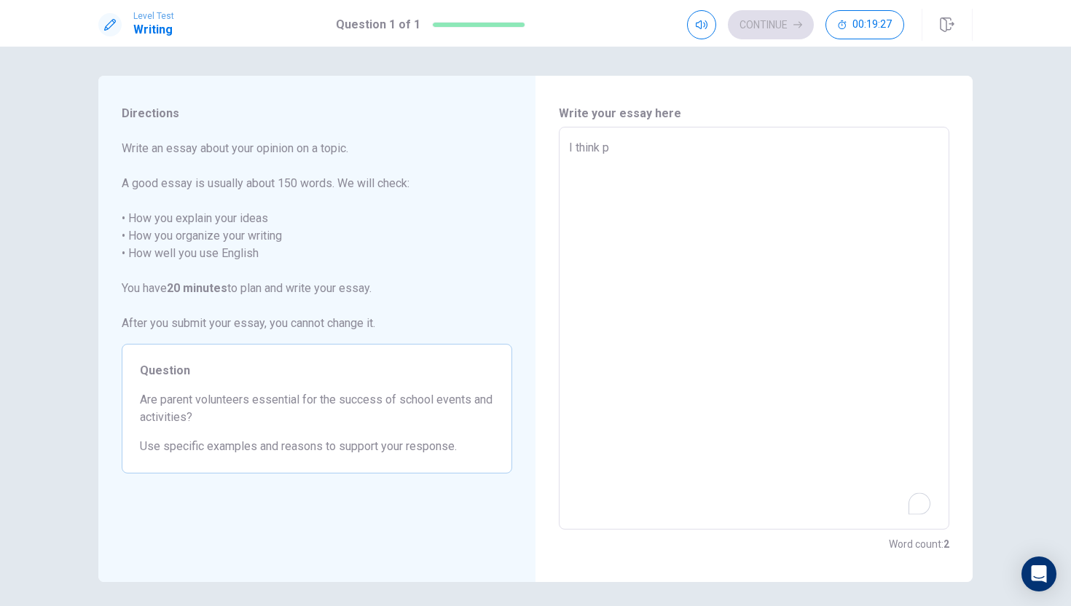
type textarea "I think pa"
type textarea "x"
type textarea "I think par"
type textarea "x"
type textarea "I think pare"
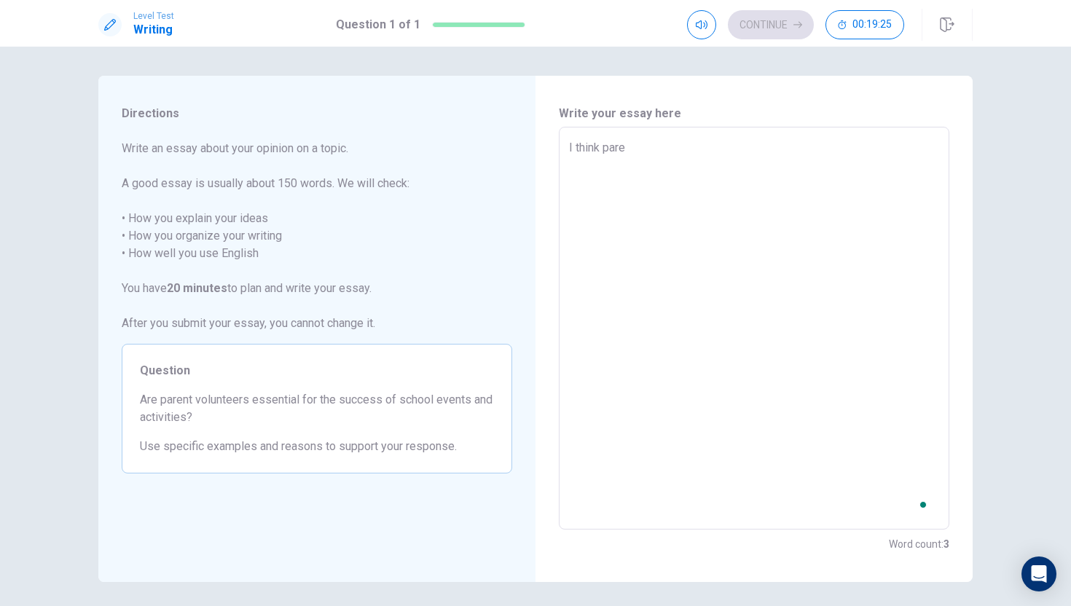
type textarea "x"
type textarea "I think paren"
type textarea "x"
type textarea "I think parent"
type textarea "x"
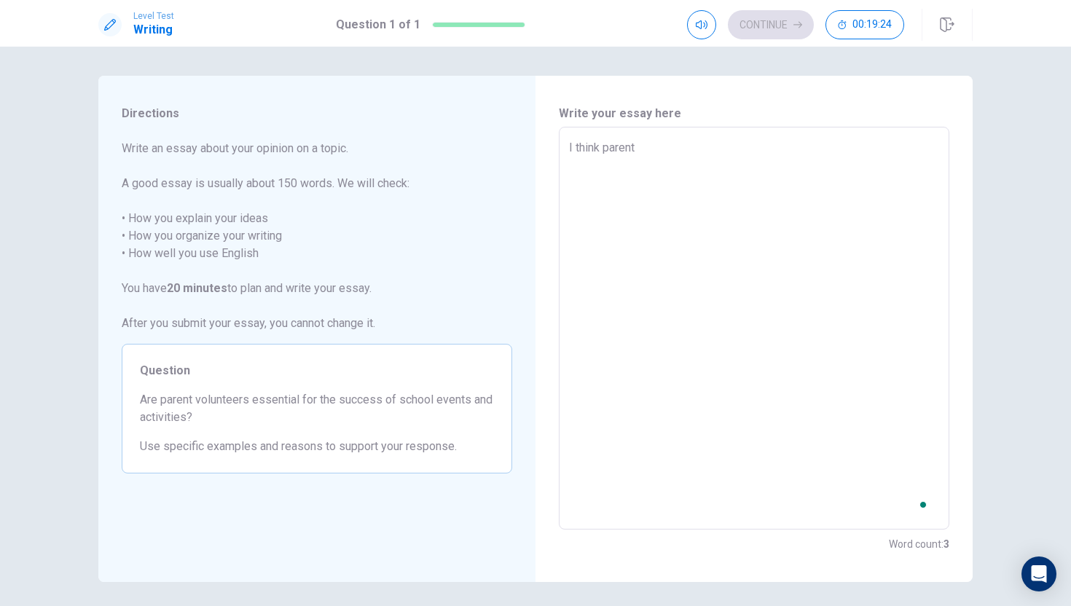
type textarea "I think parents"
type textarea "x"
type textarea "I think parents"
type textarea "x"
type textarea "I think parents a"
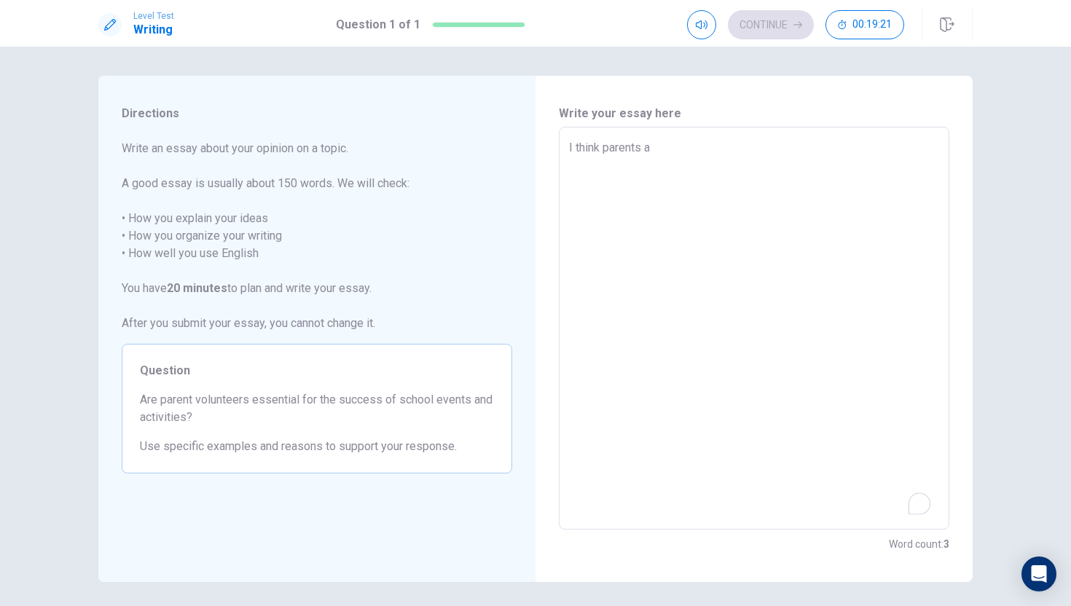
type textarea "x"
type textarea "I think parents ar"
type textarea "x"
type textarea "I think parents are"
type textarea "x"
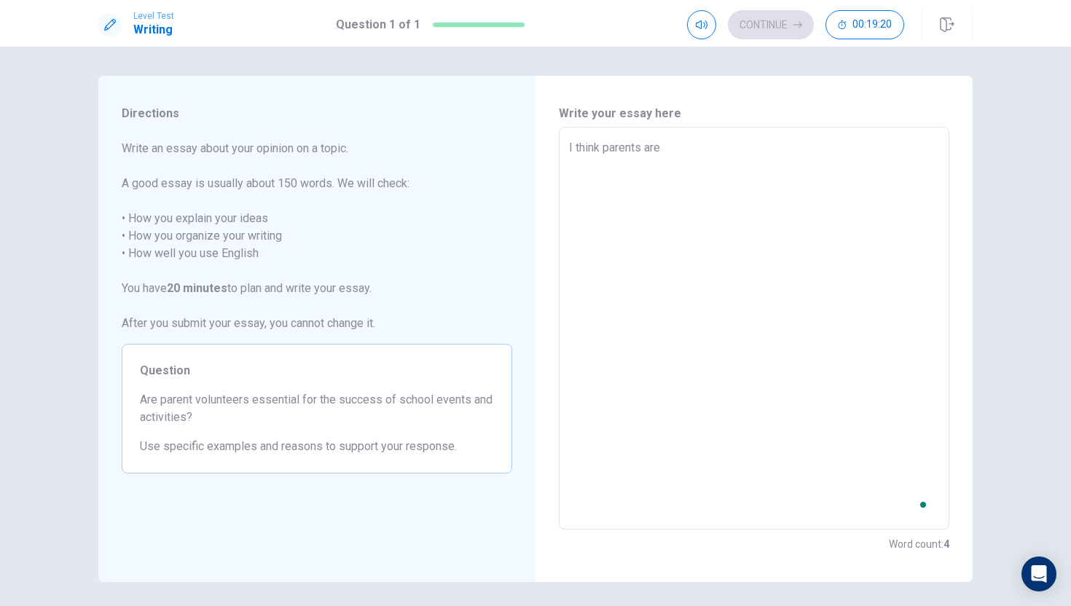
type textarea "I think parents are"
type textarea "x"
type textarea "I think parents are a"
type textarea "x"
type textarea "I think parents are a"
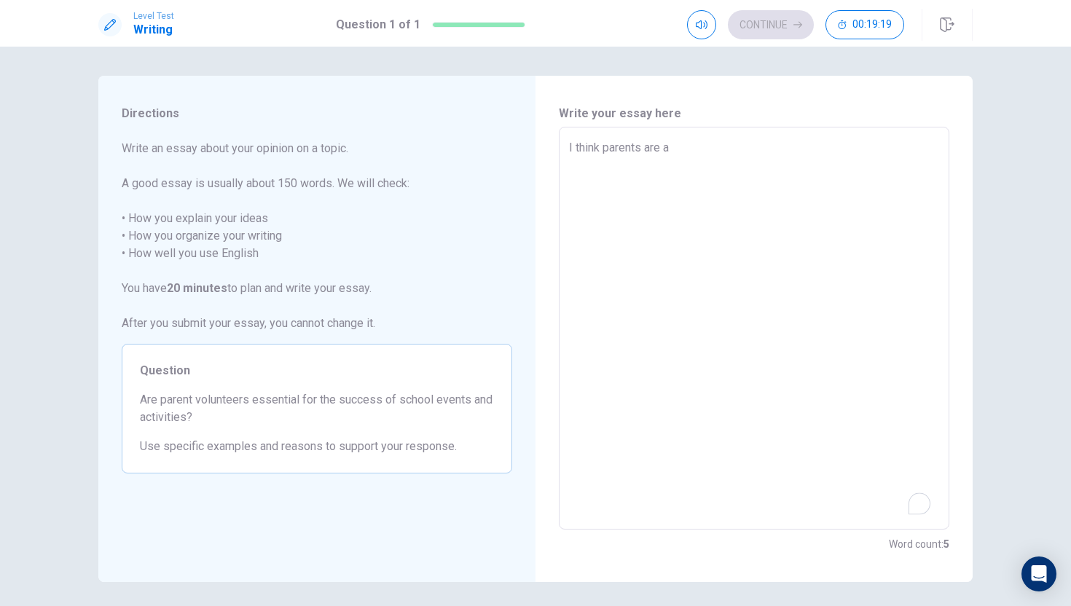
type textarea "x"
type textarea "I think parents are a g"
type textarea "x"
type textarea "I think parents are a go"
type textarea "x"
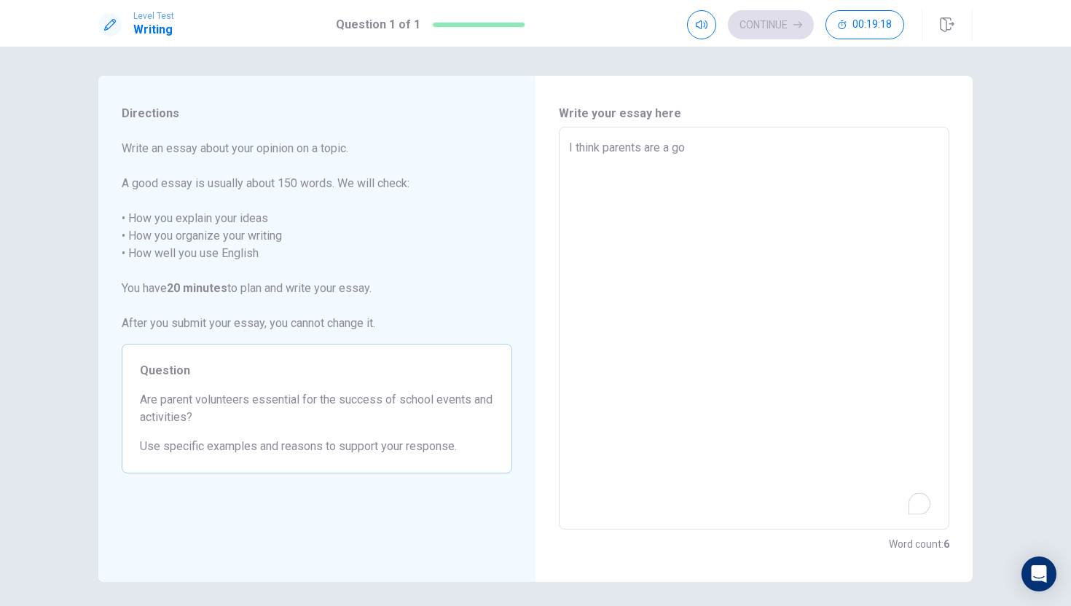
type textarea "I think parents are a goo"
type textarea "x"
type textarea "I think parents are a good"
type textarea "x"
type textarea "I think parents are a good"
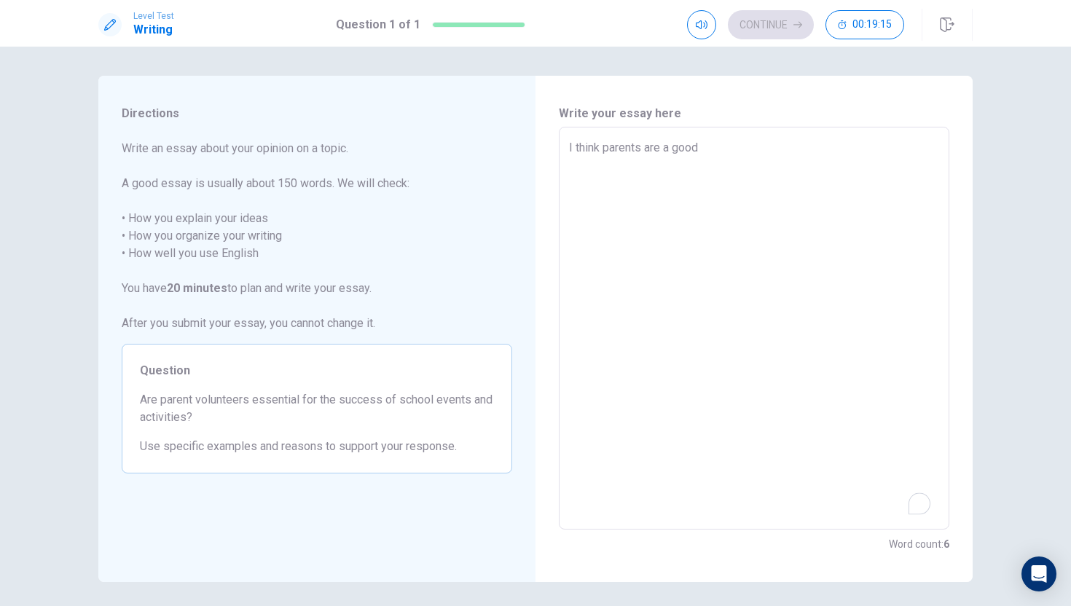
type textarea "x"
type textarea "I think parents are a good"
type textarea "x"
type textarea "I think parents are a goo"
type textarea "x"
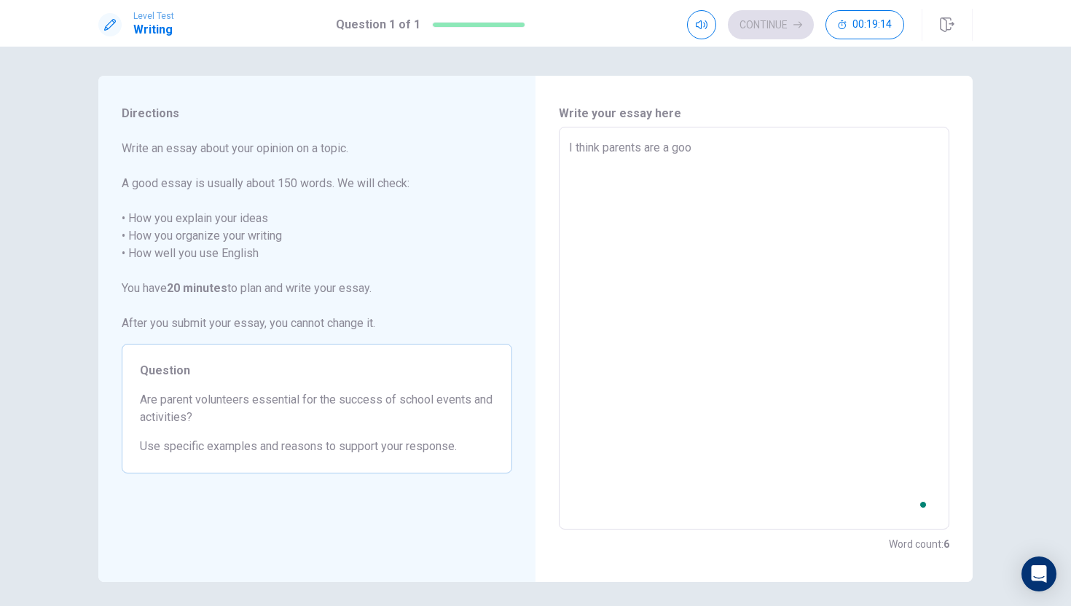
type textarea "I think parents are a go"
type textarea "x"
type textarea "I think parents are a g"
type textarea "x"
type textarea "I think parents are a"
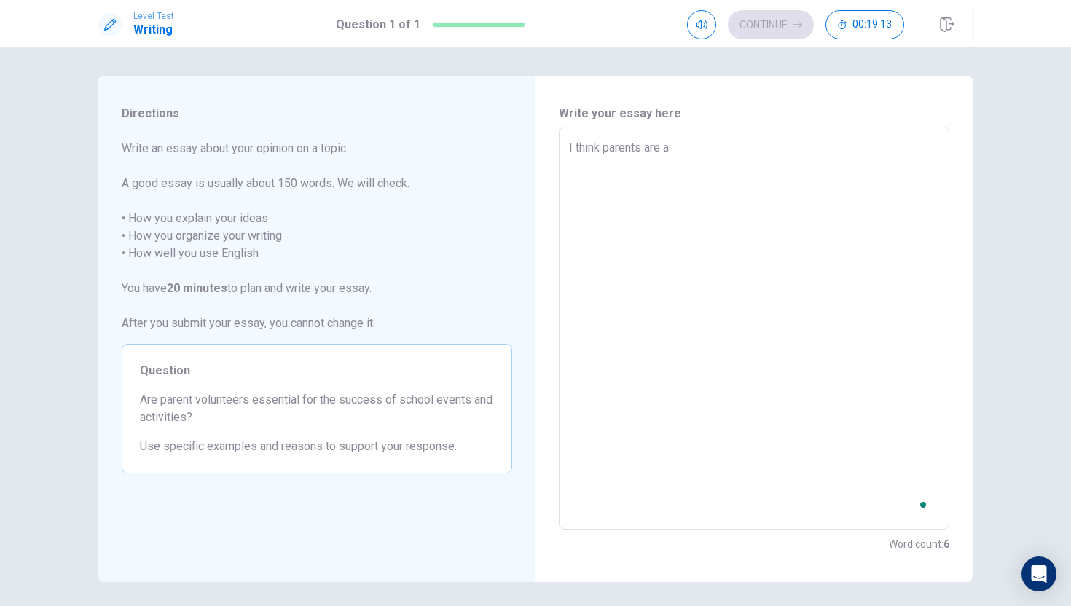
type textarea "x"
type textarea "I think parents are a"
type textarea "x"
type textarea "I think parents are"
type textarea "x"
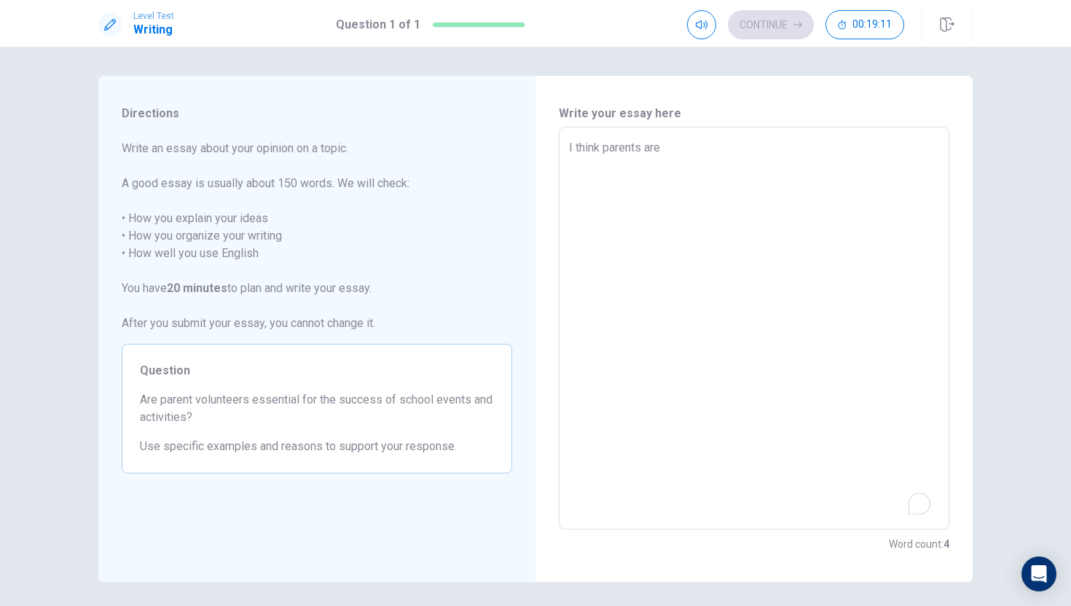
type textarea "I think parents are g"
type textarea "x"
type textarea "I think parents are go"
type textarea "x"
type textarea "I think parents are goo"
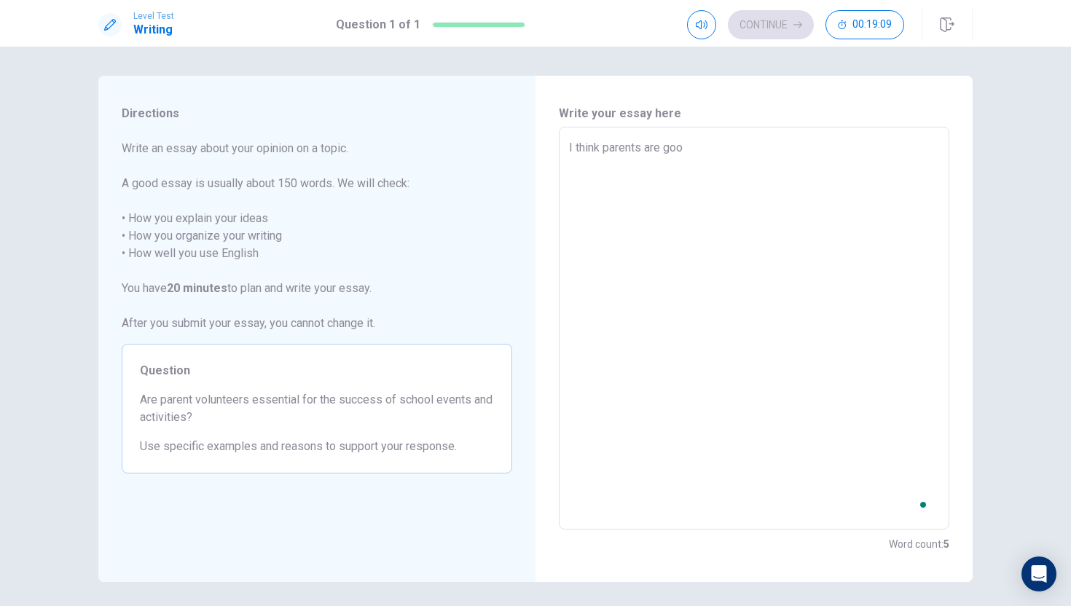
type textarea "x"
type textarea "I think parents are good"
type textarea "x"
type textarea "I think parents are good"
type textarea "x"
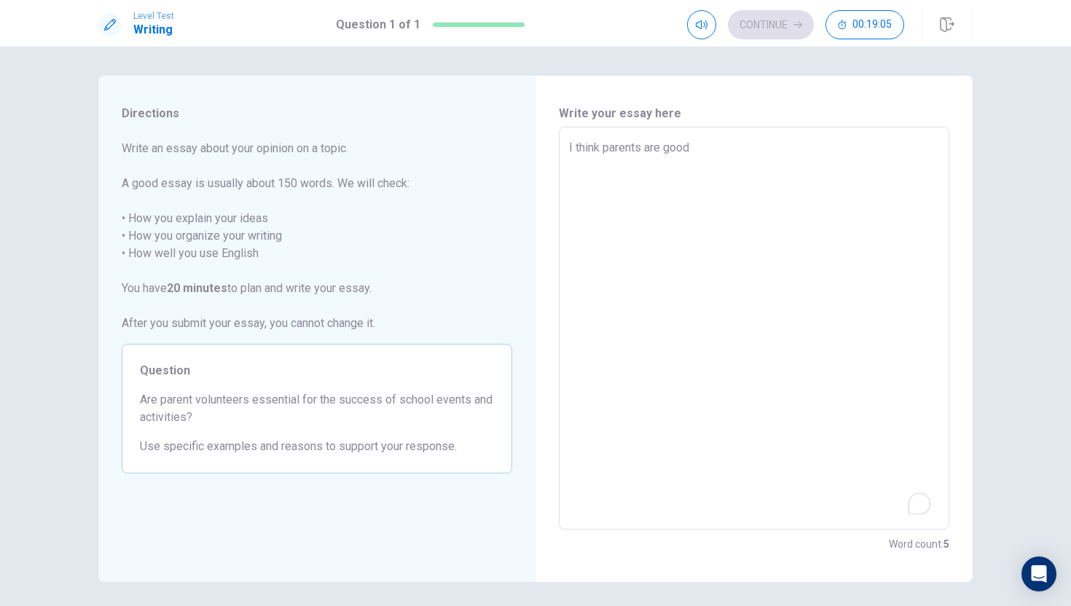
type textarea "I think parents are good v"
type textarea "x"
type textarea "I think parents are good vo"
type textarea "x"
type textarea "I think parents are good vol"
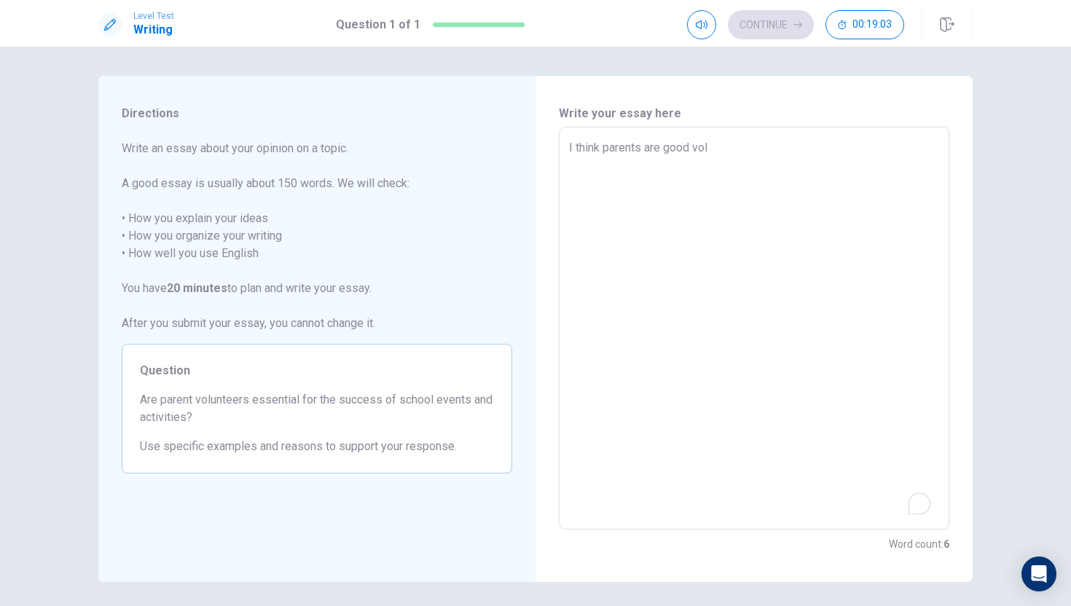
type textarea "x"
type textarea "I think parents are good volu"
type textarea "x"
type textarea "I think parents are good volun"
type textarea "x"
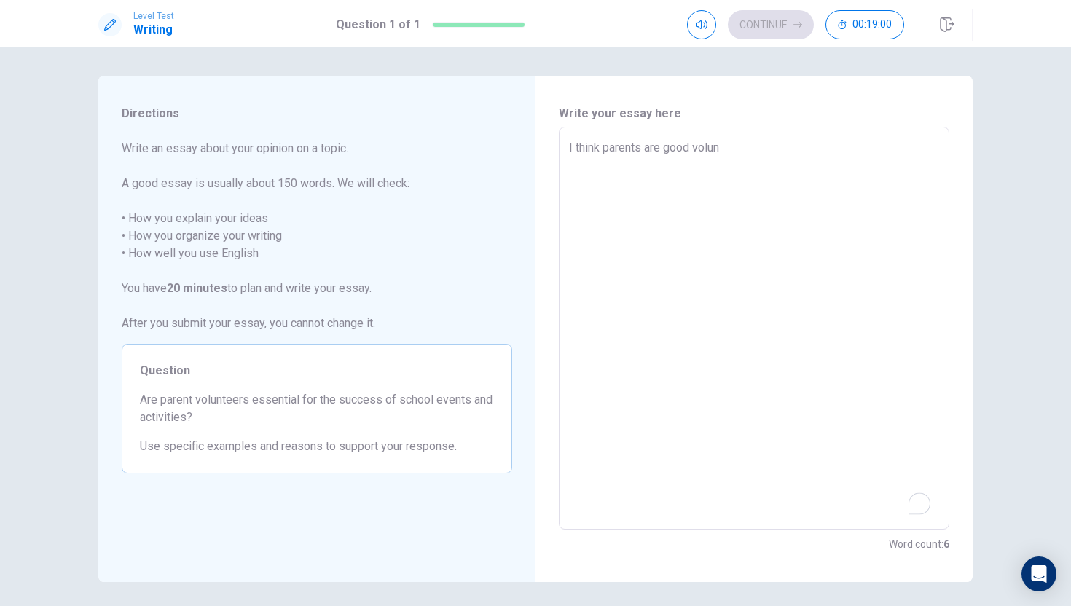
type textarea "I think parents are good volunt"
type textarea "x"
type textarea "I think parents are good volunte"
type textarea "x"
type textarea "I think parents are good voluntee"
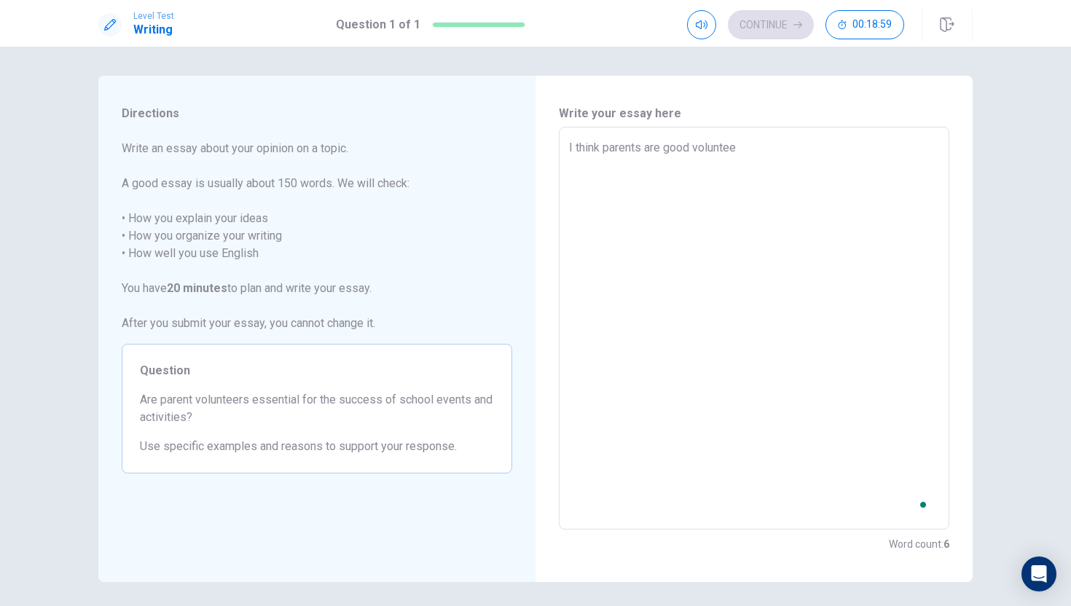
type textarea "x"
type textarea "I think parents are good volunteer"
type textarea "x"
type textarea "I think parents are good volunteers"
type textarea "x"
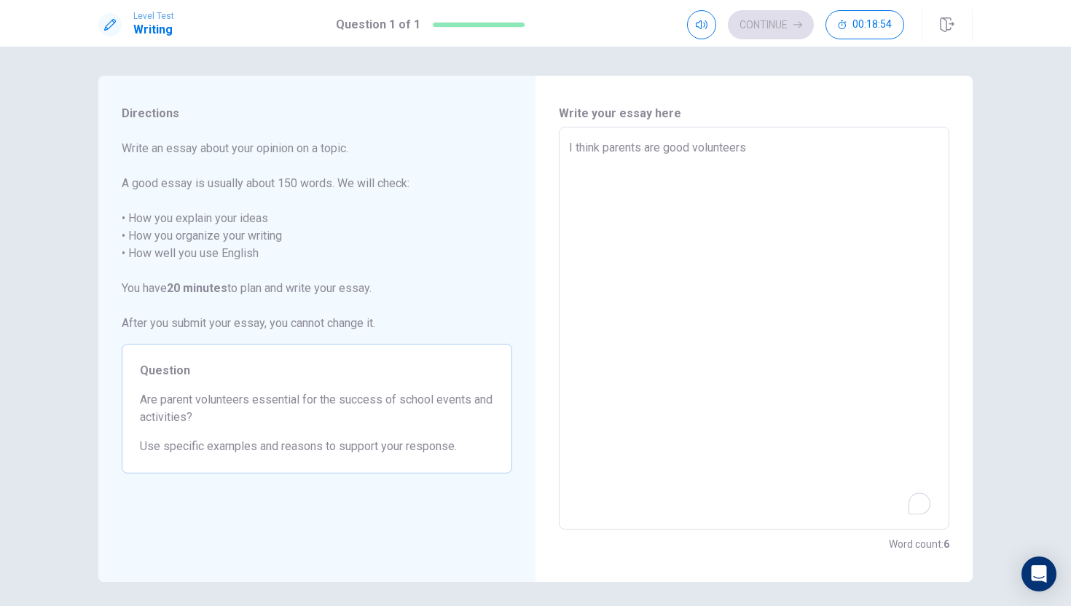
type textarea "I think parents are good volunteers"
type textarea "x"
type textarea "I think parents are good volunteers b"
type textarea "x"
type textarea "I think parents are good volunteers be"
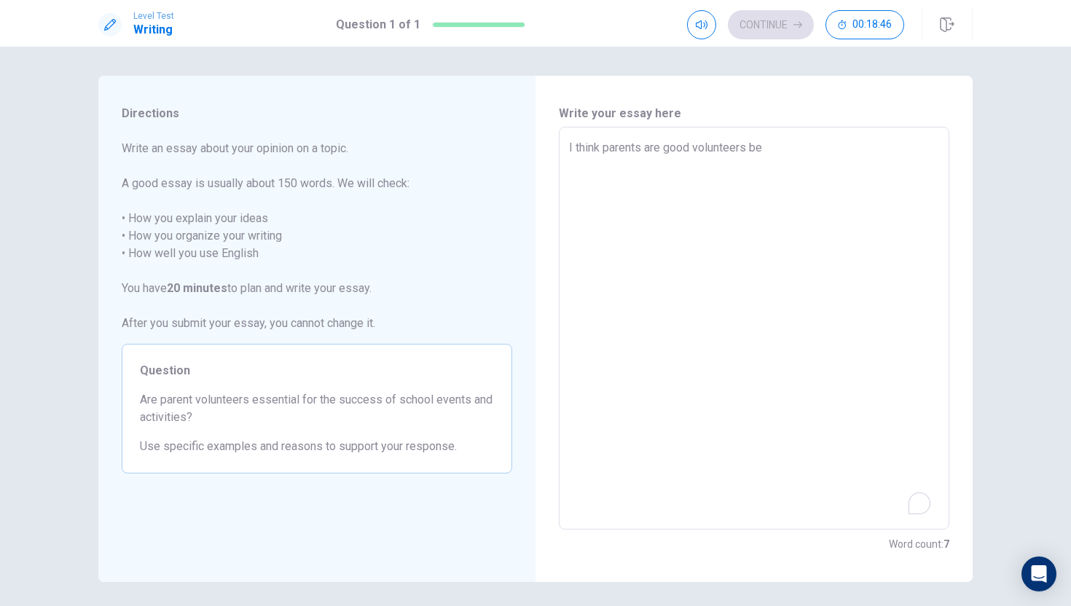
type textarea "x"
type textarea "I think parents are good volunteers bec"
type textarea "x"
type textarea "I think parents are good volunteers beca"
type textarea "x"
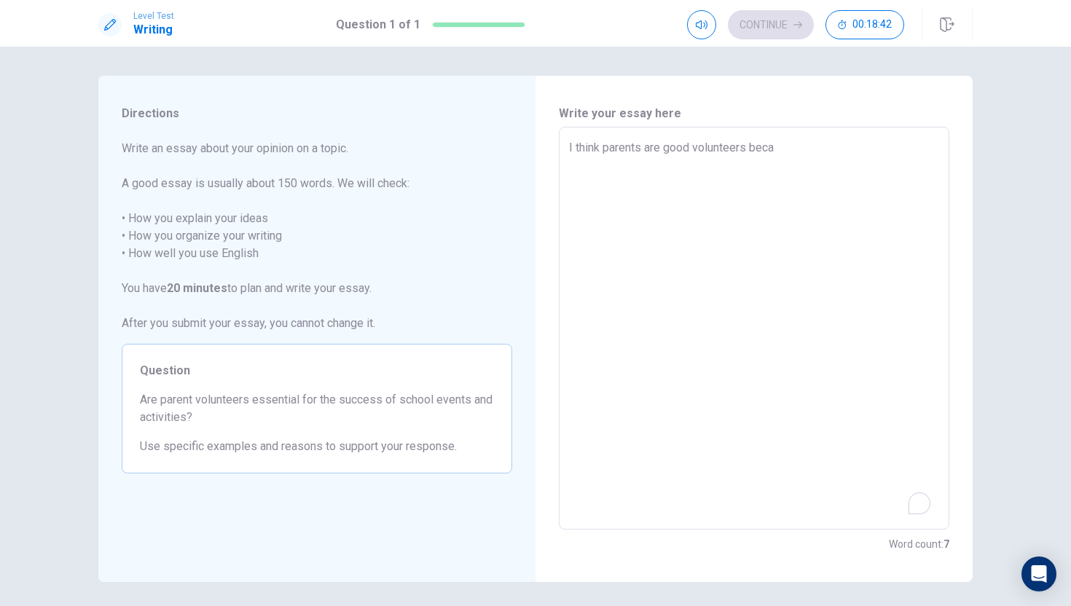
type textarea "I think parents are good volunteers becau"
type textarea "x"
type textarea "I think parents are good volunteers becaus"
type textarea "x"
type textarea "I think parents are good volunteers because"
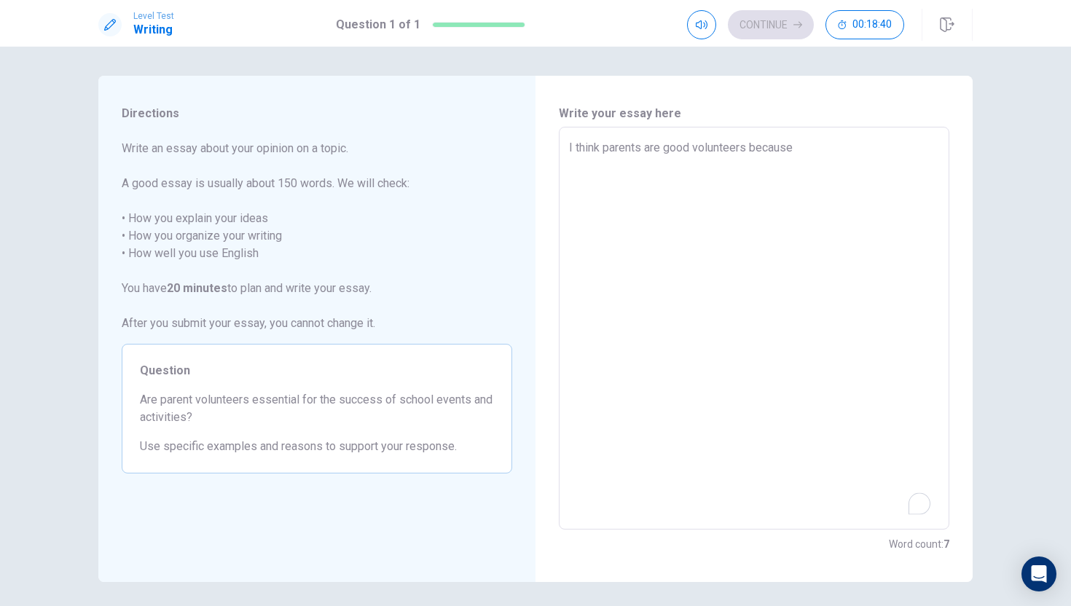
type textarea "x"
type textarea "I think parents are good volunteers because"
type textarea "x"
type textarea "I think parents are good volunteers because t"
type textarea "x"
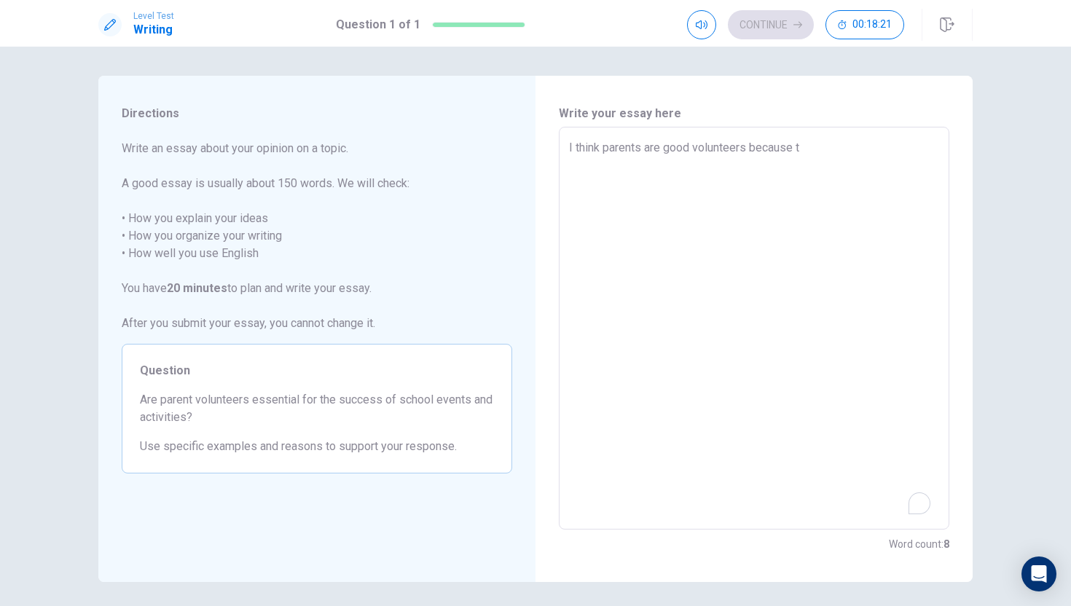
type textarea "I think parents are good volunteers because th"
type textarea "x"
type textarea "I think parents are good volunteers because thr"
type textarea "x"
type textarea "I think parents are good volunteers because th"
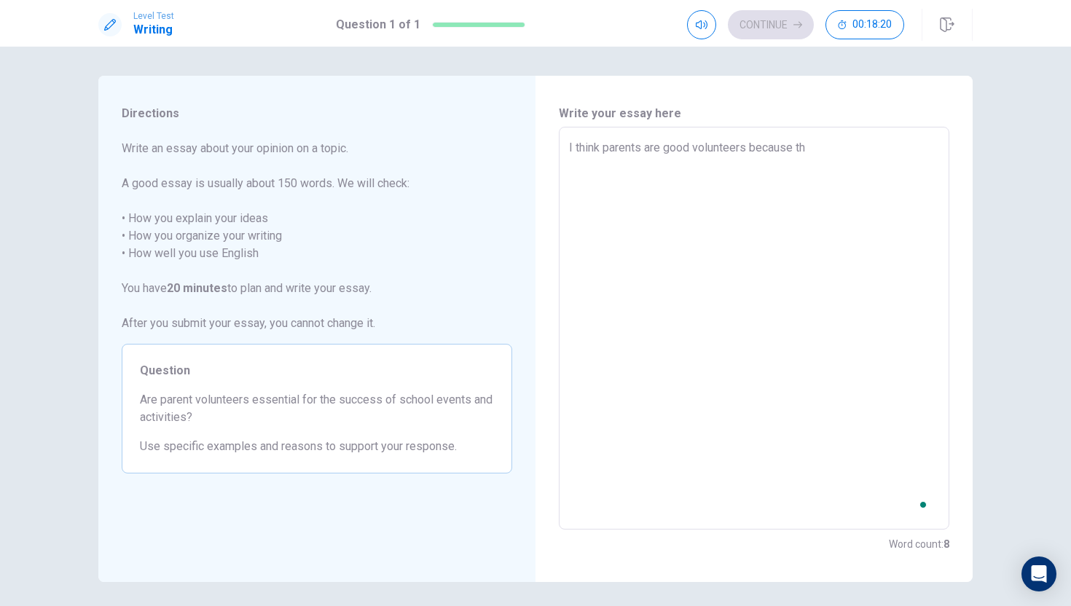
type textarea "x"
type textarea "I think parents are good volunteers because the"
type textarea "x"
type textarea "I think parents are good volunteers because they"
type textarea "x"
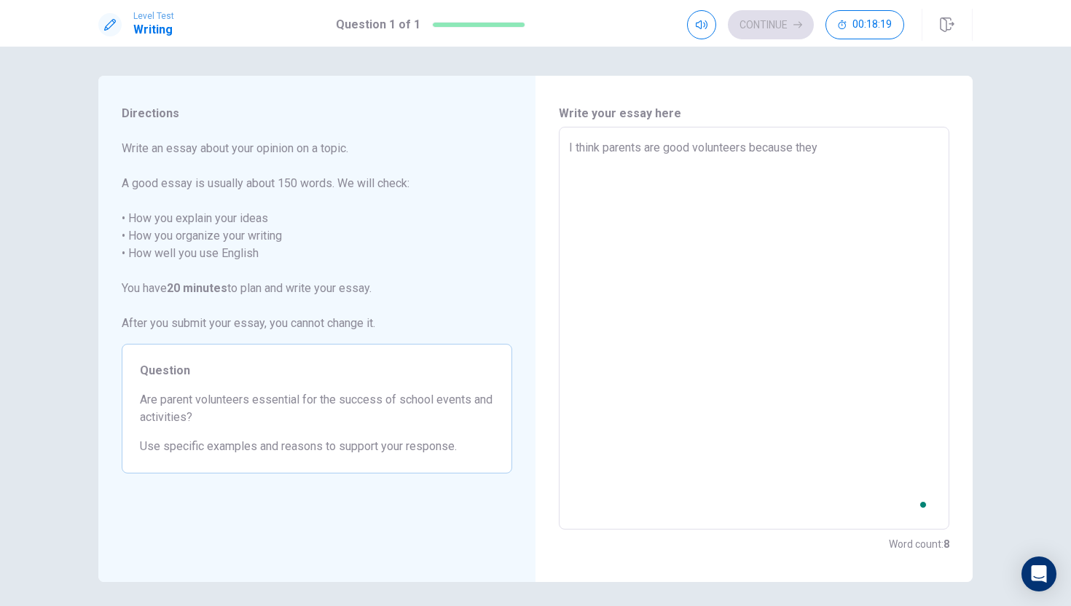
type textarea "I think parents are good volunteers because they"
type textarea "x"
type textarea "I think parents are good volunteers because they w"
type textarea "x"
type textarea "I think parents are good volunteers because they wi"
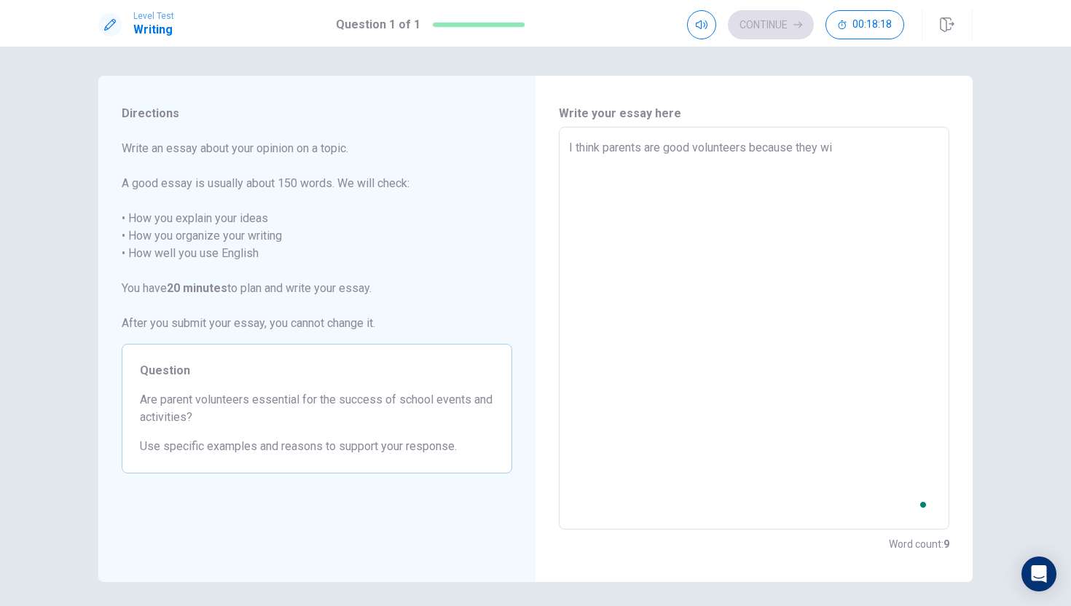
type textarea "x"
type textarea "I think parents are good volunteers because they wil"
type textarea "x"
type textarea "I think parents are good volunteers because they will"
type textarea "x"
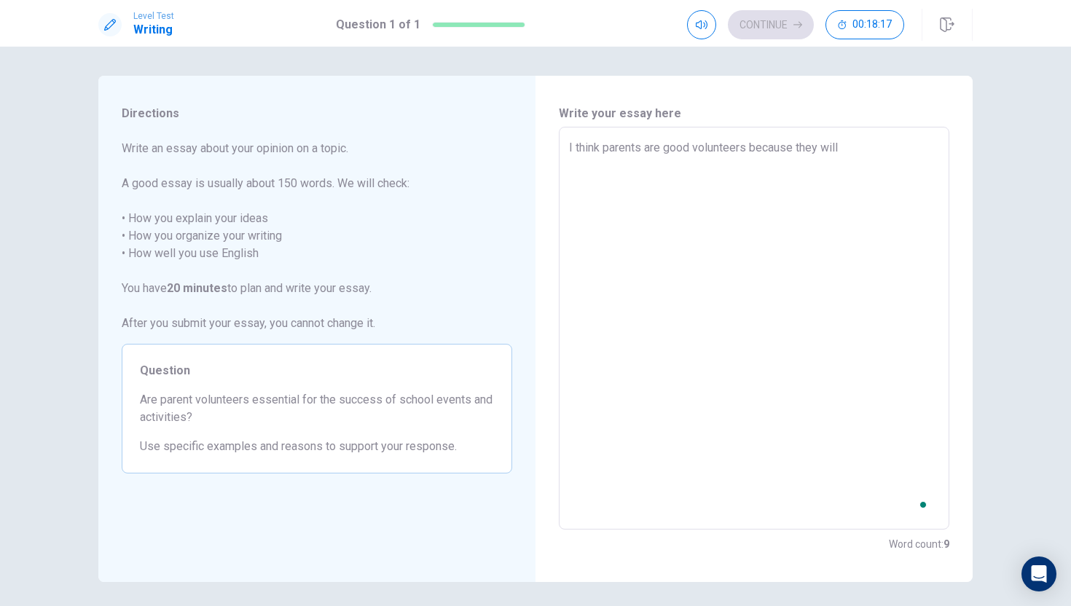
type textarea "I think parents are good volunteers because they will"
type textarea "x"
type textarea "I think parents are good volunteers because they will m"
type textarea "x"
type textarea "I think parents are good volunteers because they will ma"
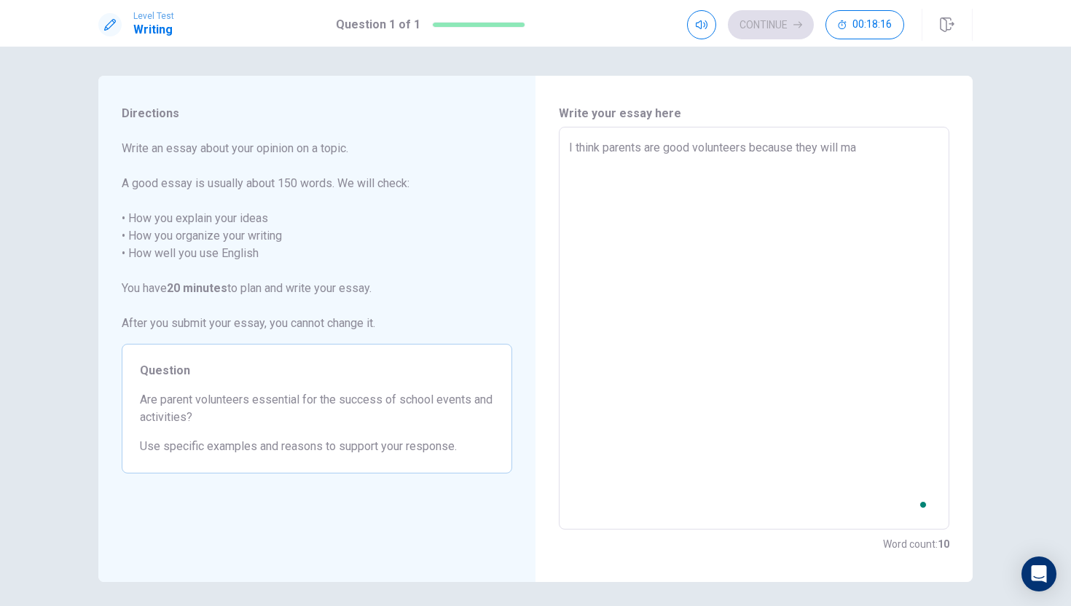
type textarea "x"
type textarea "I think parents are good volunteers because they will mak"
type textarea "x"
type textarea "I think parents are good volunteers because they will make"
type textarea "x"
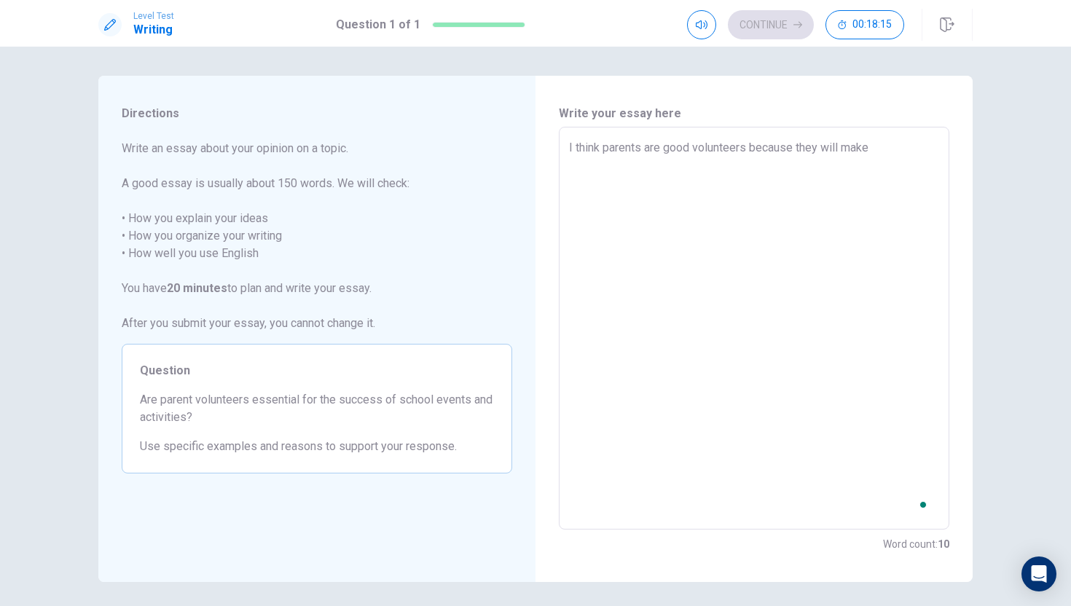
type textarea "I think parents are good volunteers because they will make"
type textarea "x"
type textarea "I think parents are good volunteers because they will make t"
type textarea "x"
type textarea "I think parents are good volunteers because they will make th"
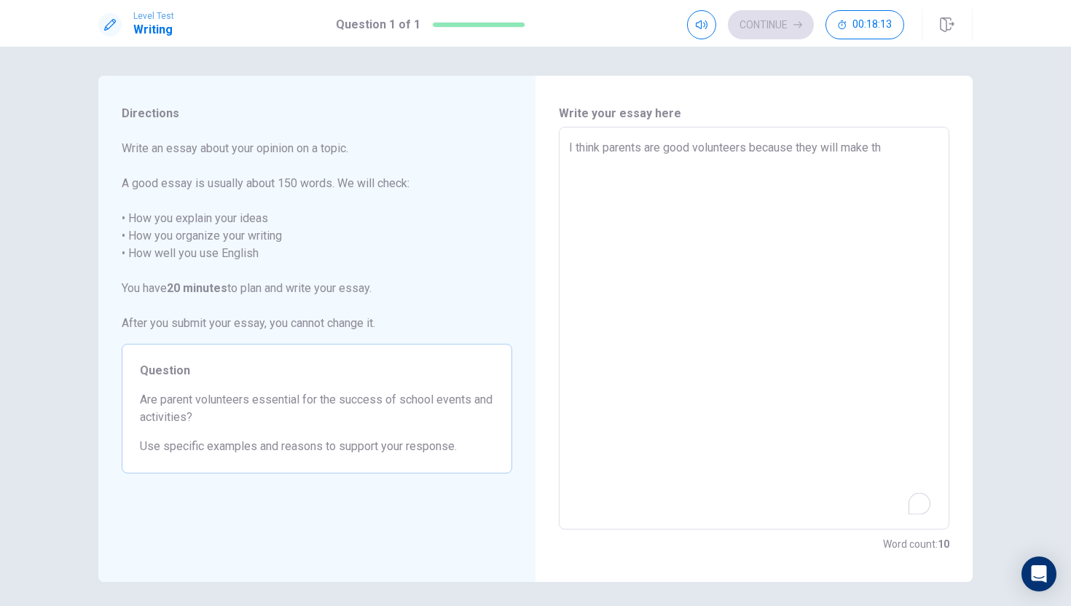
type textarea "x"
type textarea "I think parents are good volunteers because they will make the"
type textarea "x"
type textarea "I think parents are good volunteers because they will make the"
type textarea "x"
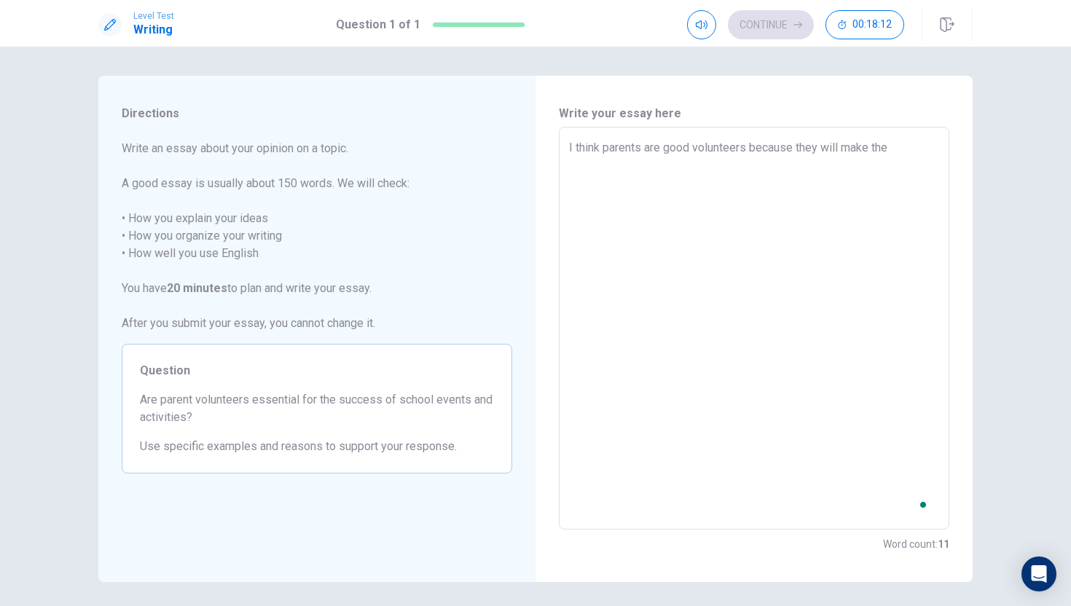
type textarea "I think parents are good volunteers because they will make the s"
type textarea "x"
type textarea "I think parents are good volunteers because they will make the st"
type textarea "x"
type textarea "I think parents are good volunteers because they will make the stu"
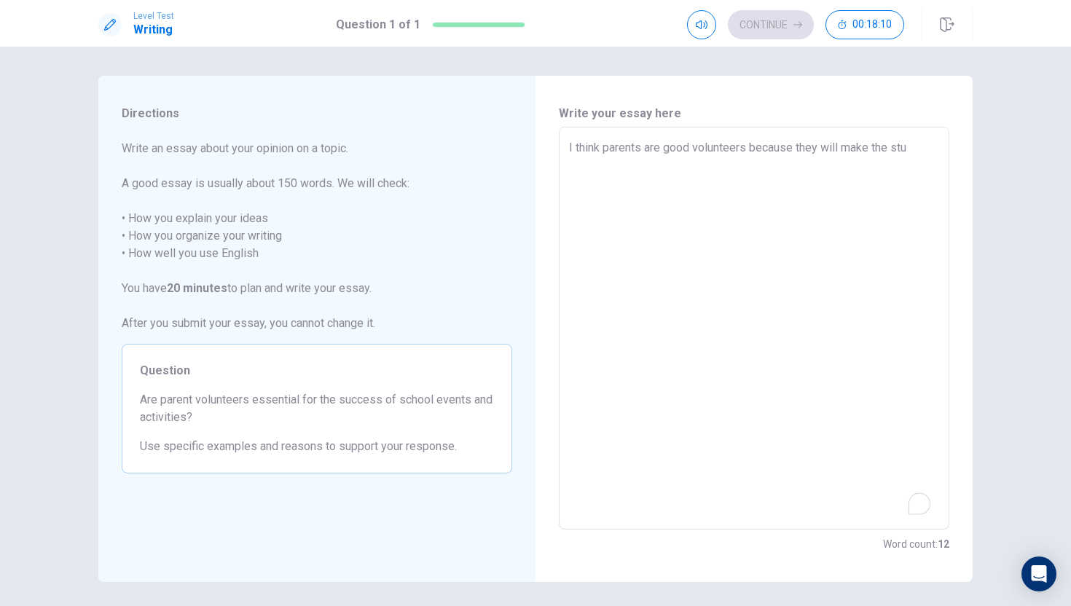
type textarea "x"
type textarea "I think parents are good volunteers because they will make the stud"
type textarea "x"
type textarea "I think parents are good volunteers because they will make the stude"
type textarea "x"
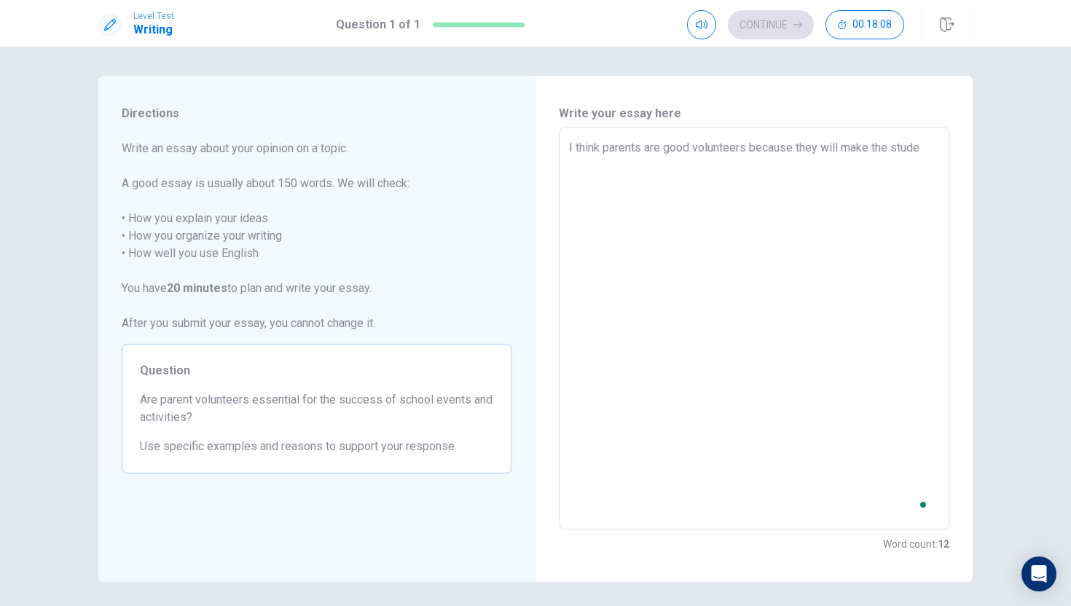
type textarea "I think parents are good volunteers because they will make the studen"
type textarea "x"
type textarea "I think parents are good volunteers because they will make the student"
type textarea "x"
type textarea "I think parents are good volunteers because they will make the students"
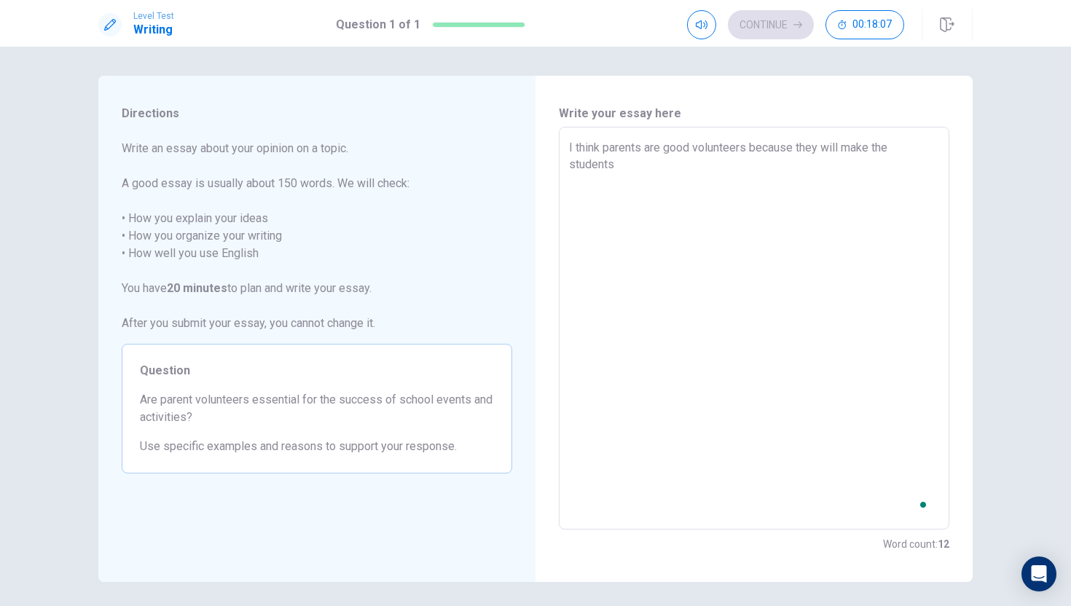
type textarea "x"
type textarea "I think parents are good volunteers because they will make the students"
type textarea "x"
type textarea "I think parents are good volunteers because they will make the students h"
type textarea "x"
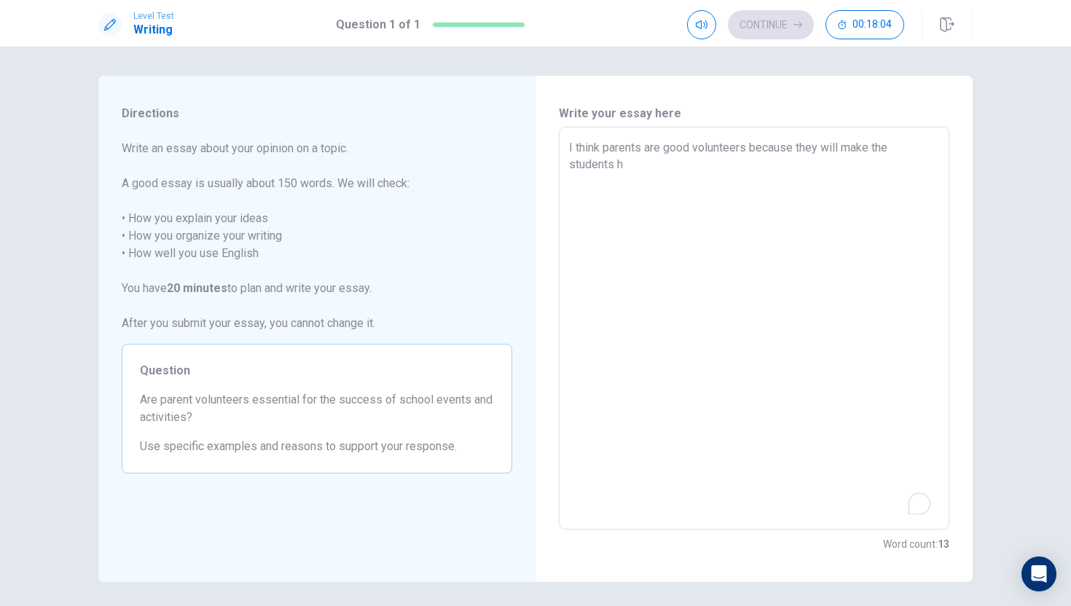
type textarea "I think parents are good volunteers because they will make the students ha"
type textarea "x"
type textarea "I think parents are good volunteers because they will make the students hav"
type textarea "x"
type textarea "I think parents are good volunteers because they will make the students have"
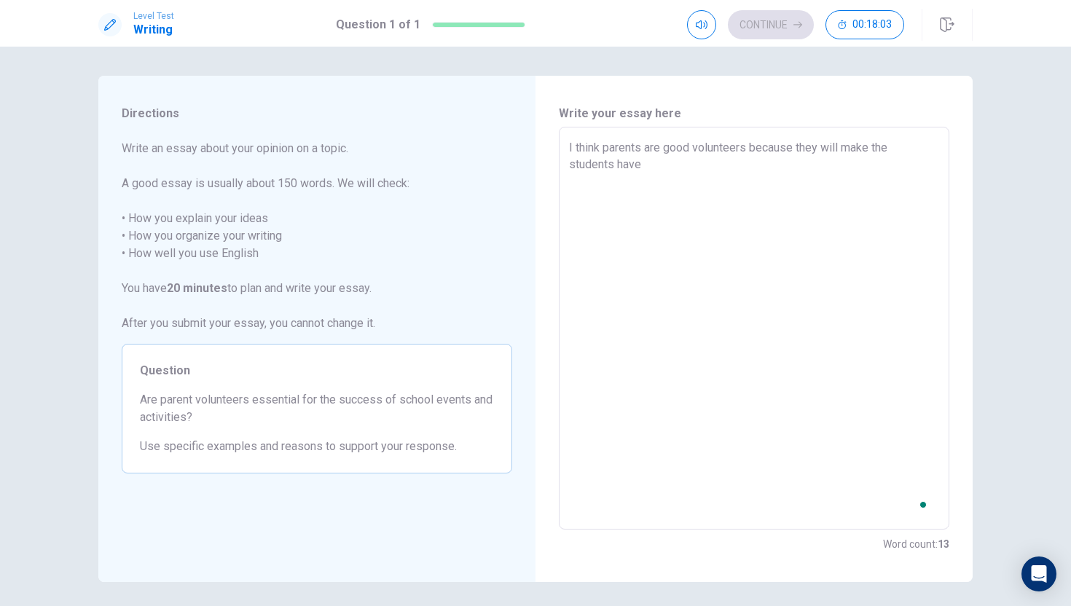
type textarea "x"
type textarea "I think parents are good volunteers because they will make the students have"
type textarea "x"
type textarea "I think parents are good volunteers because they will make the students have a"
type textarea "x"
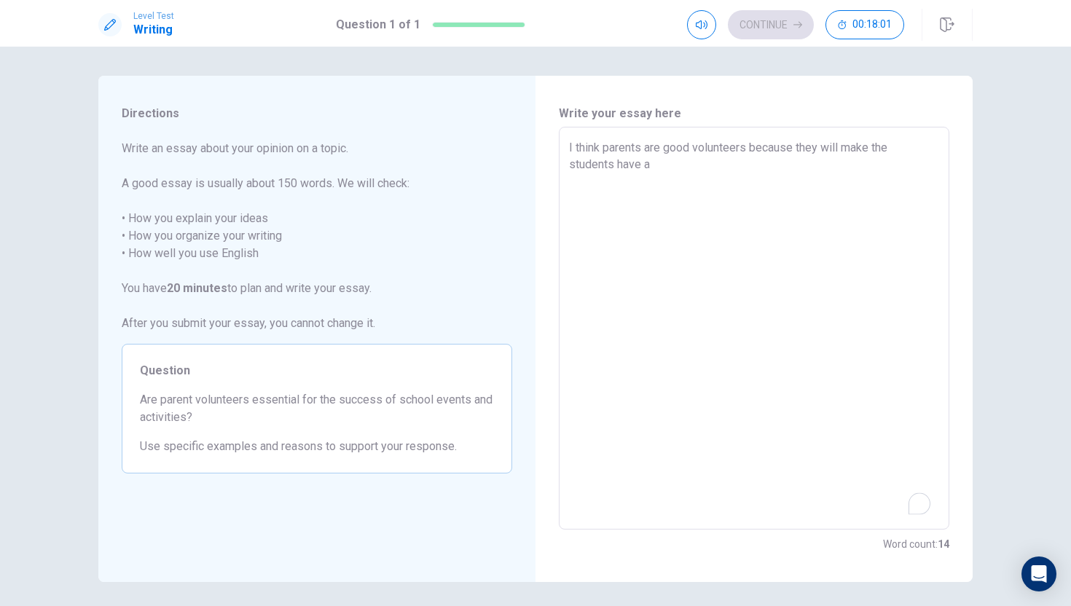
type textarea "I think parents are good volunteers because they will make the students have a"
type textarea "x"
type textarea "I think parents are good volunteers because they will make the students have a l"
type textarea "x"
click at [730, 335] on textarea "I think parents are good volunteers because they will make the students have a …" at bounding box center [754, 328] width 370 height 379
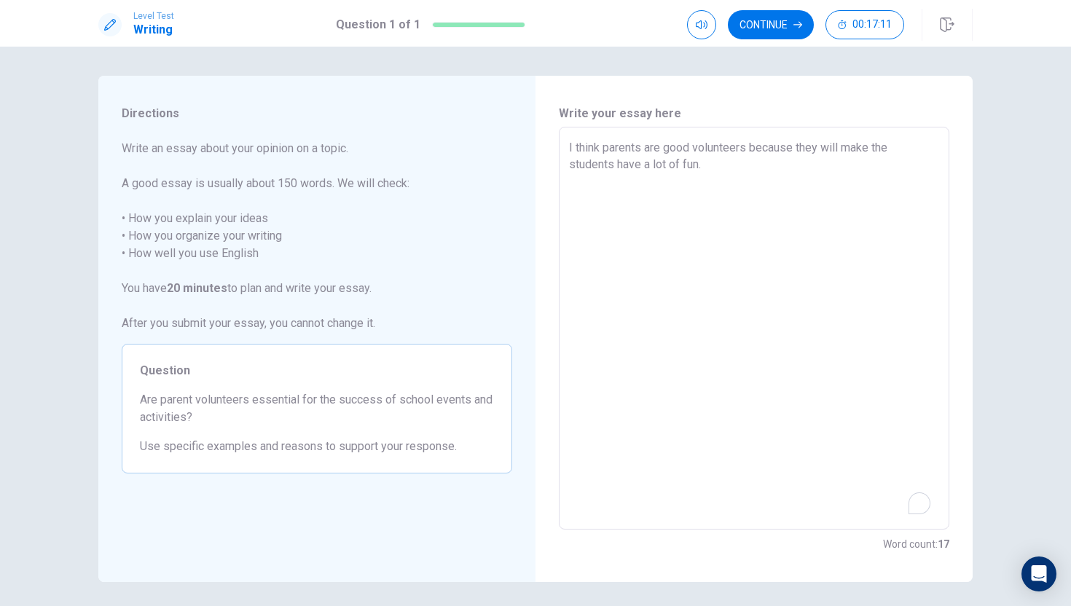
click at [730, 335] on textarea "I think parents are good volunteers because they will make the students have a …" at bounding box center [754, 328] width 370 height 379
click at [748, 199] on textarea "I think parents are good volunteers because they will make the students have a …" at bounding box center [754, 328] width 370 height 379
click at [786, 163] on textarea "I think parents are good volunteers because they will make the students have a …" at bounding box center [754, 328] width 370 height 379
click at [889, 166] on textarea "I think parents are good volunteers because they will make the students have a …" at bounding box center [754, 328] width 370 height 379
click at [711, 184] on textarea "I think parents are good volunteers because they will make the students have a …" at bounding box center [754, 328] width 370 height 379
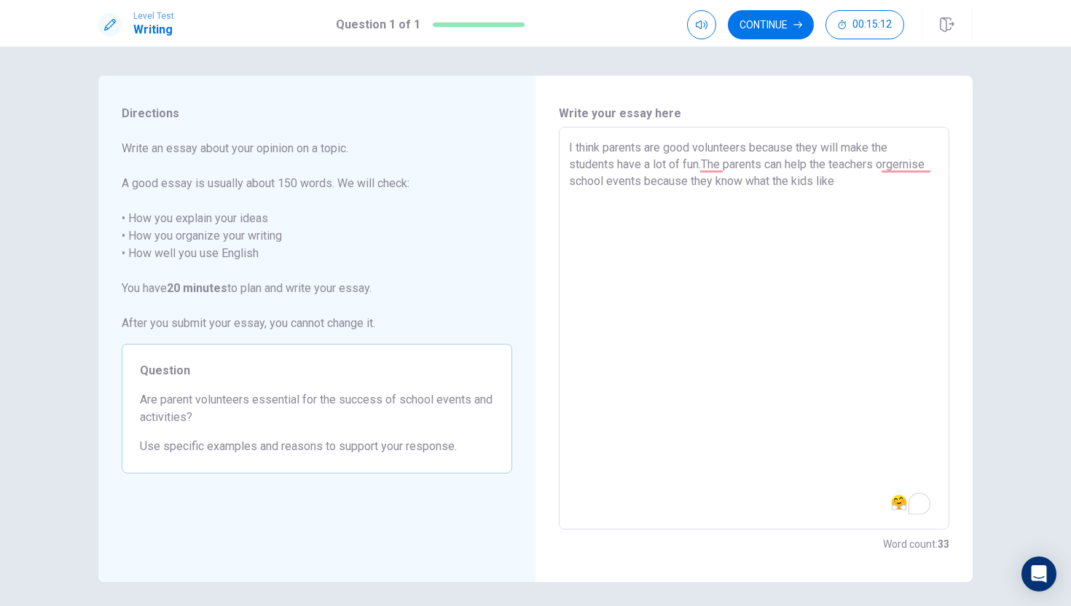
click at [864, 184] on textarea "I think parents are good volunteers because they will make the students have a …" at bounding box center [754, 328] width 370 height 379
click at [878, 216] on textarea "I think parents are good volunteers because they will make the students have a …" at bounding box center [754, 328] width 370 height 379
click at [633, 221] on textarea "I think parents are good volunteers because they will make the students have a …" at bounding box center [754, 328] width 370 height 379
click at [626, 234] on textarea "I think parents are good volunteers because they will make the students have a …" at bounding box center [754, 328] width 370 height 379
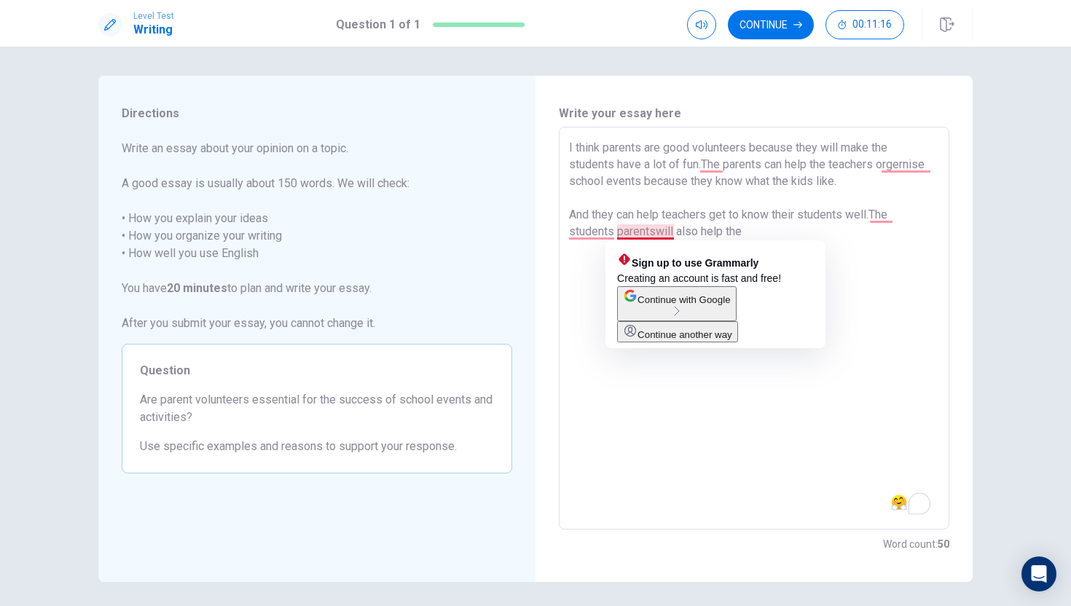
click at [657, 235] on textarea "I think parents are good volunteers because they will make the students have a …" at bounding box center [754, 328] width 370 height 379
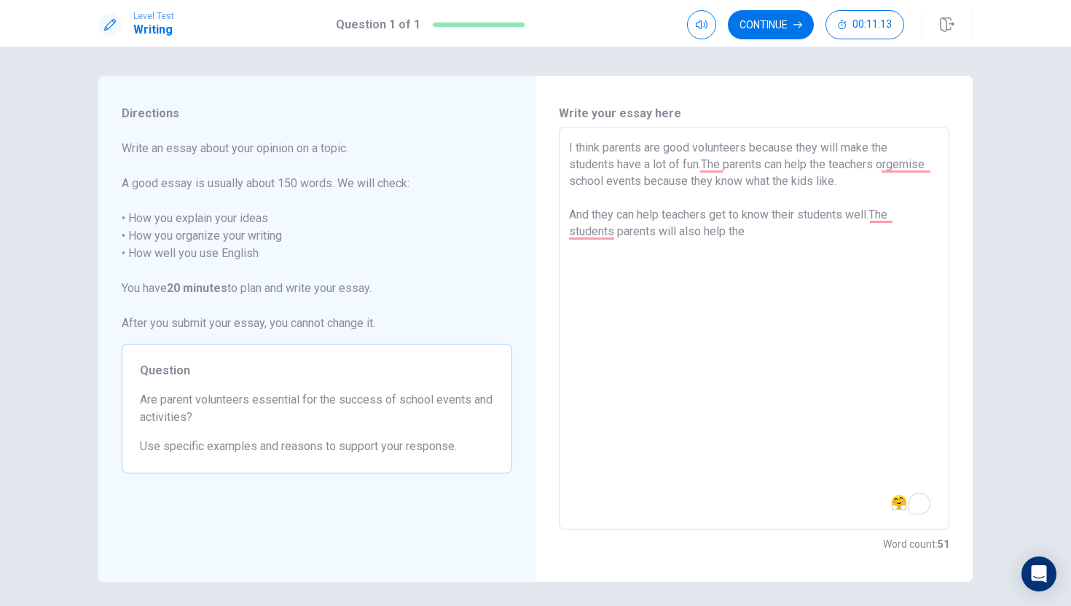
click at [754, 237] on textarea "I think parents are good volunteers because they will make the students have a …" at bounding box center [754, 328] width 370 height 379
click at [908, 234] on textarea "I think parents are good volunteers because they will make the students have a …" at bounding box center [754, 328] width 370 height 379
click at [903, 230] on textarea "I think parents are good volunteers because they will make the students have a …" at bounding box center [754, 328] width 370 height 379
click at [888, 232] on textarea "I think parents are good volunteers because they will make the students have a …" at bounding box center [754, 328] width 370 height 379
click at [682, 251] on textarea "I think parents are good volunteers because they will make the students have a …" at bounding box center [754, 328] width 370 height 379
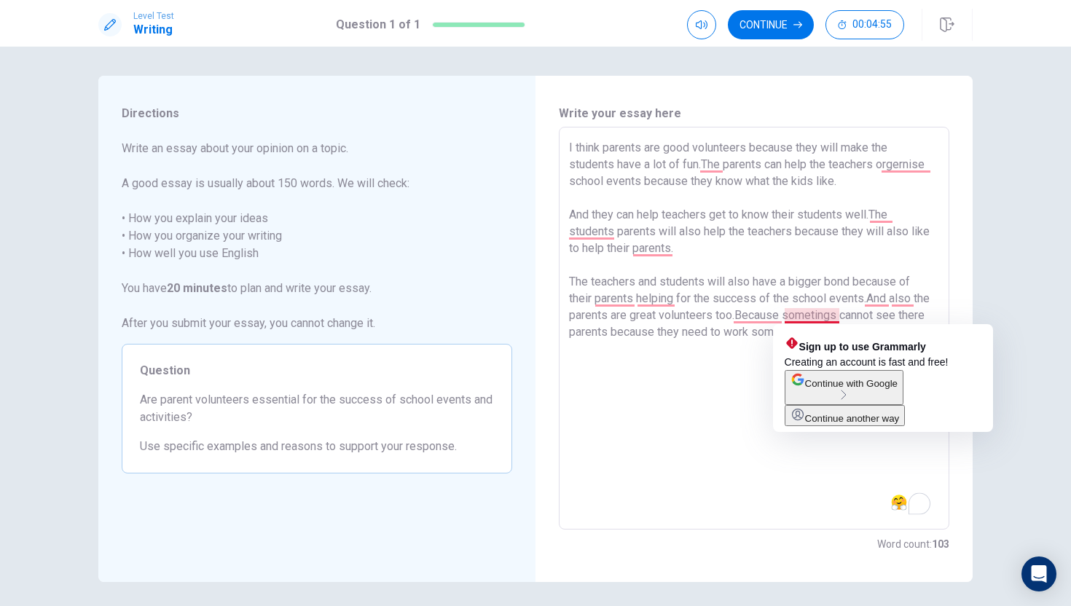
click at [841, 316] on textarea "I think parents are good volunteers because they will make the students have a …" at bounding box center [754, 328] width 370 height 379
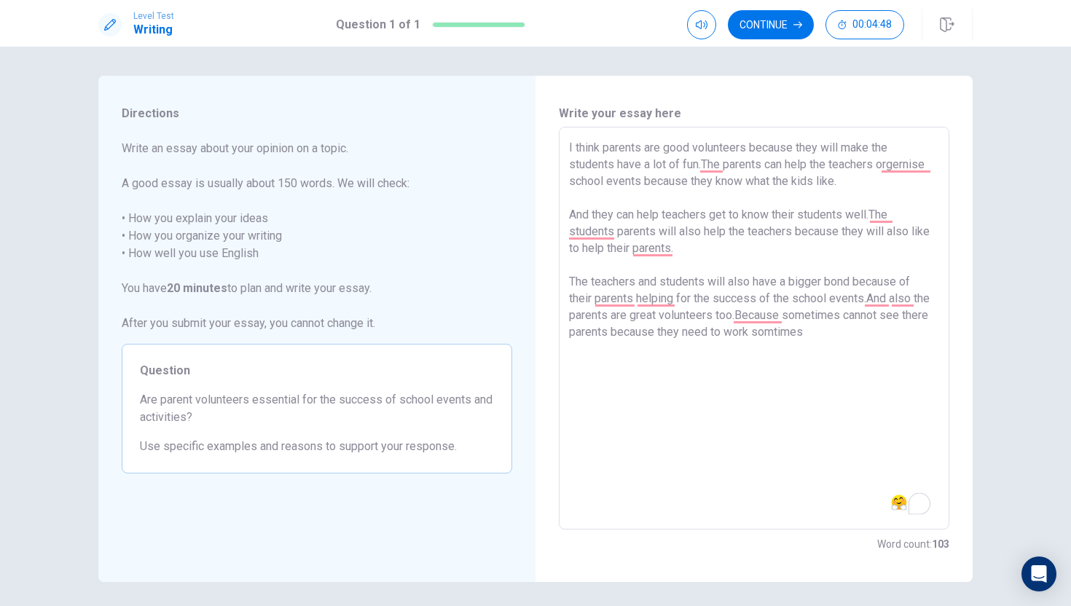
click at [816, 329] on textarea "I think parents are good volunteers because they will make the students have a …" at bounding box center [754, 328] width 370 height 379
click at [797, 28] on icon "button" at bounding box center [798, 24] width 9 height 9
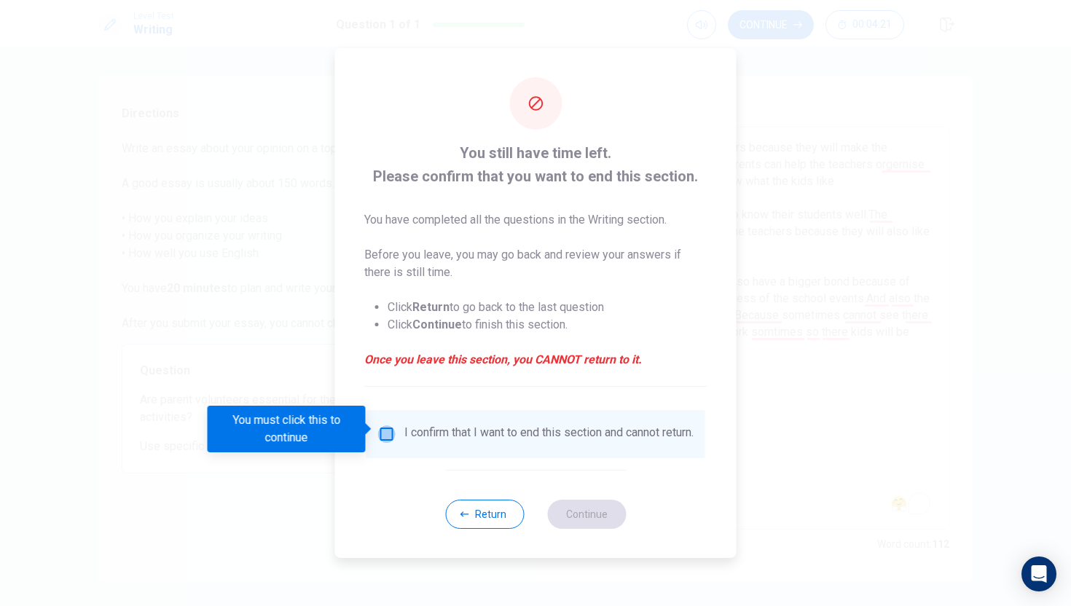
click at [391, 430] on input "You must click this to continue" at bounding box center [386, 434] width 17 height 17
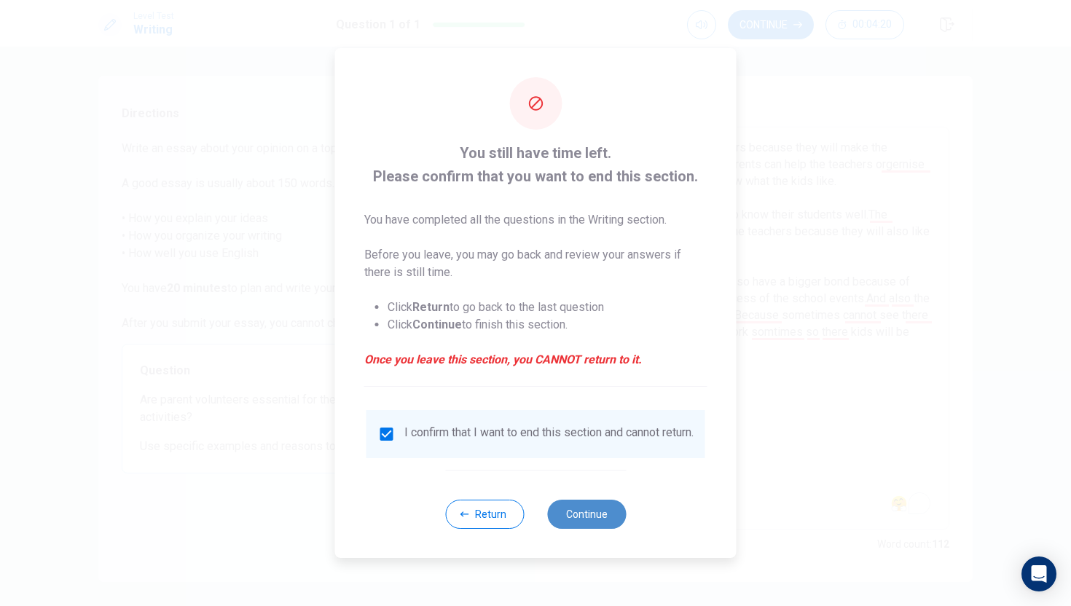
click at [613, 519] on button "Continue" at bounding box center [586, 514] width 79 height 29
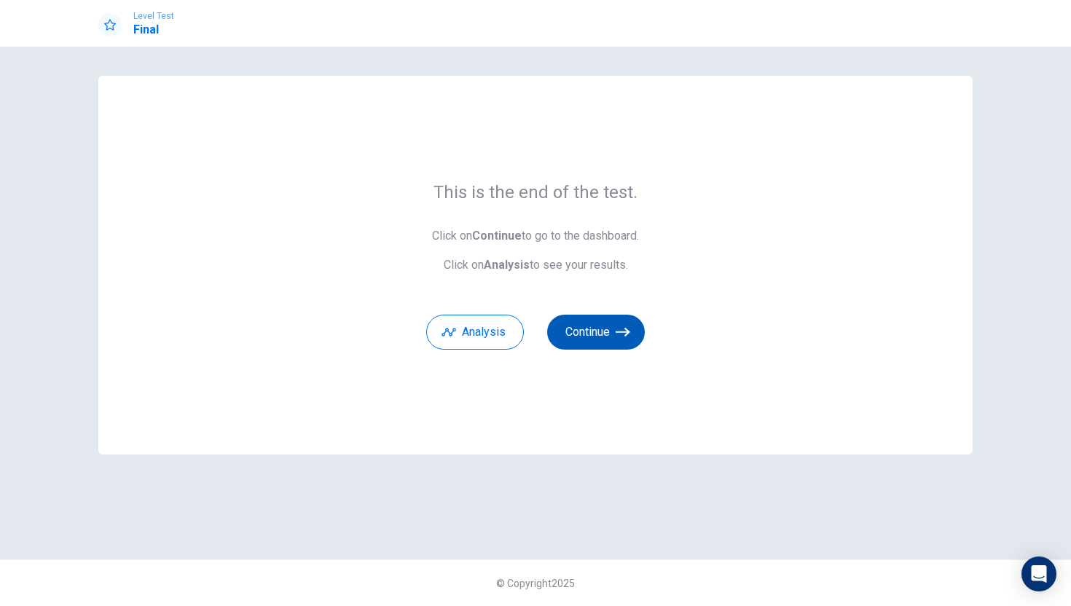
click at [592, 329] on button "Continue" at bounding box center [596, 332] width 98 height 35
